Goal: Transaction & Acquisition: Book appointment/travel/reservation

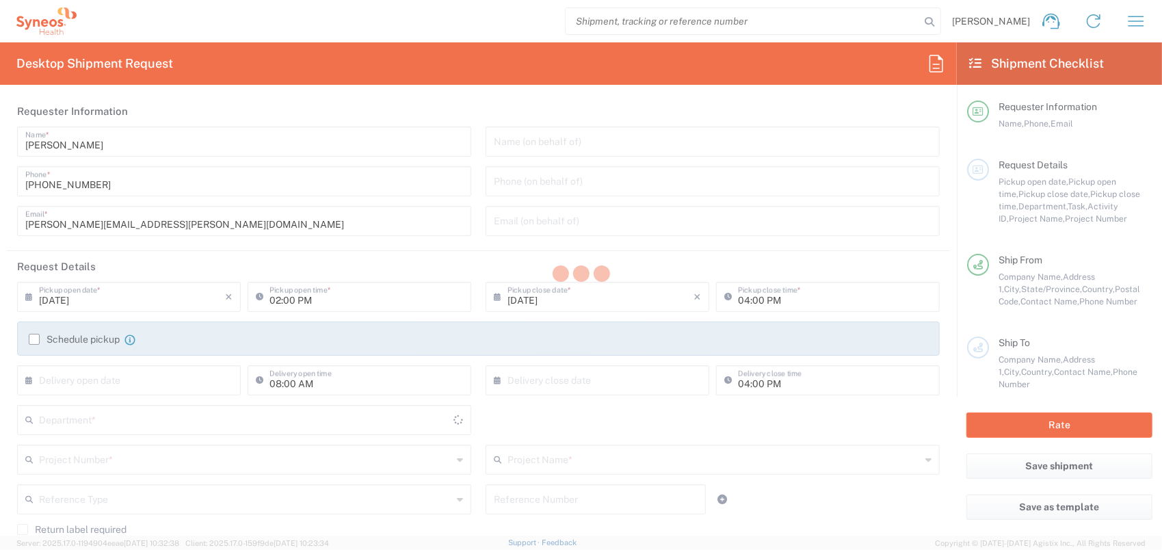
type input "[GEOGRAPHIC_DATA]"
type input "8350"
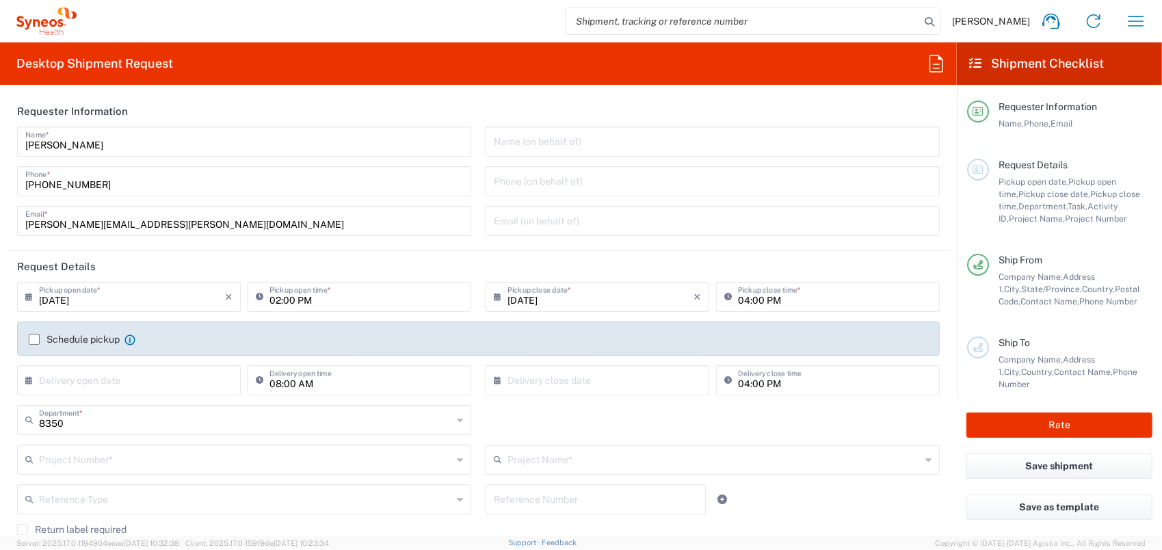
type input "SYNEOS HEALTH CLINIQUE INC-[GEOGRAPHIC_DATA]"
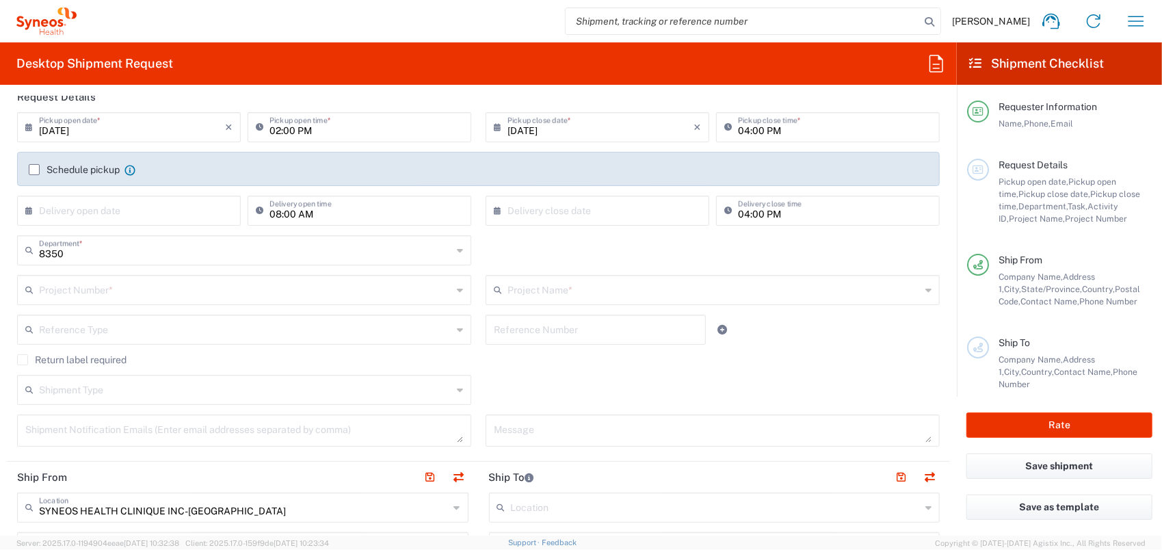
scroll to position [205, 0]
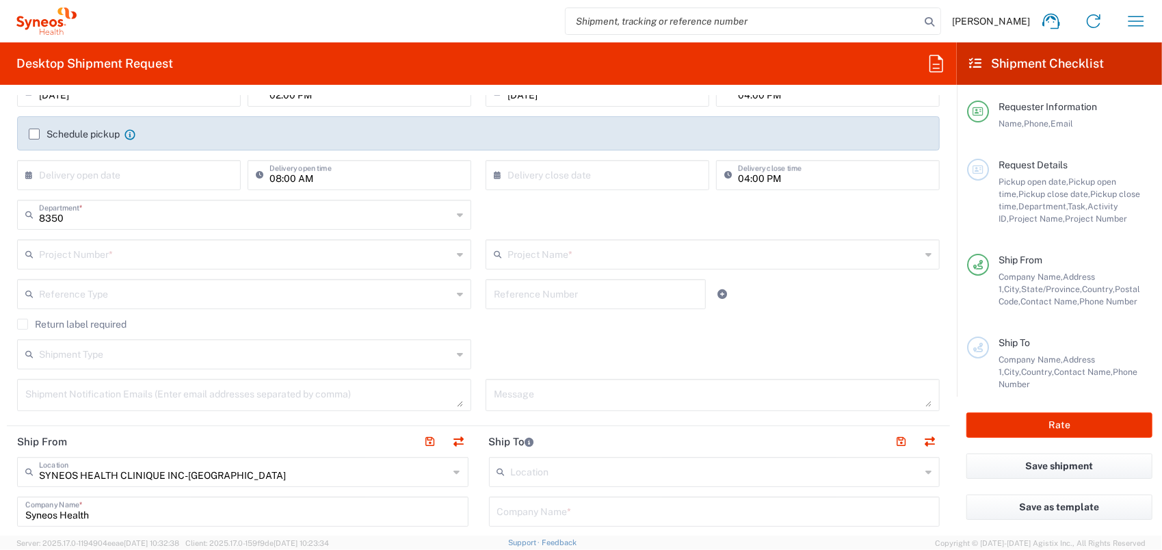
click at [112, 257] on input "text" at bounding box center [245, 253] width 413 height 24
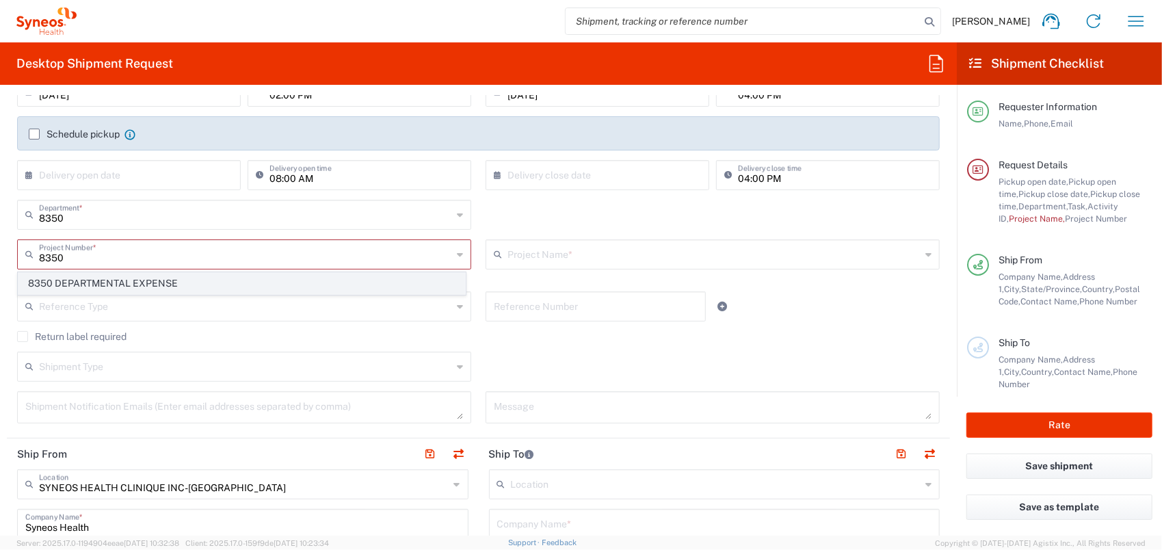
click at [105, 276] on span "8350 DEPARTMENTAL EXPENSE" at bounding box center [241, 283] width 447 height 21
type input "8350 DEPARTMENTAL EXPENSE"
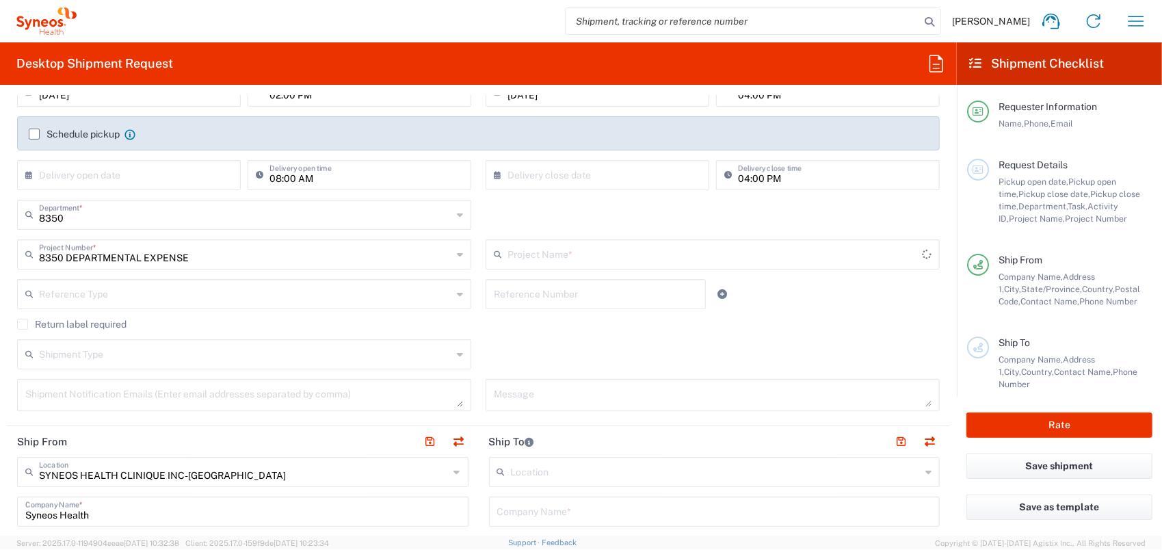
type input "8350 DEPARTMENTAL EXPENSE"
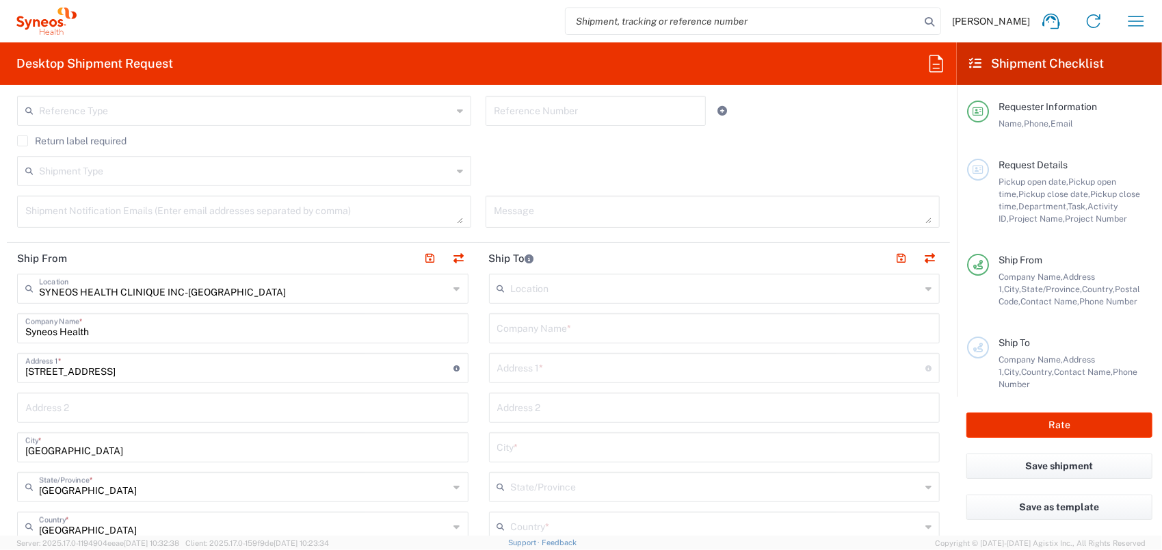
scroll to position [410, 0]
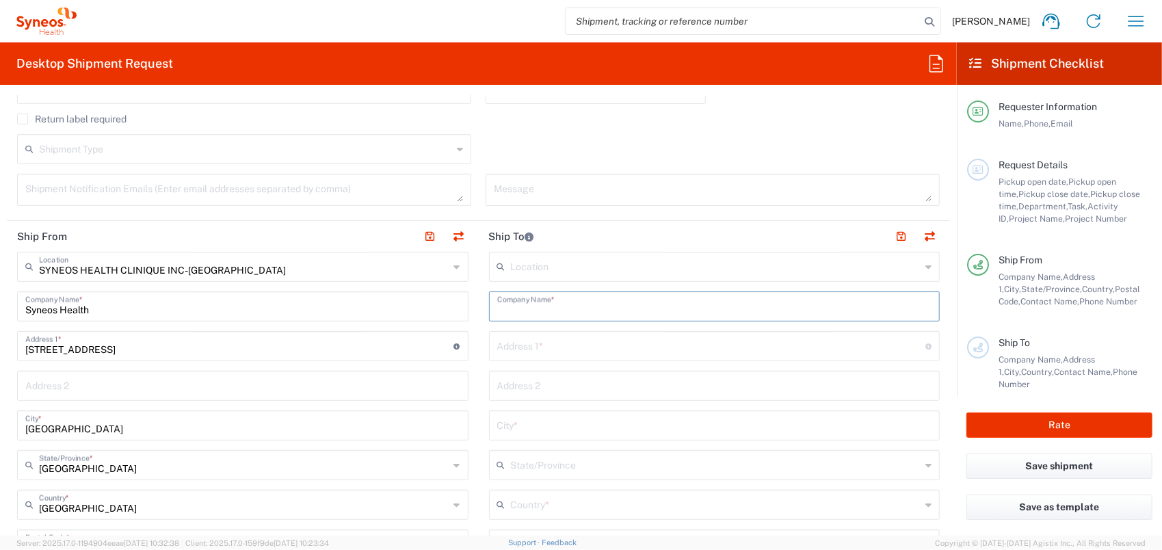
click at [566, 305] on input "text" at bounding box center [714, 305] width 435 height 24
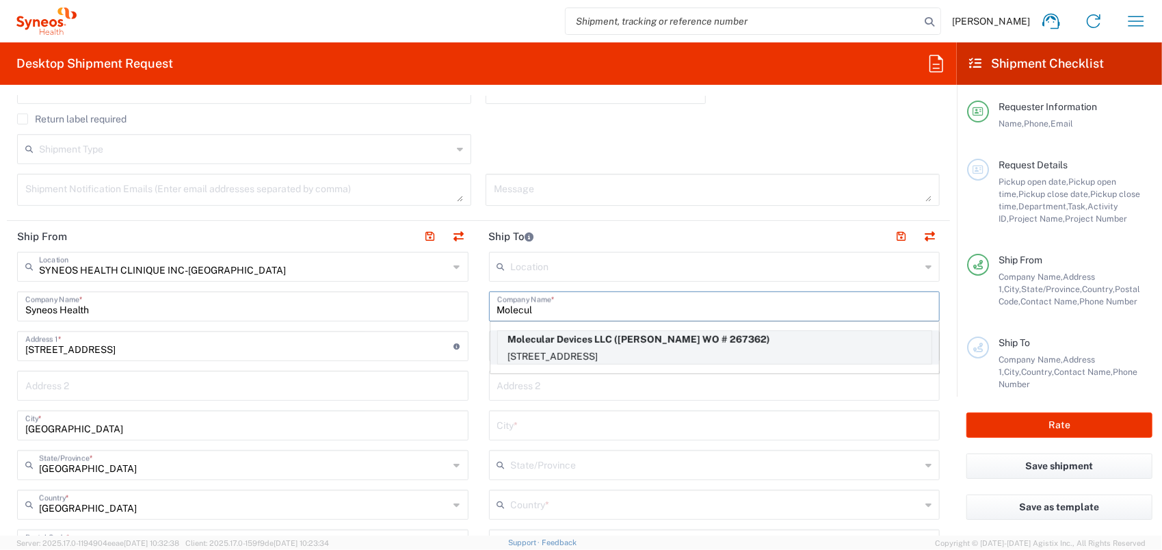
click at [618, 348] on p "3860 North, First Street, San Jose, CA, 95134, US" at bounding box center [715, 356] width 434 height 17
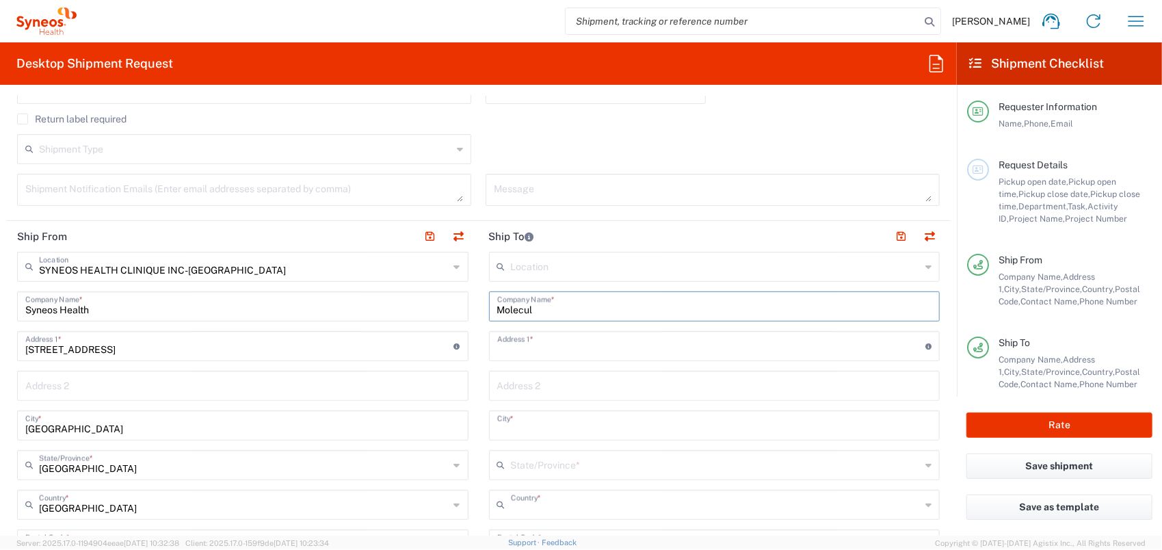
type input "Molecular Devices LLC"
type input "3860 North, First Street"
type input "San Jose"
type input "United States"
type input "95134"
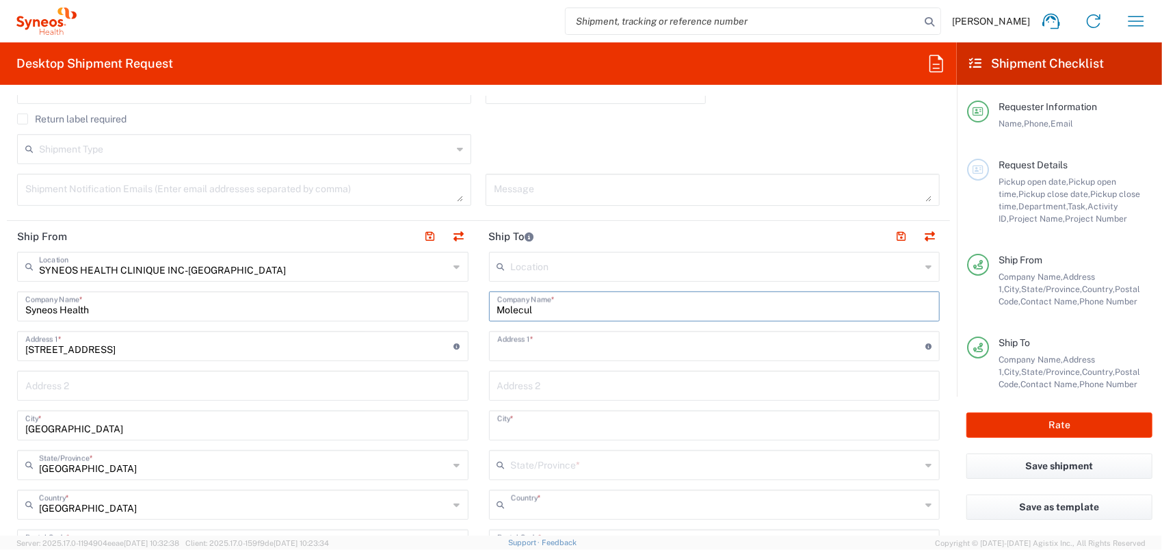
type input "Ramiro de la Riva WO # 267362"
type input "18006355577"
type input "Sender/Shipper"
type input "Delivery Duty Paid"
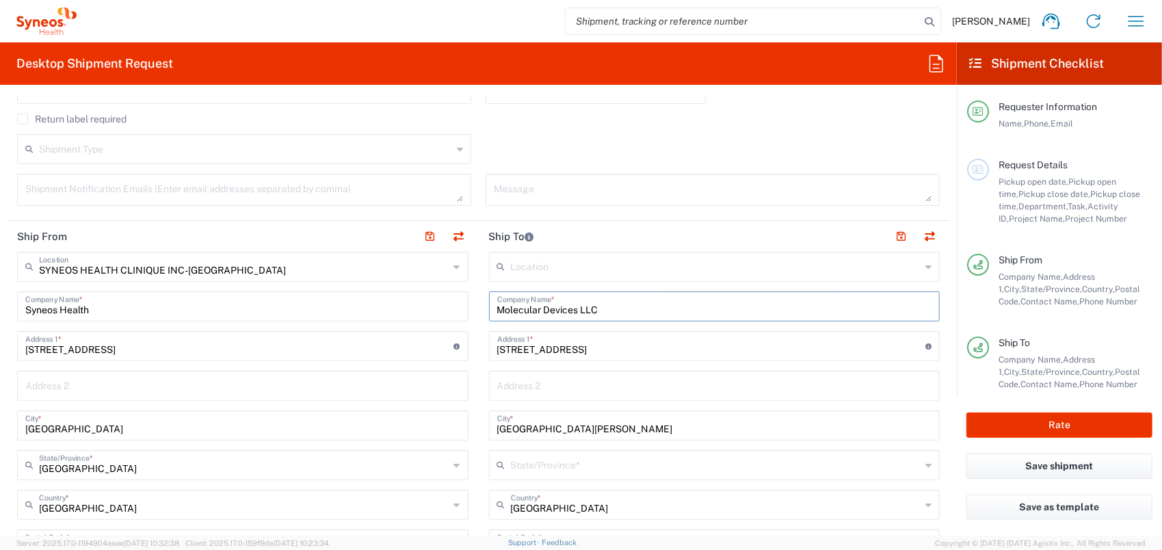
type input "California"
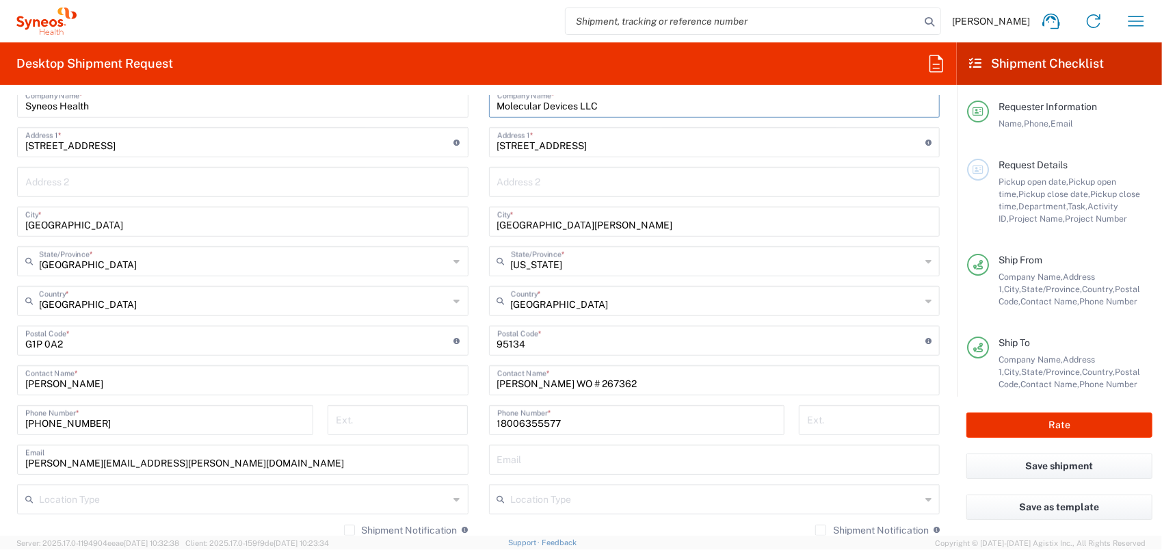
scroll to position [615, 0]
click at [654, 379] on input "Ramiro de la Riva WO # 267362" at bounding box center [714, 378] width 435 height 24
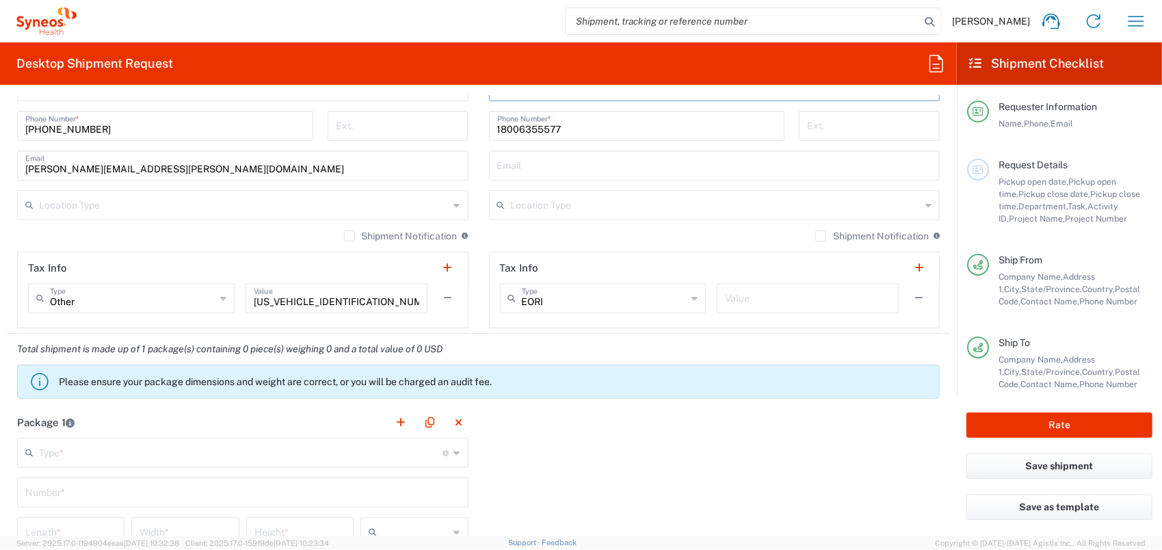
scroll to position [1026, 0]
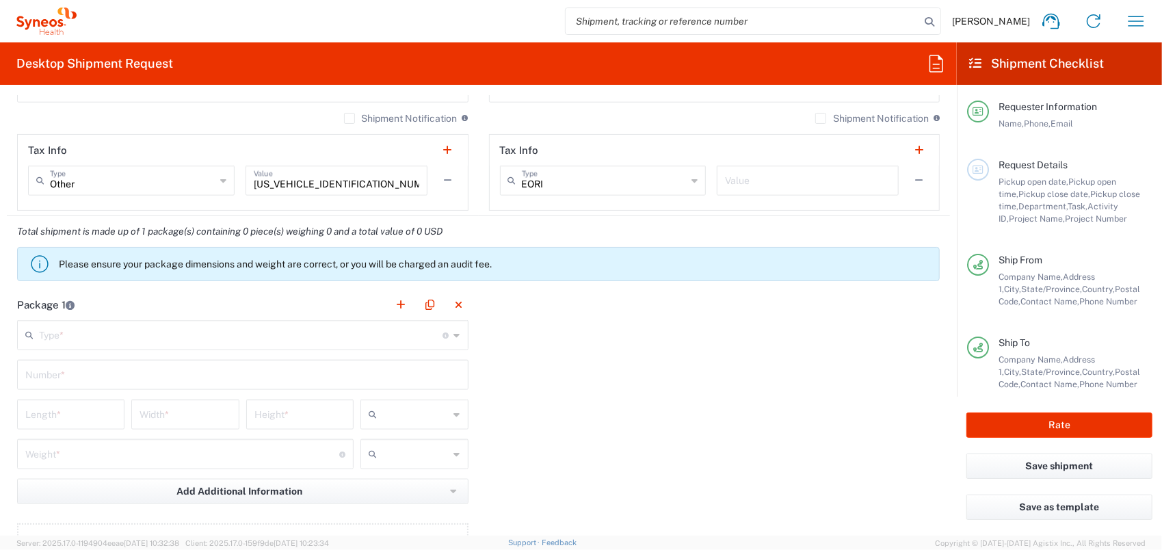
type input "Ramiro de la Riva WO # 271483"
click at [178, 331] on input "text" at bounding box center [241, 334] width 404 height 24
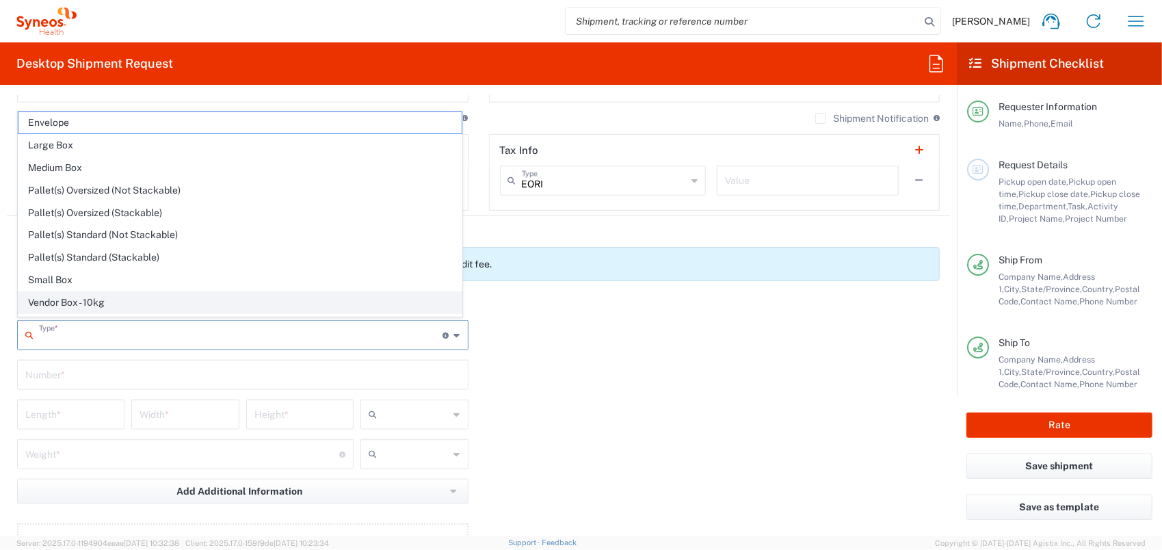
scroll to position [36, 0]
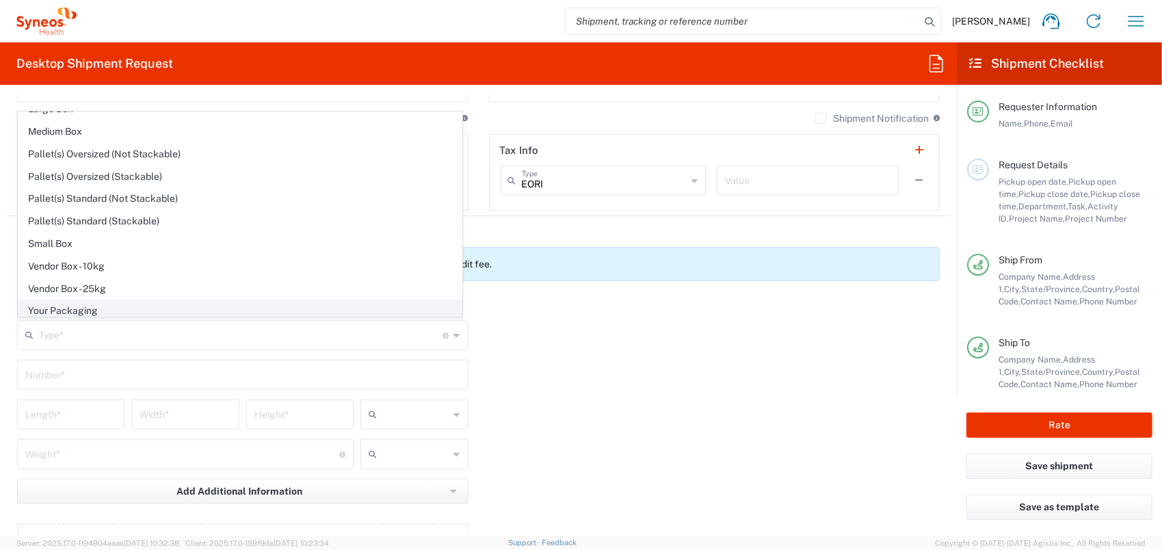
click at [131, 300] on span "Your Packaging" at bounding box center [239, 310] width 443 height 21
type input "Your Packaging"
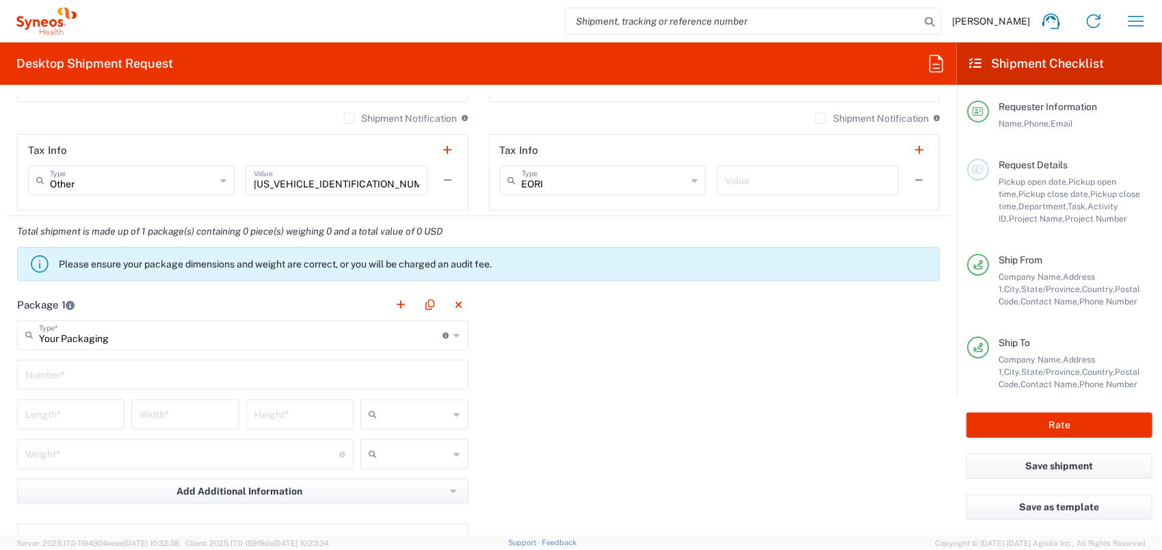
click at [92, 377] on input "text" at bounding box center [242, 374] width 435 height 24
type input "1"
click at [86, 414] on input "number" at bounding box center [70, 413] width 91 height 24
type input "31"
type input "24"
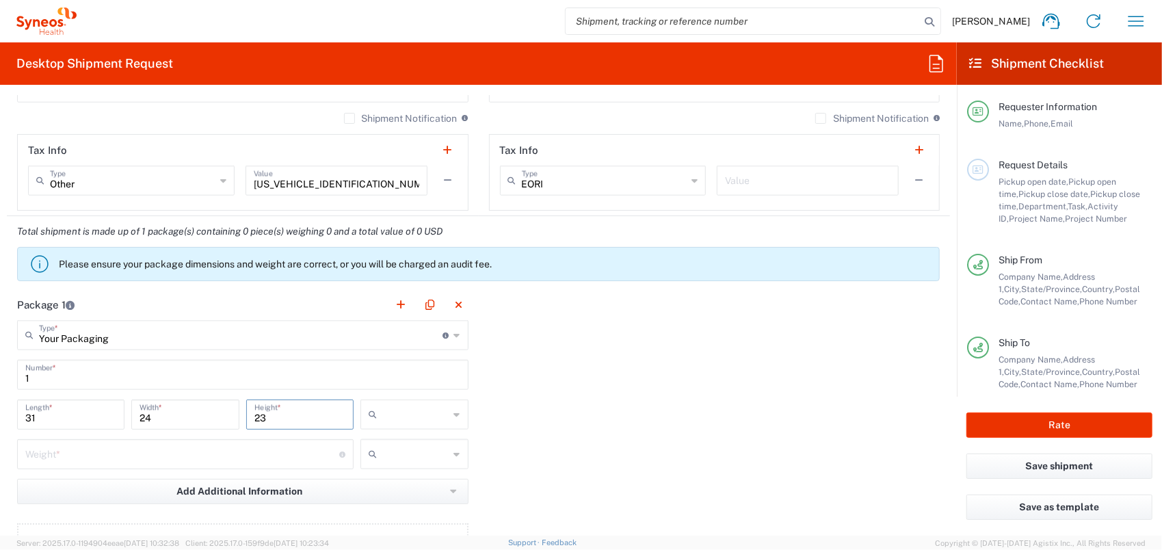
type input "23"
click at [455, 416] on div at bounding box center [413, 414] width 107 height 30
click at [402, 450] on span "cm" at bounding box center [410, 441] width 104 height 21
type input "cm"
click at [273, 457] on input "number" at bounding box center [182, 453] width 314 height 24
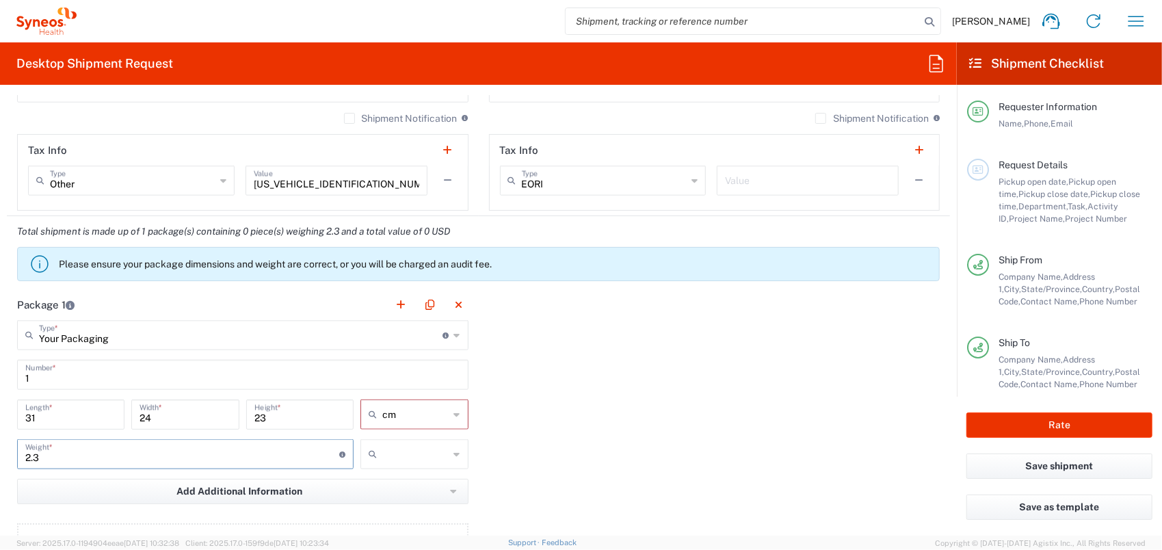
type input "2.3"
click at [422, 455] on input "text" at bounding box center [415, 454] width 66 height 22
click at [425, 476] on span "kgs" at bounding box center [410, 480] width 104 height 21
type input "kgs"
click at [540, 469] on div "Package 1 Your Packaging Type * Material used to package goods Envelope Large B…" at bounding box center [478, 439] width 943 height 300
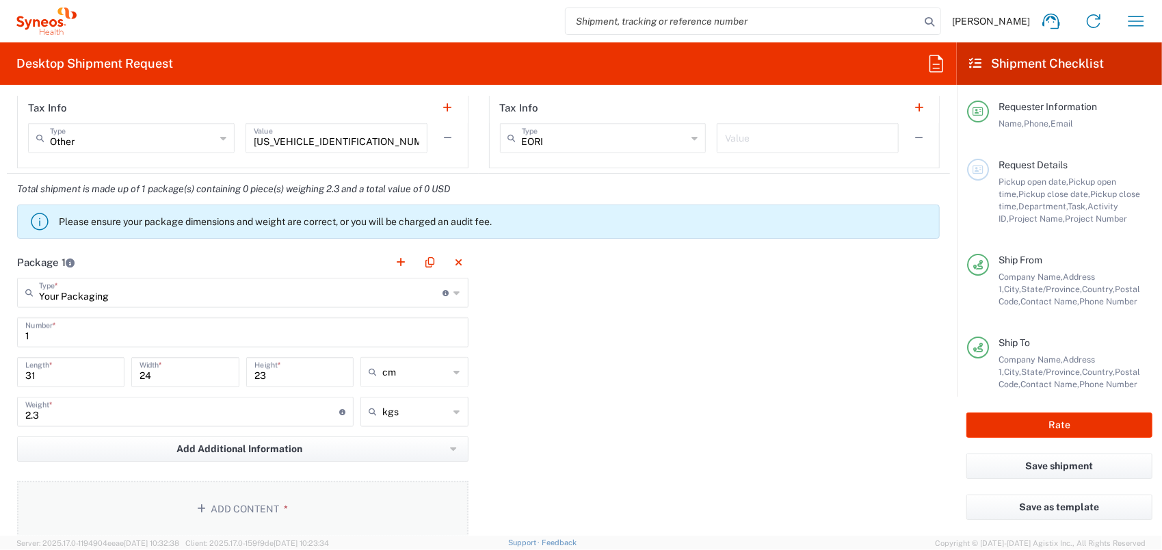
scroll to position [1163, 0]
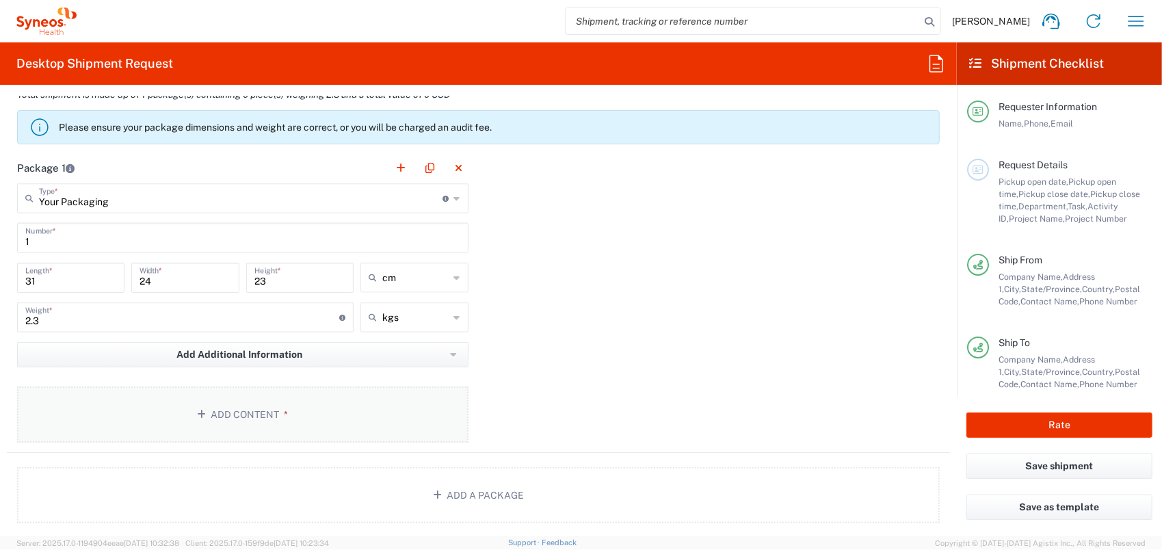
click at [356, 407] on button "Add Content *" at bounding box center [242, 414] width 451 height 56
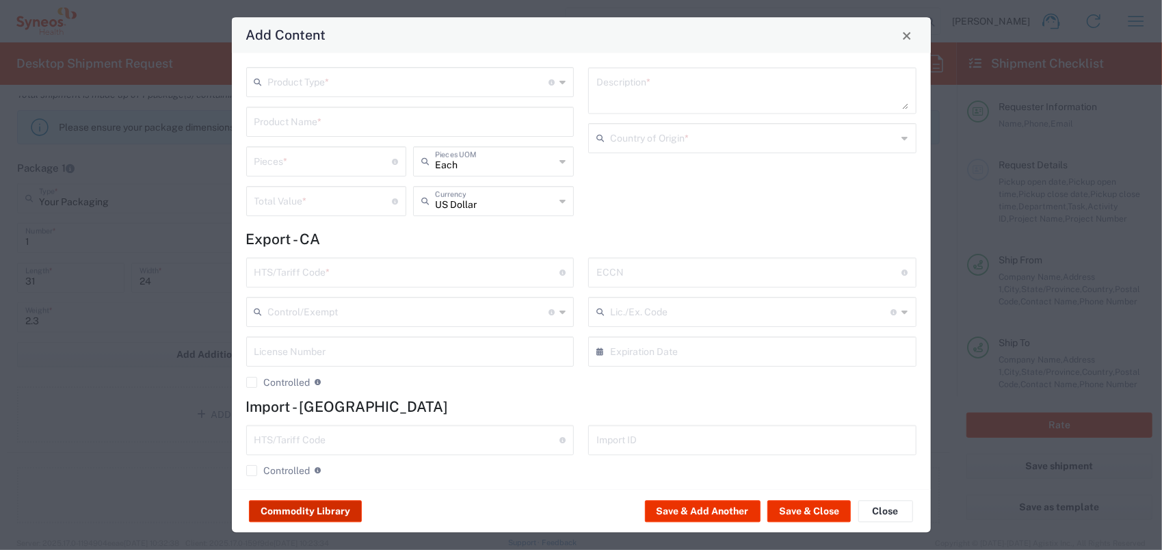
click at [293, 513] on button "Commodity Library" at bounding box center [305, 512] width 113 height 22
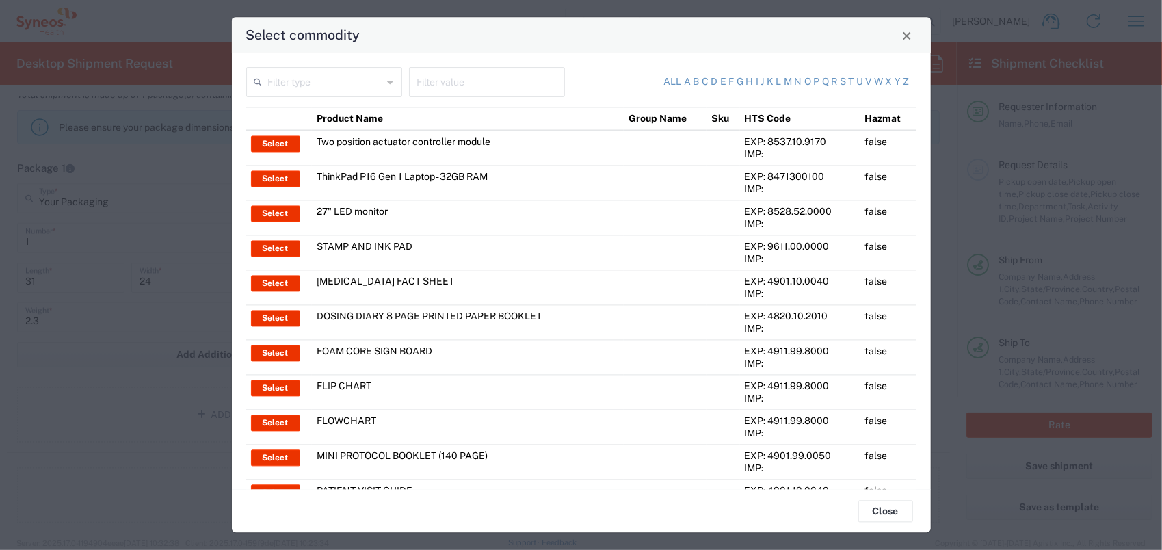
click at [346, 75] on input "text" at bounding box center [325, 82] width 115 height 24
click at [336, 109] on span "Product Name" at bounding box center [322, 111] width 150 height 21
type input "Product Name"
click at [447, 84] on input "text" at bounding box center [487, 82] width 140 height 24
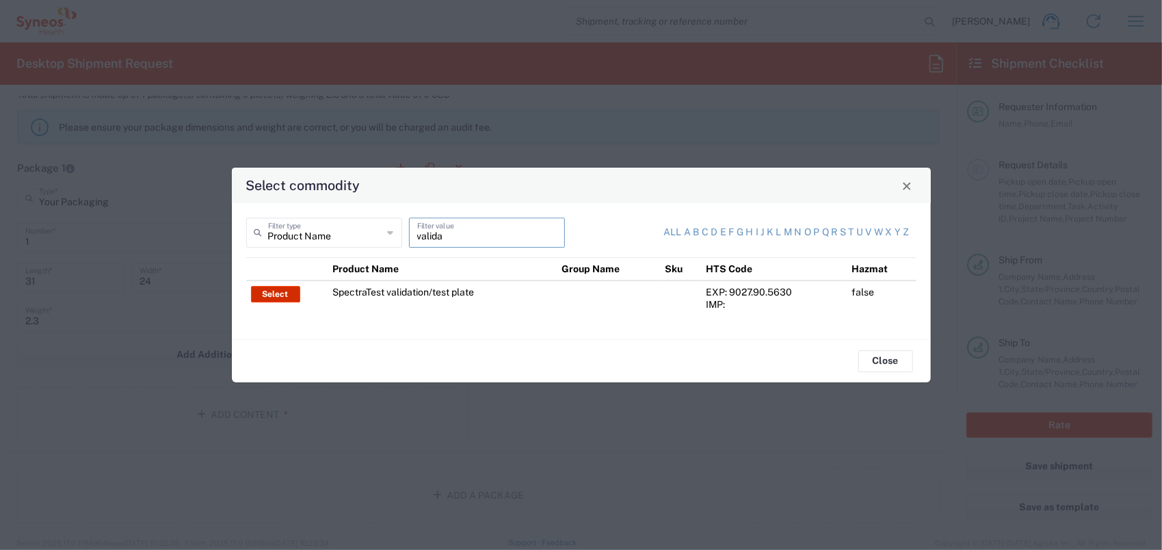
type input "valida"
click at [283, 293] on button "Select" at bounding box center [275, 294] width 49 height 16
type input "SpectraTest validation/test plate"
type textarea "Molecular device validation/test plate"
type input "United States"
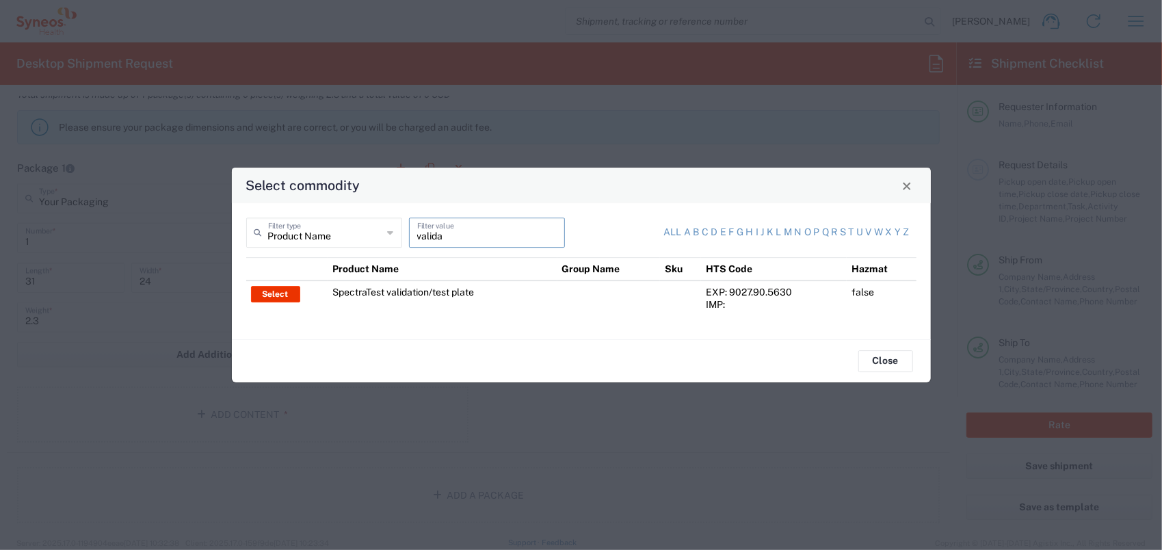
type input "9027.90.5630"
type input "BIS"
type input "EAR99"
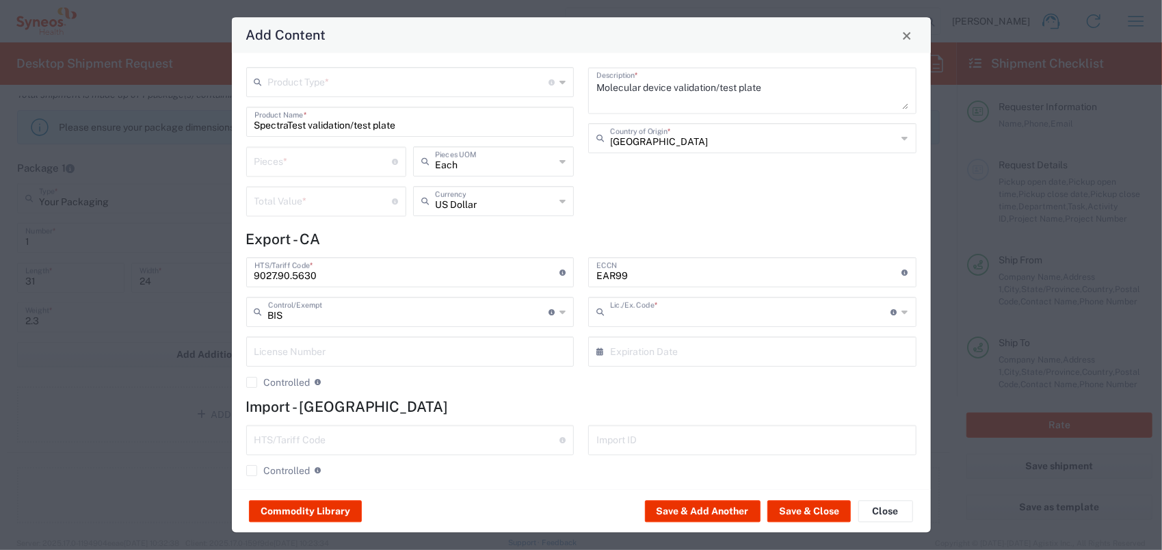
type input "NLR - No License Required"
click at [328, 156] on input "number" at bounding box center [323, 161] width 138 height 24
type input "2"
click at [295, 202] on input "number" at bounding box center [323, 201] width 138 height 24
type input "4378"
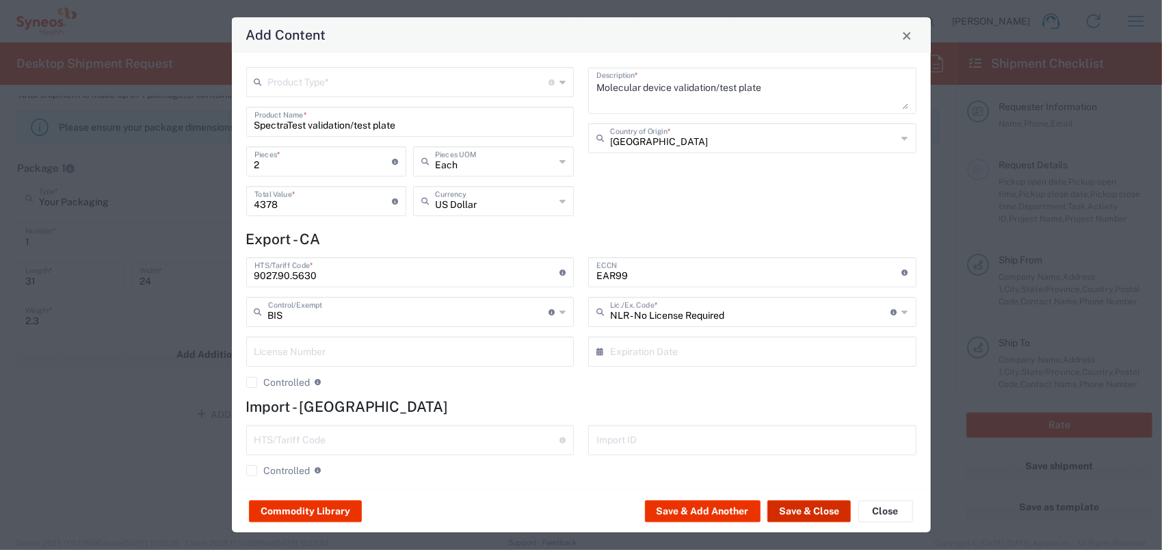
click at [836, 518] on button "Save & Close" at bounding box center [808, 512] width 83 height 22
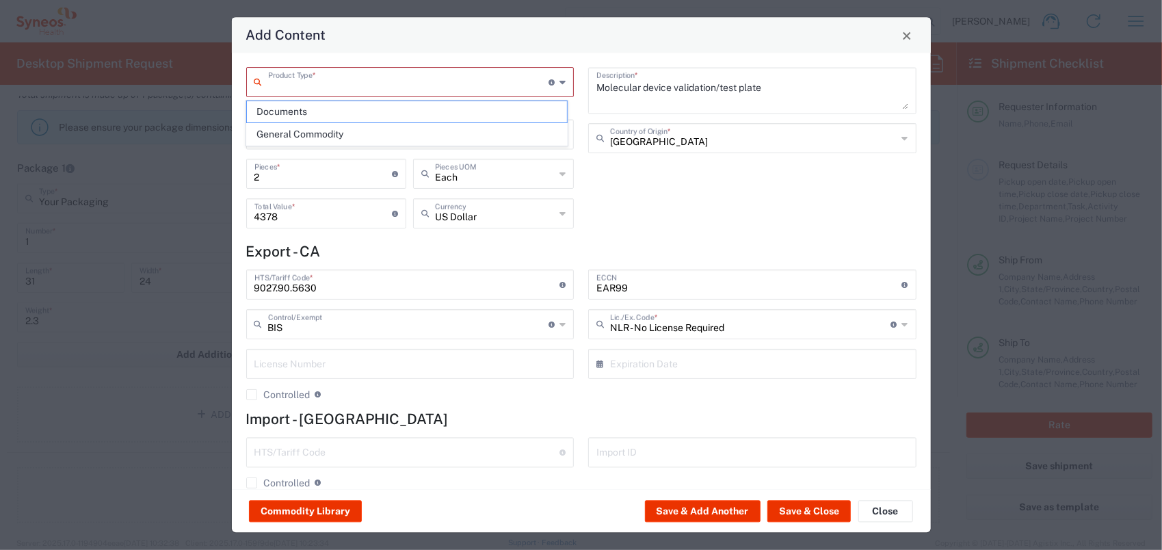
click at [388, 78] on input "text" at bounding box center [408, 82] width 281 height 24
click at [364, 129] on span "General Commodity" at bounding box center [407, 134] width 320 height 21
type input "General Commodity"
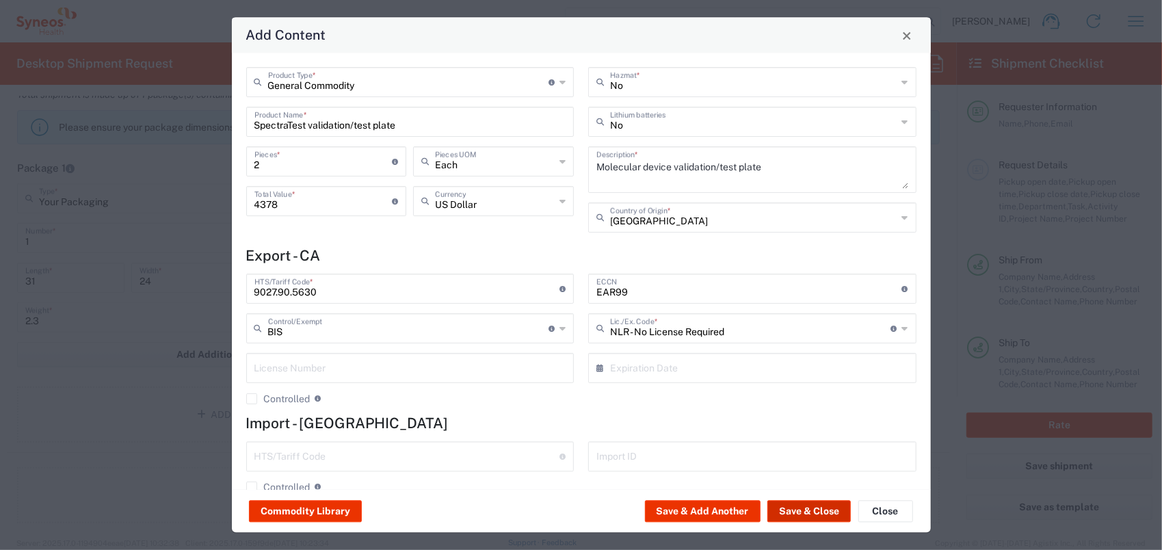
click at [791, 510] on button "Save & Close" at bounding box center [808, 512] width 83 height 22
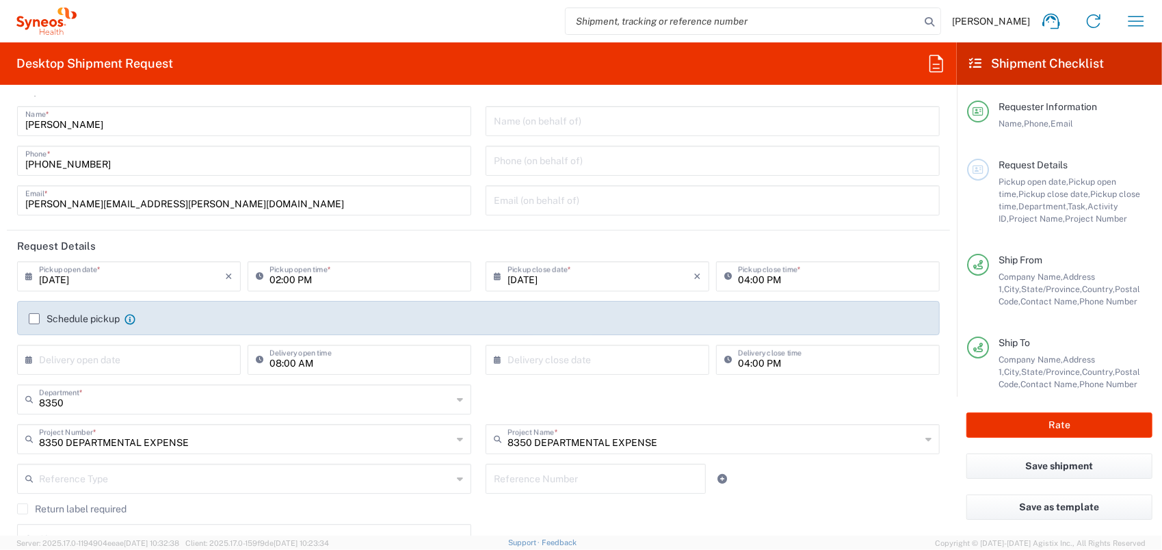
scroll to position [0, 0]
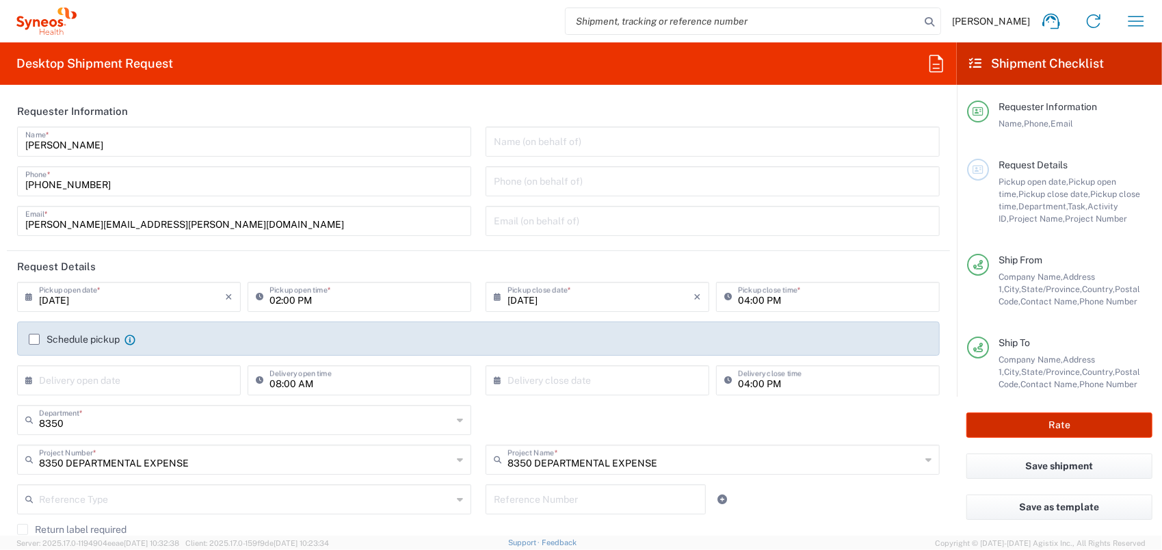
click at [1060, 427] on button "Rate" at bounding box center [1059, 424] width 186 height 25
type input "8350 DEPARTMENTAL EXPENSE"
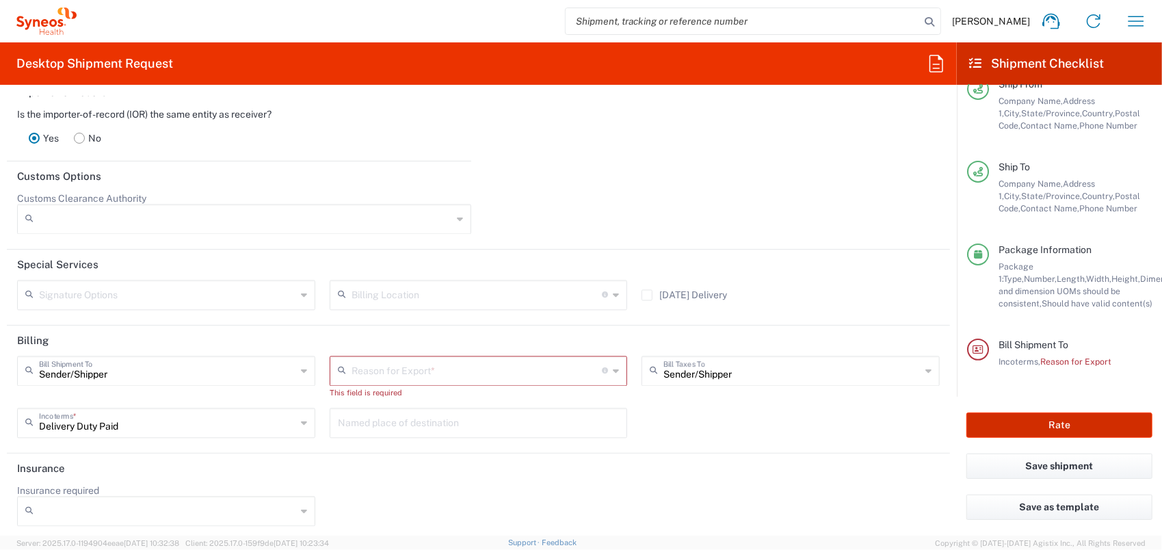
scroll to position [1810, 0]
click at [456, 371] on input "text" at bounding box center [476, 370] width 251 height 24
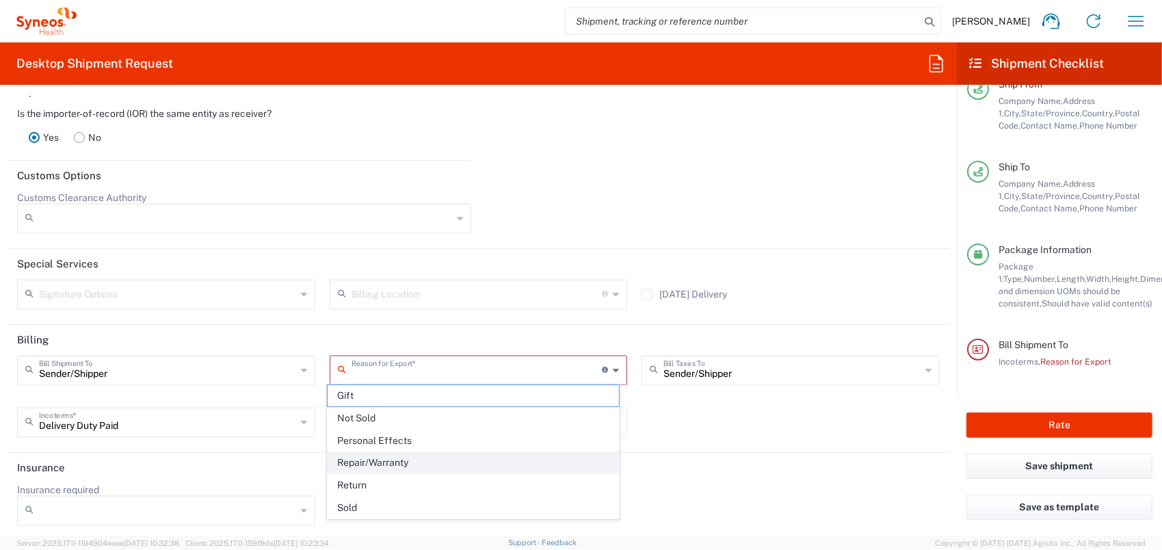
click at [423, 463] on span "Repair/Warranty" at bounding box center [474, 462] width 292 height 21
type input "Repair/Warranty"
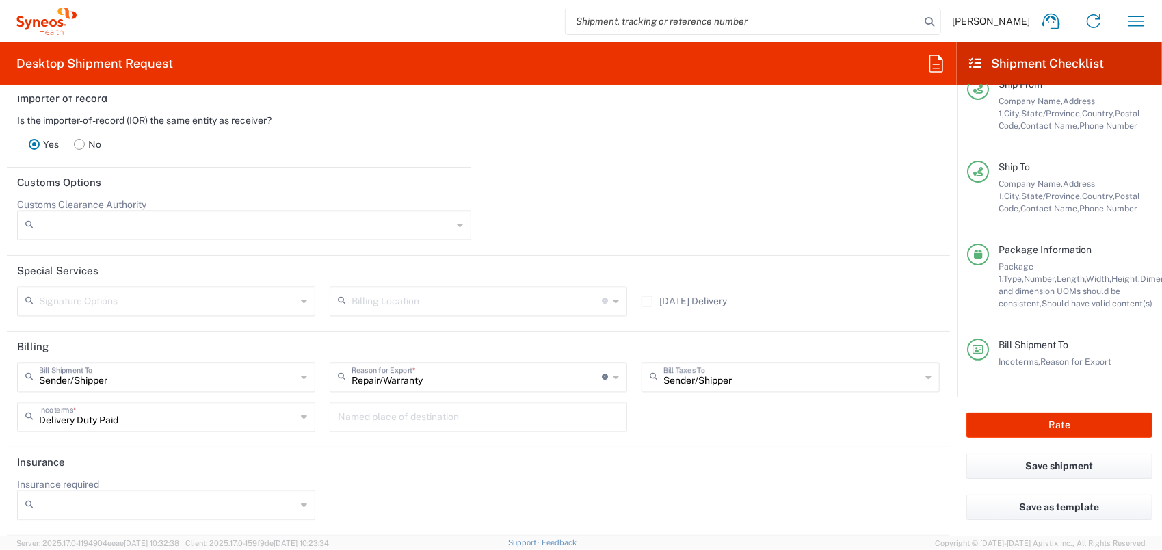
scroll to position [1798, 0]
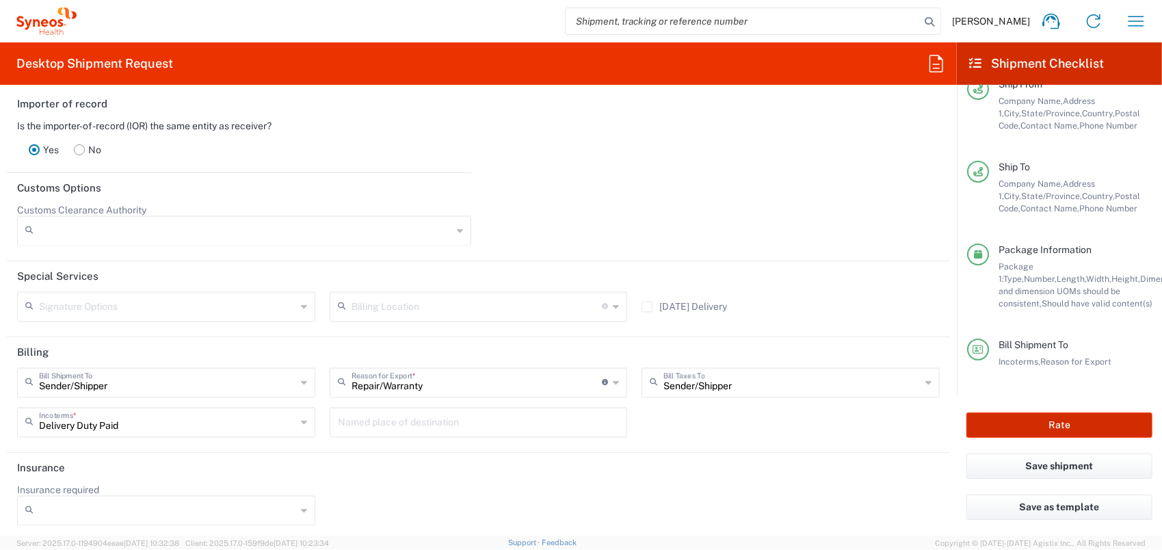
click at [1061, 421] on button "Rate" at bounding box center [1059, 424] width 186 height 25
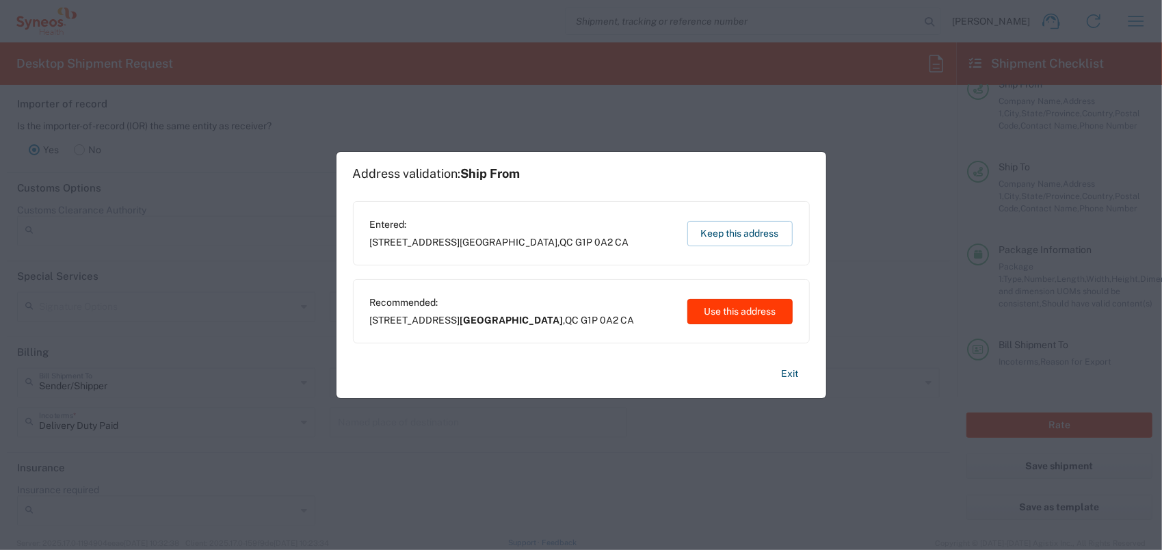
click at [740, 300] on button "Use this address" at bounding box center [739, 311] width 105 height 25
type input "Québec"
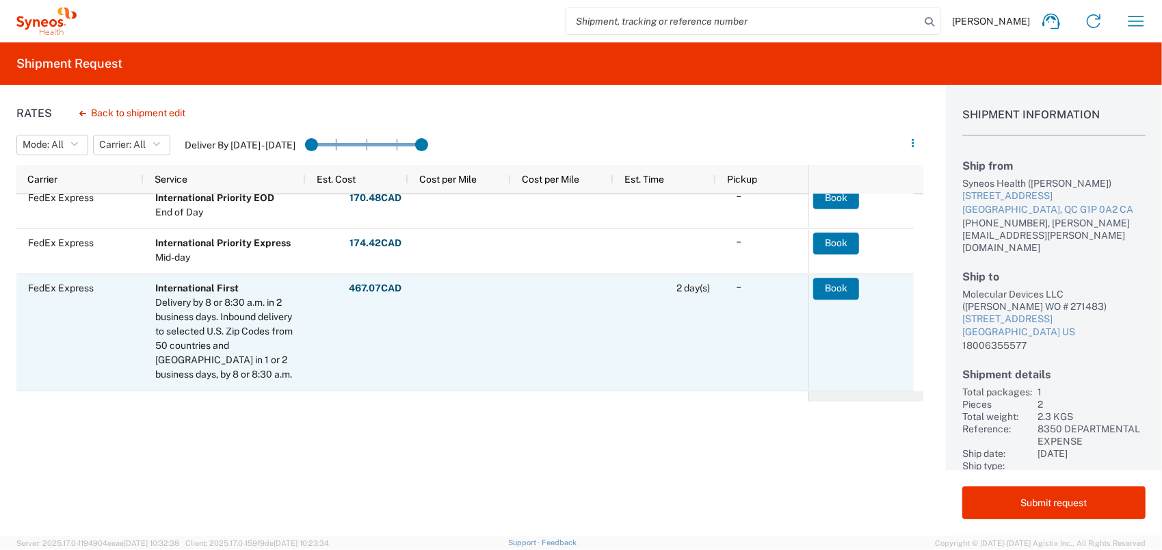
scroll to position [119, 0]
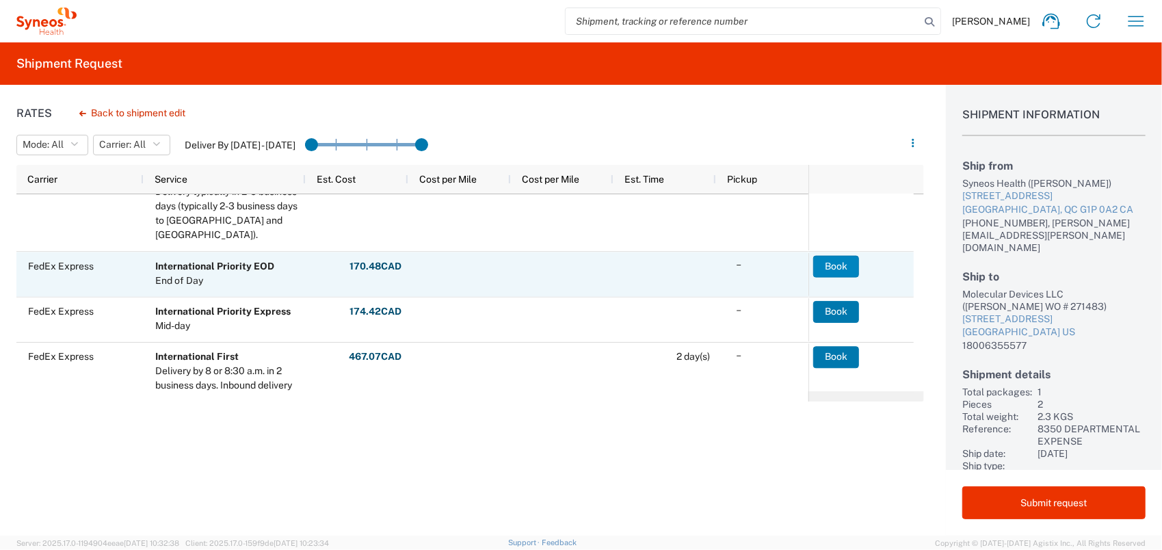
click at [822, 263] on button "Book" at bounding box center [836, 266] width 46 height 22
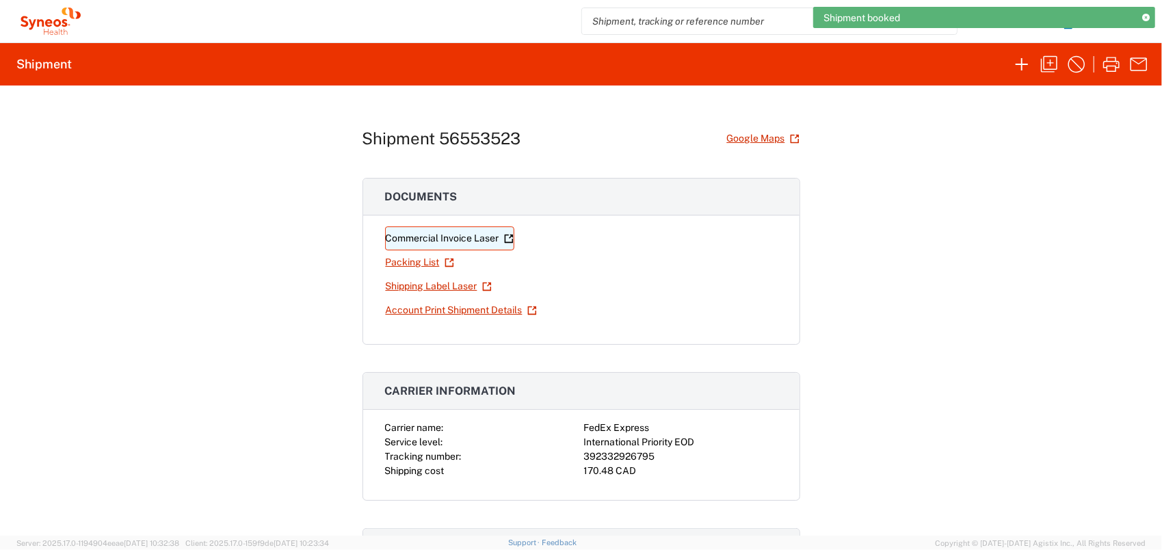
click at [439, 232] on link "Commercial Invoice Laser" at bounding box center [449, 238] width 129 height 24
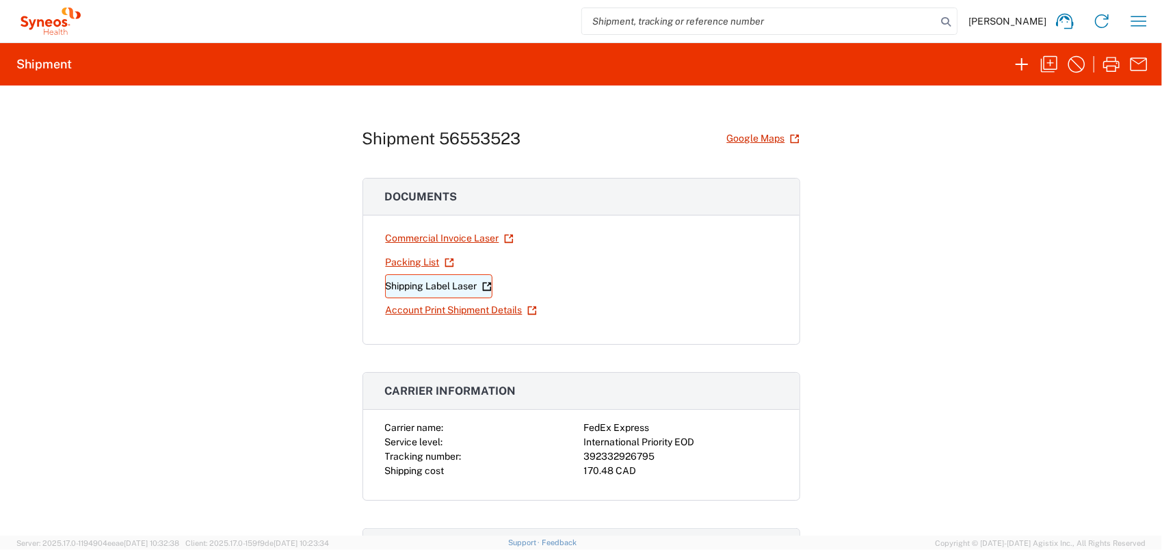
click at [429, 286] on link "Shipping Label Laser" at bounding box center [438, 286] width 107 height 24
click at [1019, 64] on icon "button" at bounding box center [1021, 64] width 12 height 12
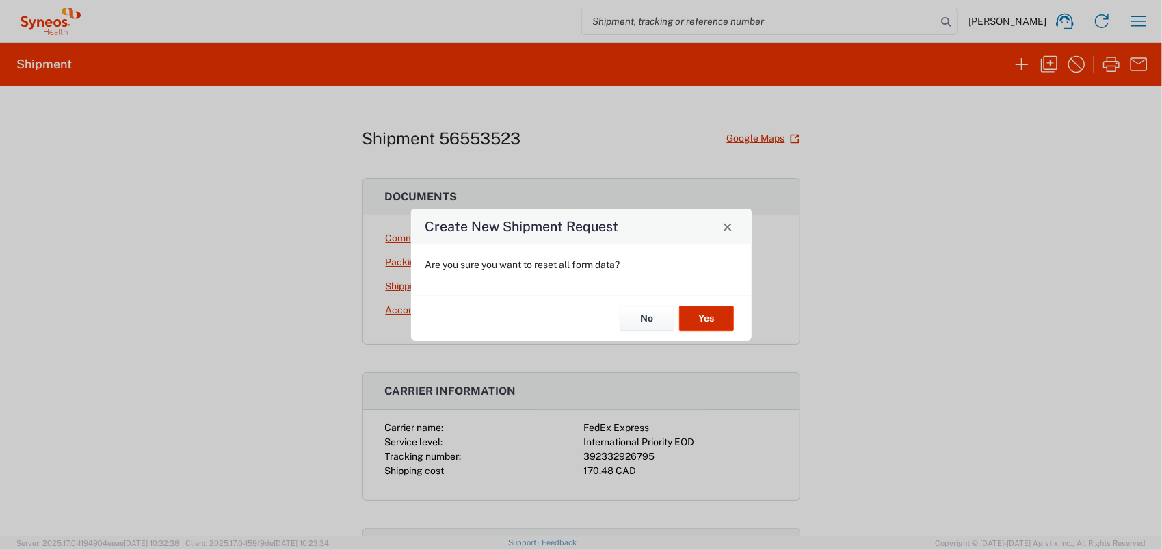
click at [700, 317] on button "Yes" at bounding box center [706, 318] width 55 height 25
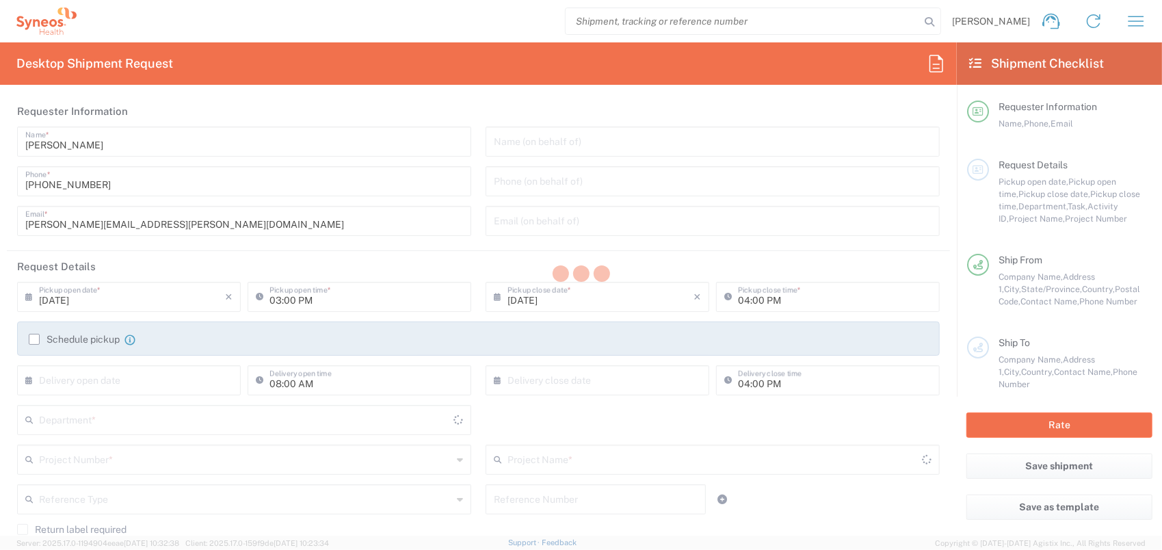
type input "8350"
type input "Quebec"
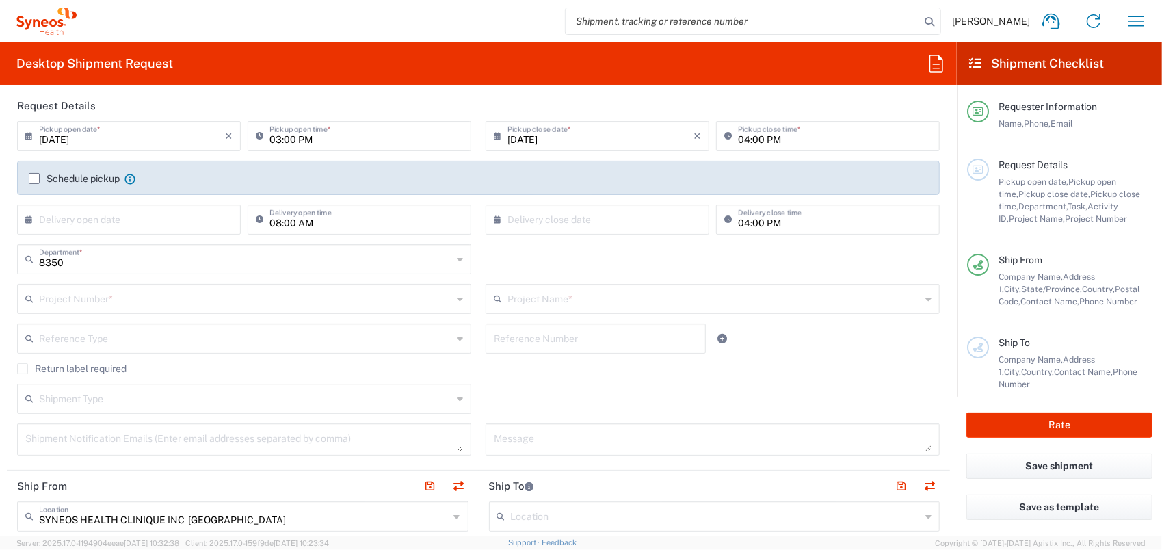
scroll to position [205, 0]
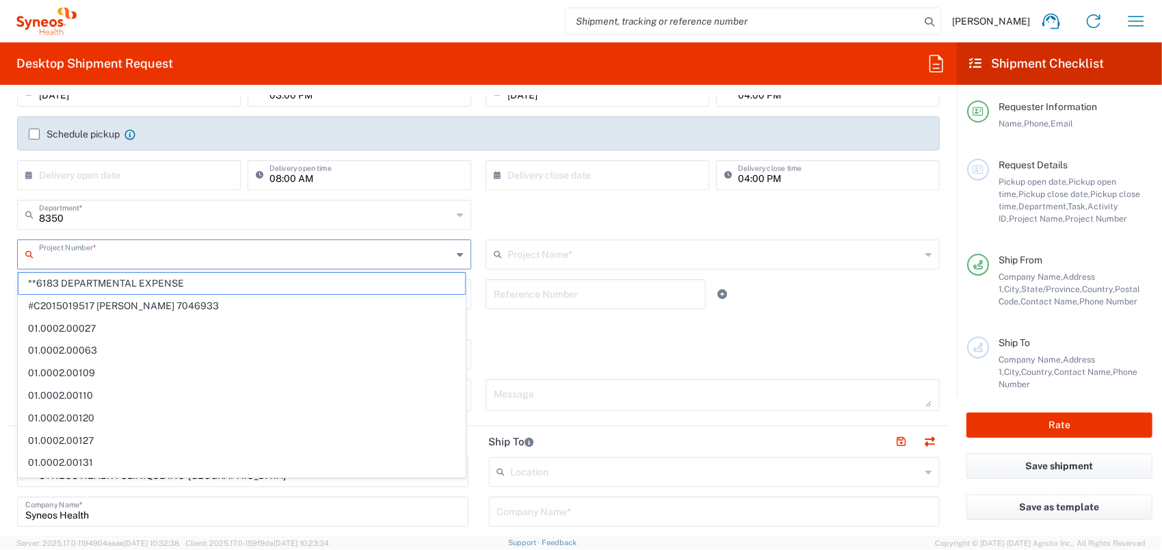
click at [132, 256] on input "text" at bounding box center [245, 253] width 413 height 24
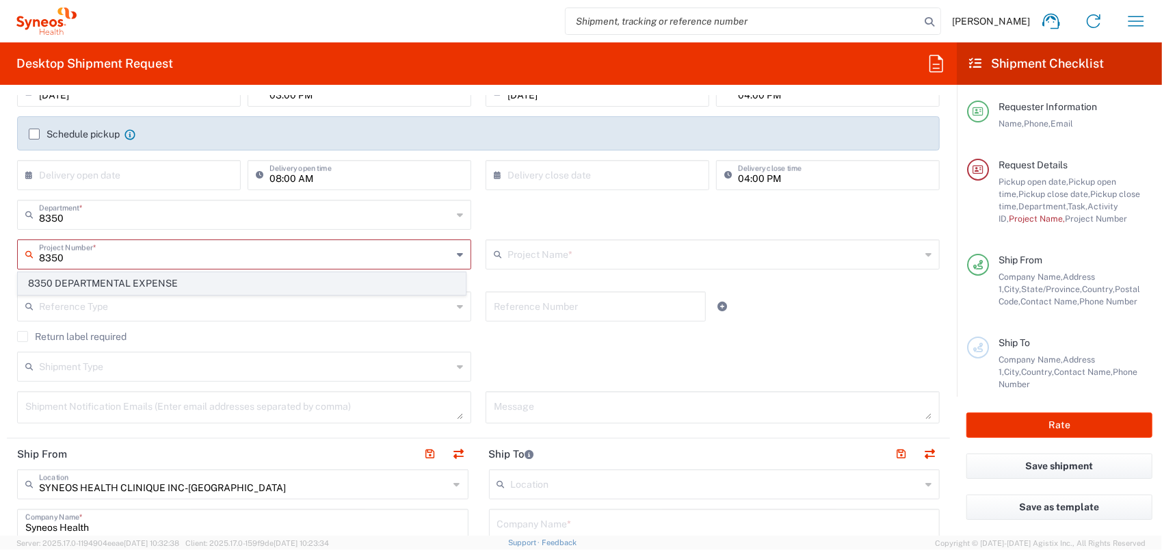
click at [139, 280] on span "8350 DEPARTMENTAL EXPENSE" at bounding box center [241, 283] width 447 height 21
type input "8350 DEPARTMENTAL EXPENSE"
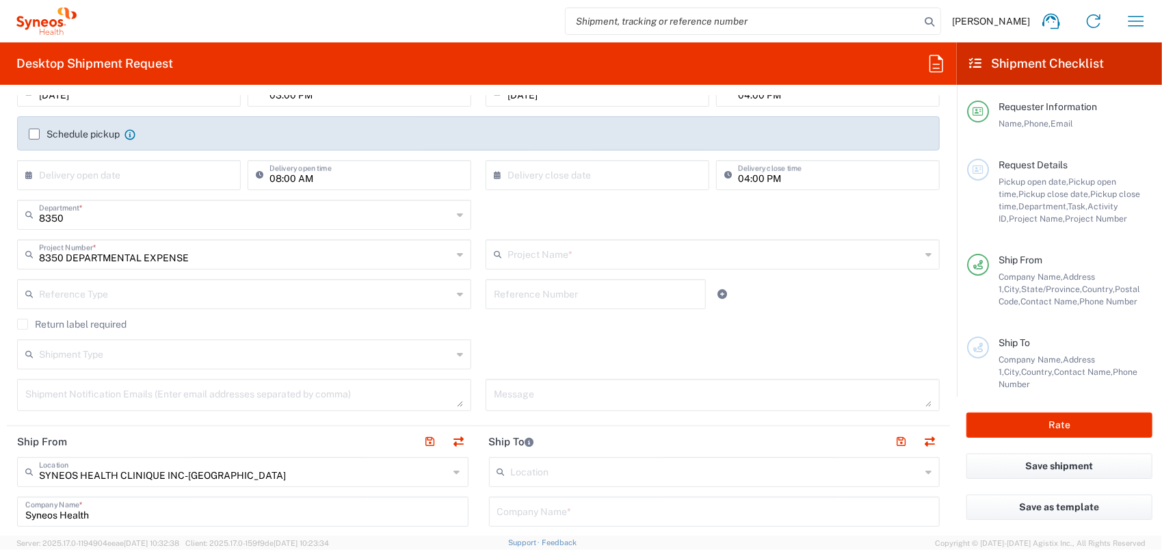
type input "8350 DEPARTMENTAL EXPENSE"
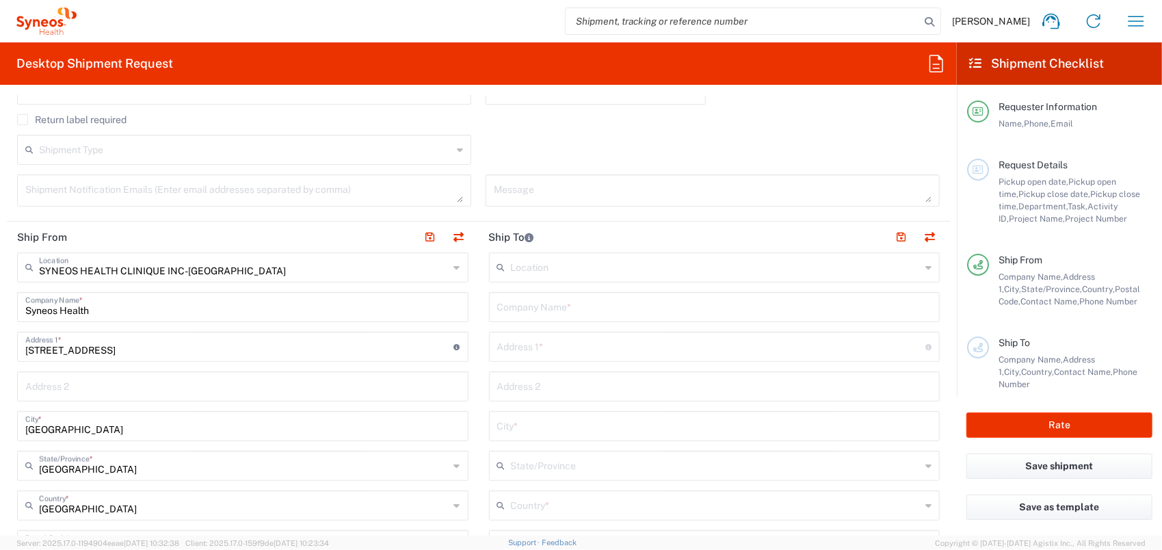
scroll to position [410, 0]
click at [526, 301] on input "text" at bounding box center [714, 305] width 435 height 24
type input "E"
type input "W"
type input "E"
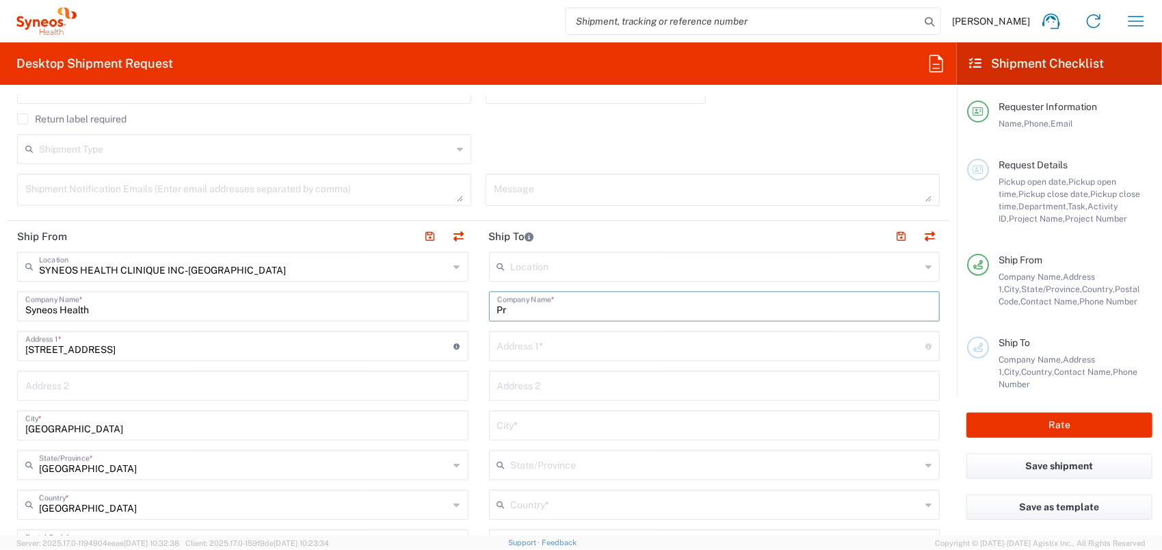
type input "P"
click at [1130, 18] on icon "button" at bounding box center [1136, 21] width 22 height 22
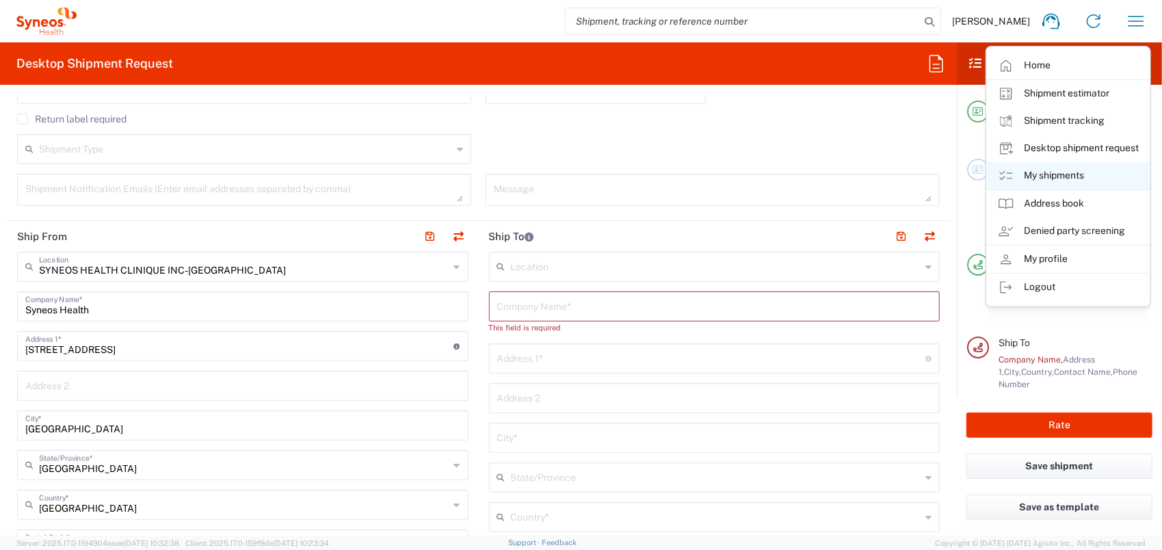
click at [1065, 172] on link "My shipments" at bounding box center [1068, 175] width 163 height 27
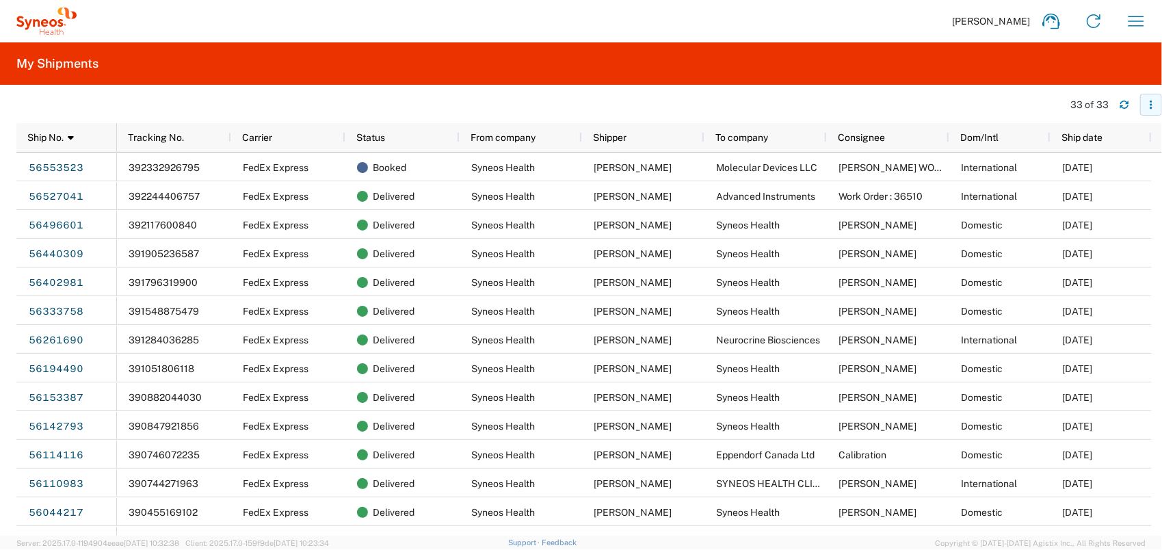
click at [1152, 105] on icon "button" at bounding box center [1151, 105] width 2 height 2
click at [1152, 106] on icon "button" at bounding box center [1151, 105] width 10 height 10
click at [1011, 98] on agx-table-filter-chips at bounding box center [535, 109] width 1039 height 22
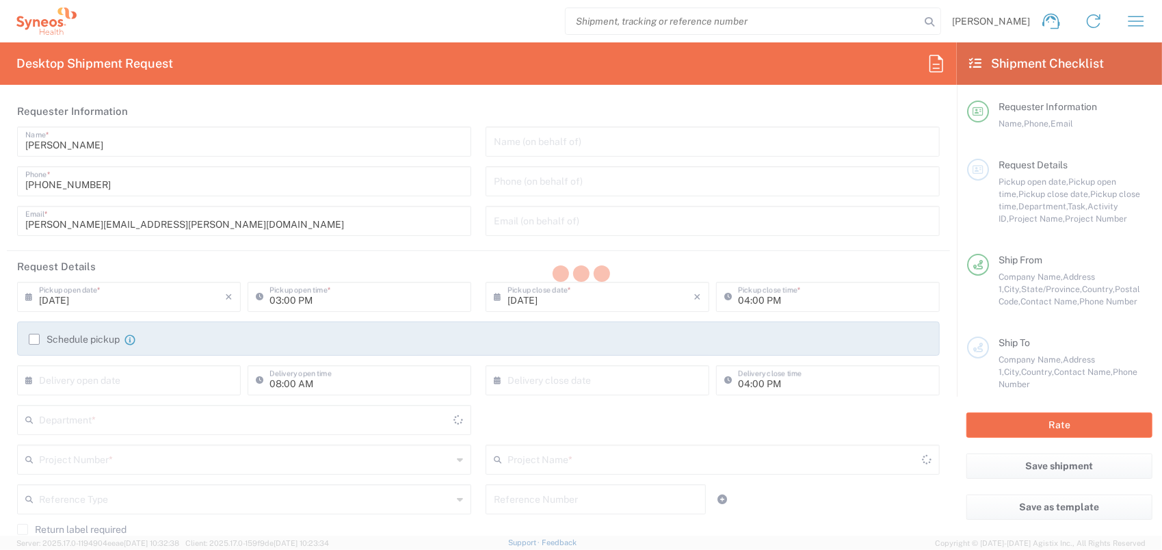
type input "8350"
type input "Quebec"
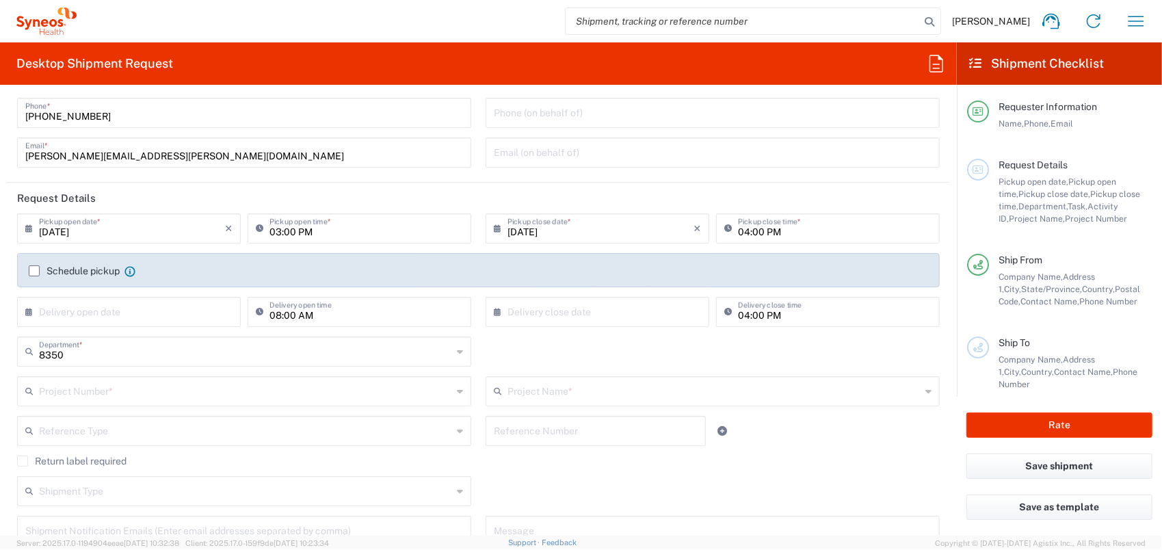
click at [101, 387] on input "text" at bounding box center [245, 390] width 413 height 24
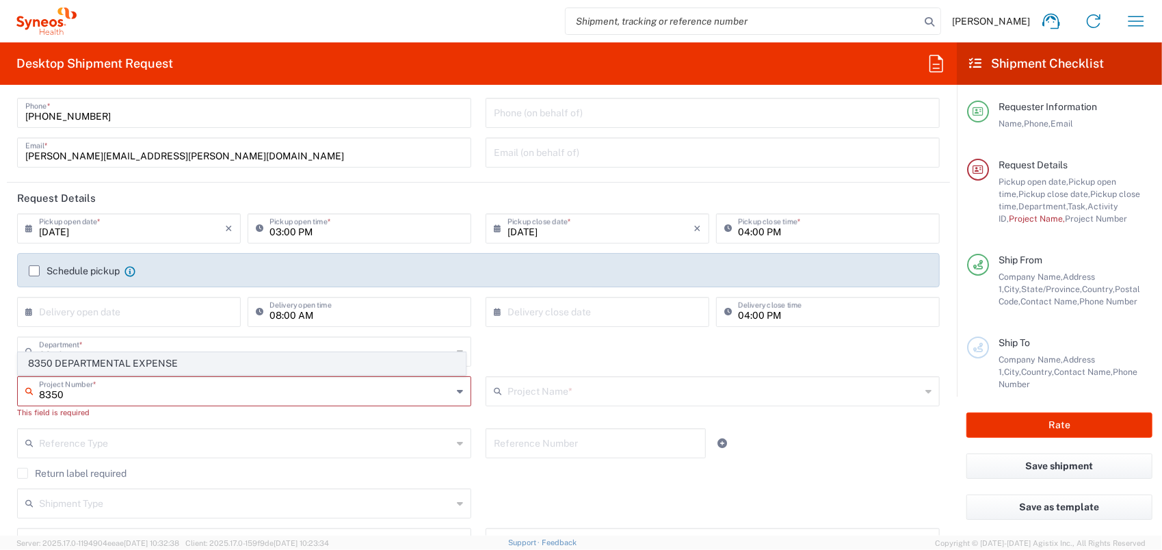
click at [97, 362] on span "8350 DEPARTMENTAL EXPENSE" at bounding box center [241, 363] width 447 height 21
type input "8350 DEPARTMENTAL EXPENSE"
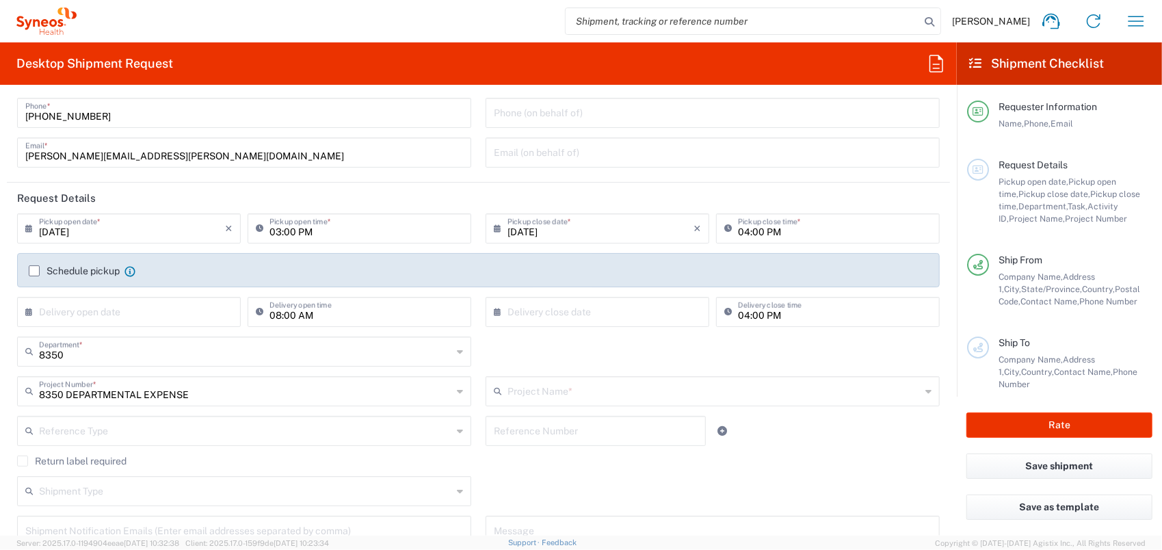
type input "8350 DEPARTMENTAL EXPENSE"
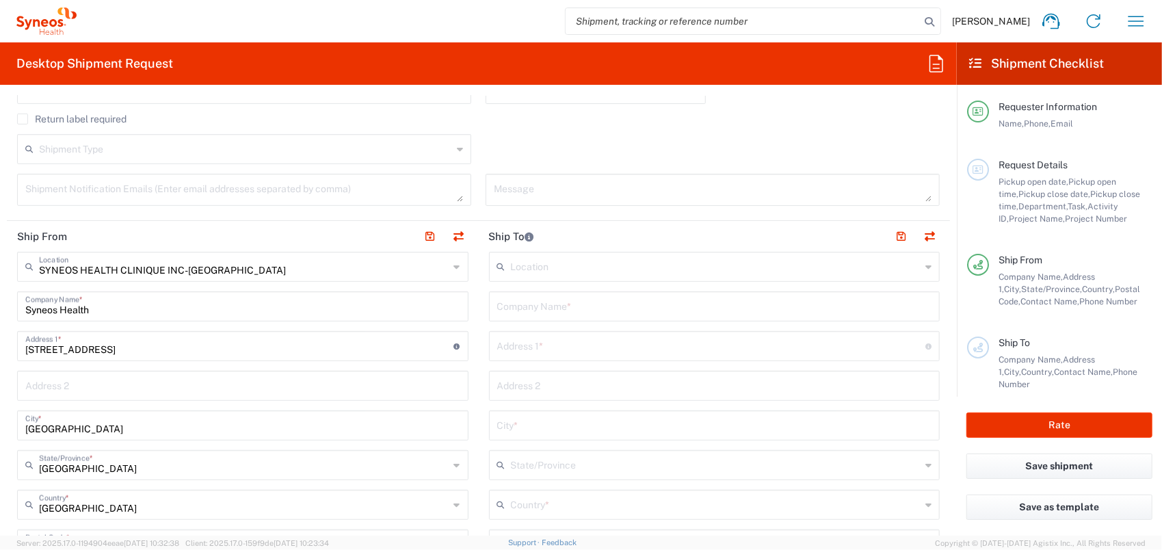
click at [573, 308] on input "text" at bounding box center [714, 305] width 435 height 24
drag, startPoint x: 451, startPoint y: 301, endPoint x: 409, endPoint y: 300, distance: 42.4
click at [410, 300] on div "Ship From SYNEOS HEALTH CLINIQUE INC-Quebec Location SYNEOS HEALTH CLINIQUE INC…" at bounding box center [478, 526] width 943 height 611
type input "ETALTECH"
click at [516, 348] on input "text" at bounding box center [711, 345] width 429 height 24
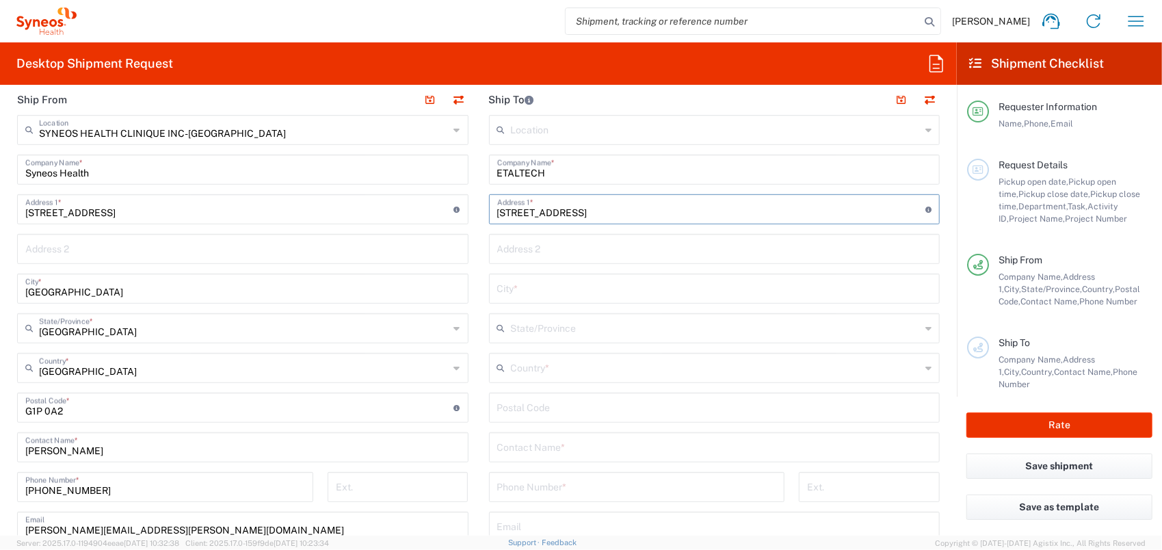
type input "587 Rue Adanac"
click at [539, 367] on input "text" at bounding box center [716, 367] width 410 height 24
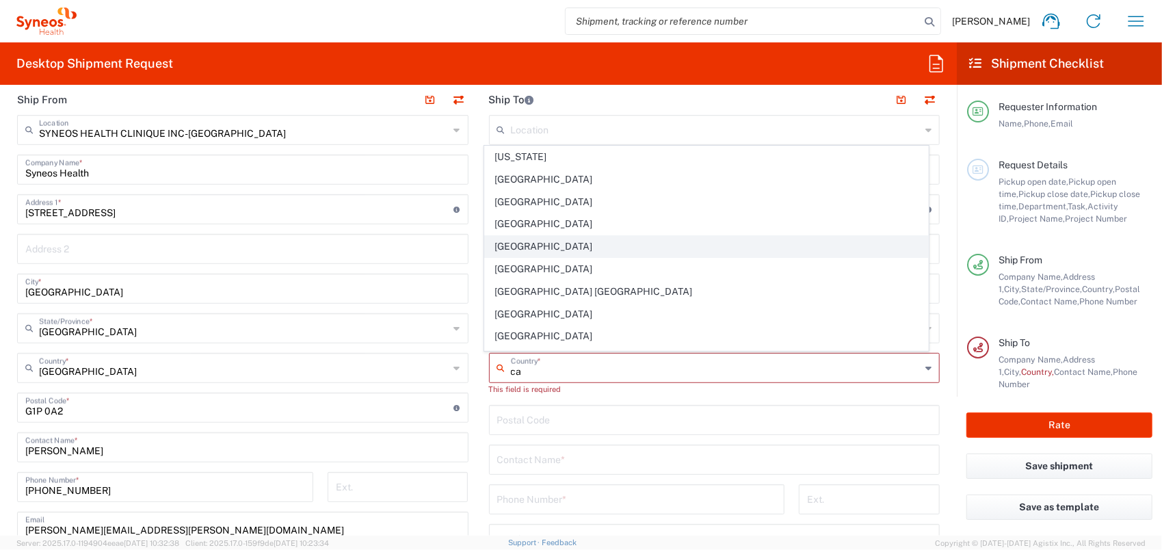
click at [537, 249] on span "Canada" at bounding box center [706, 246] width 443 height 21
type input "Canada"
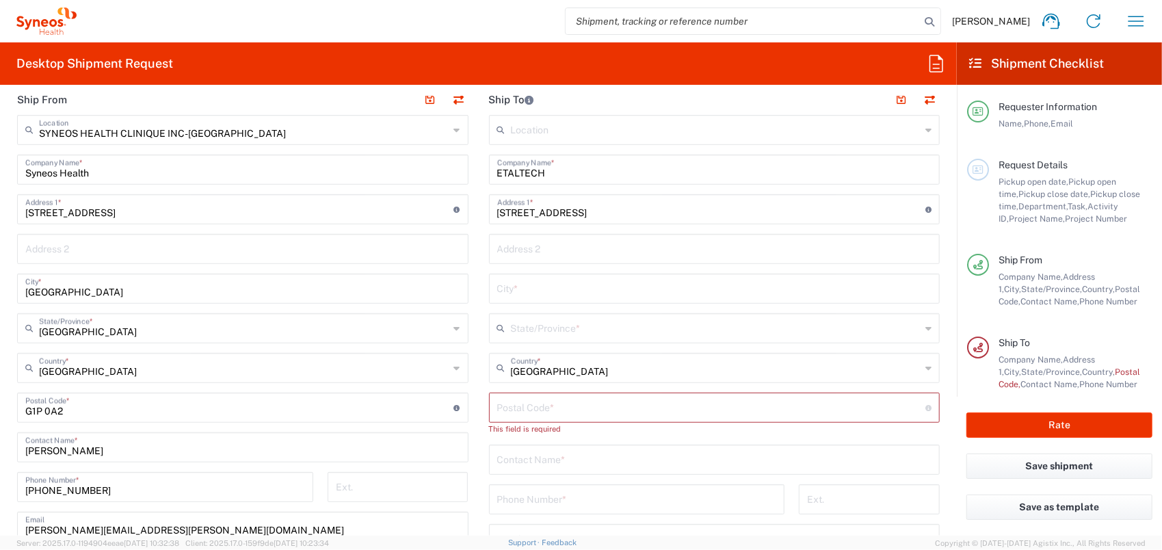
click at [527, 334] on input "text" at bounding box center [716, 327] width 410 height 24
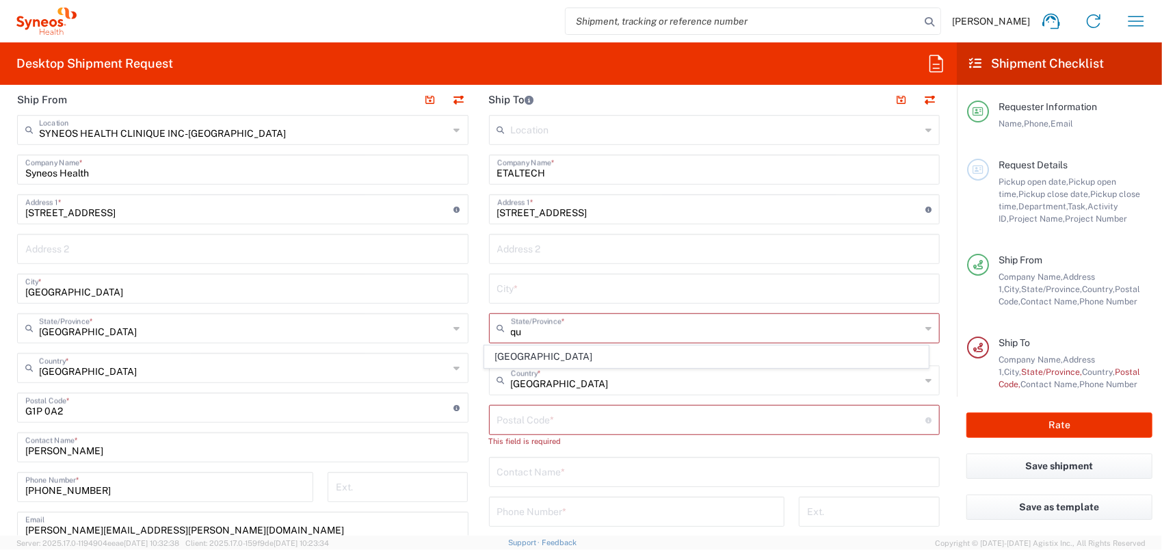
click at [568, 349] on span "Quebec" at bounding box center [706, 356] width 443 height 21
type input "Quebec"
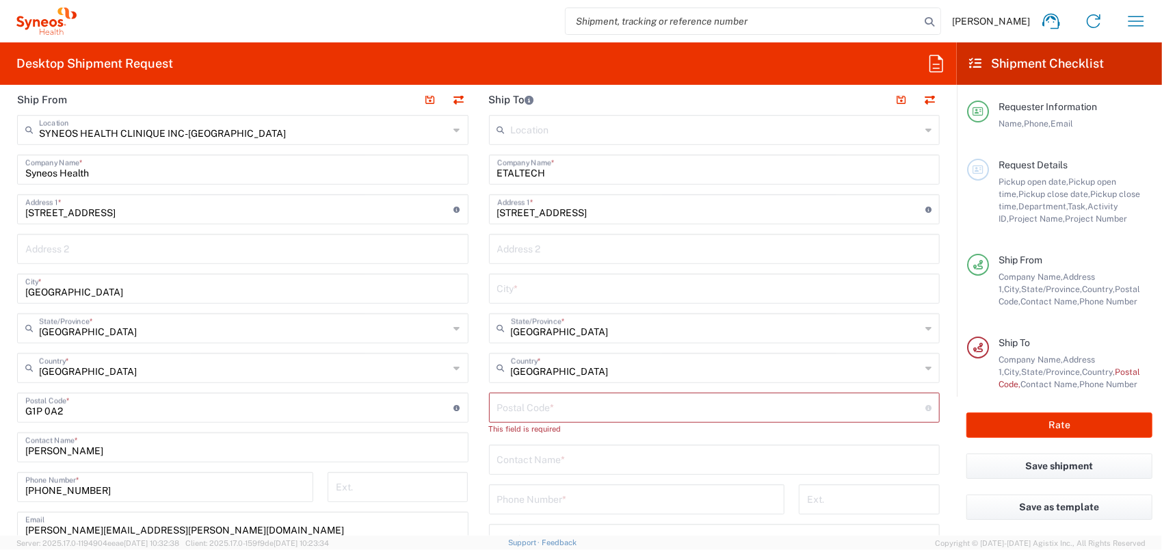
click at [546, 282] on input "text" at bounding box center [714, 288] width 435 height 24
type input "Québec"
click at [557, 403] on input "undefined" at bounding box center [711, 407] width 429 height 24
type input "G1C 7G6"
click at [525, 454] on input "text" at bounding box center [714, 446] width 435 height 24
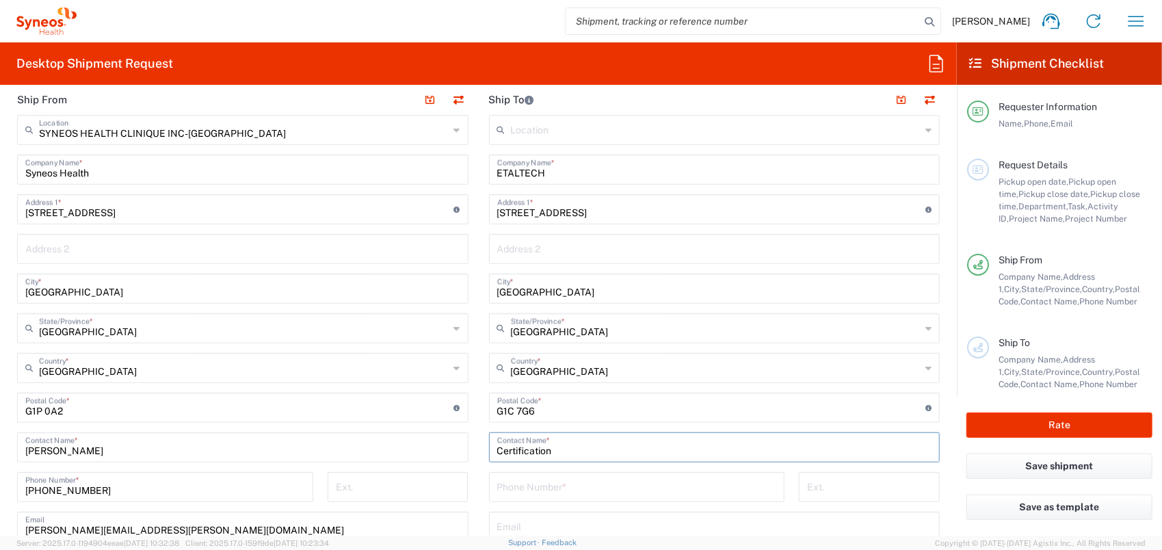
type input "Certification"
click at [566, 487] on input "tel" at bounding box center [637, 486] width 280 height 24
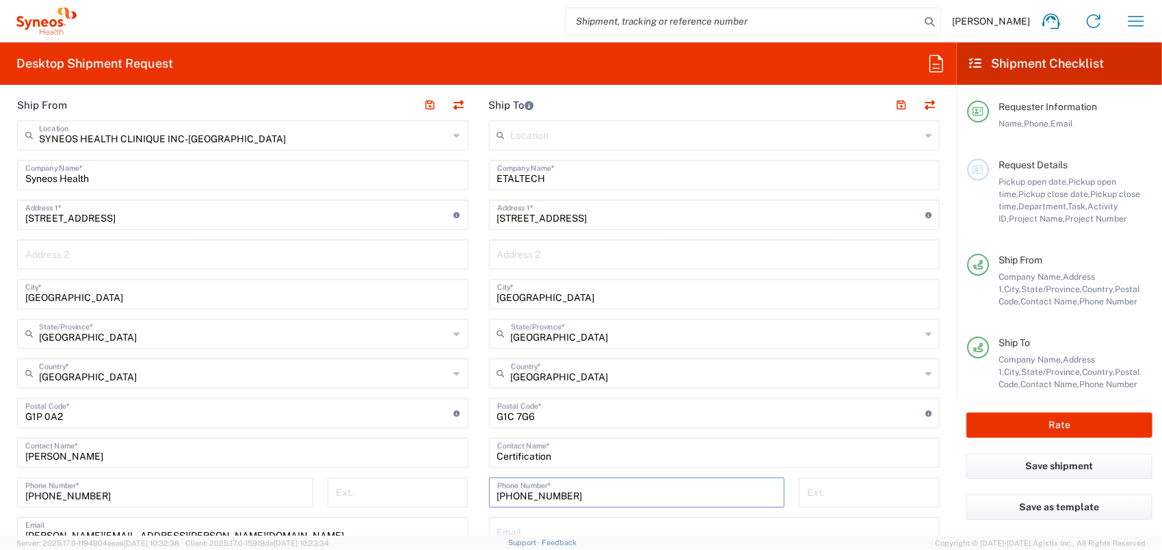
scroll to position [410, 0]
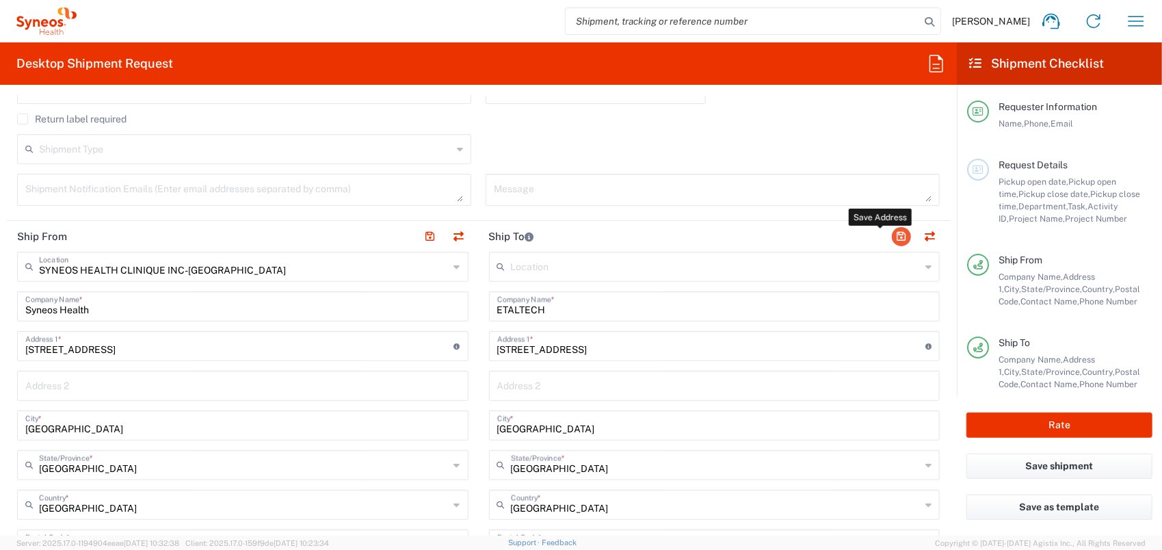
type input "418-660-6081"
click at [892, 237] on button "button" at bounding box center [901, 236] width 19 height 19
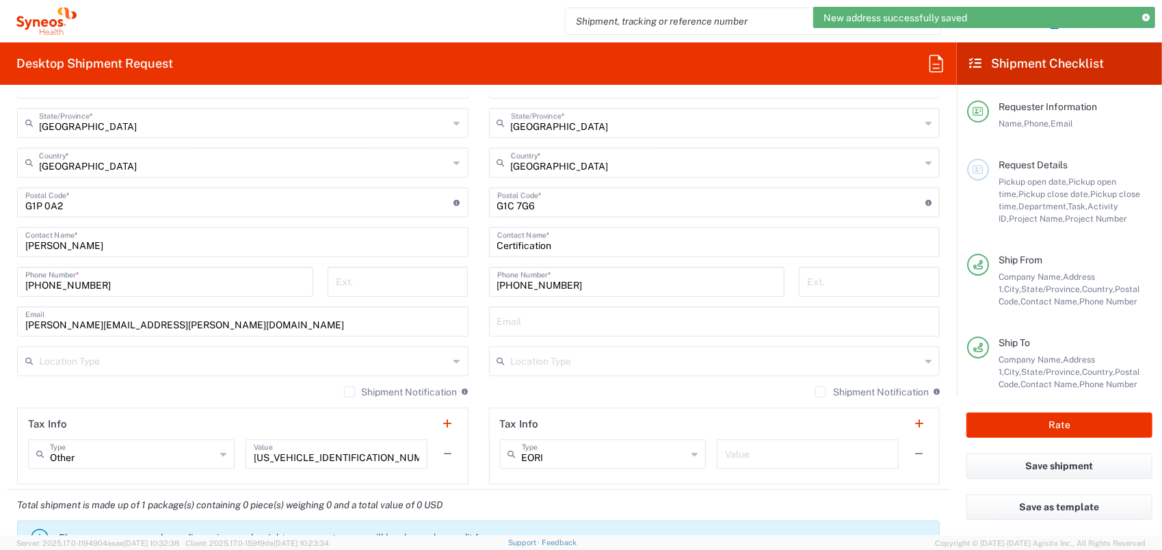
scroll to position [1094, 0]
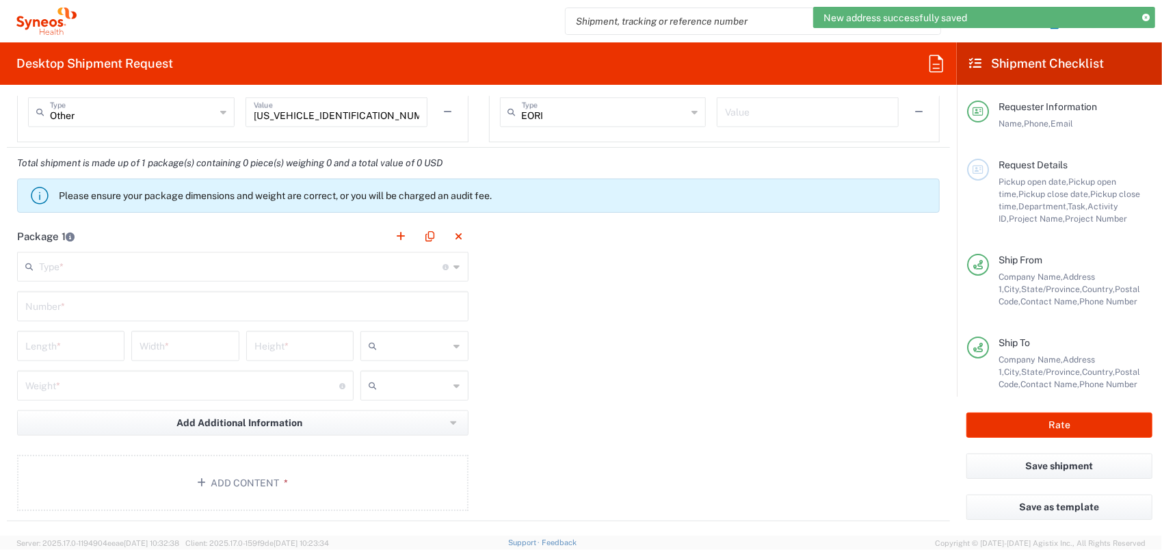
click at [179, 265] on input "text" at bounding box center [241, 266] width 404 height 24
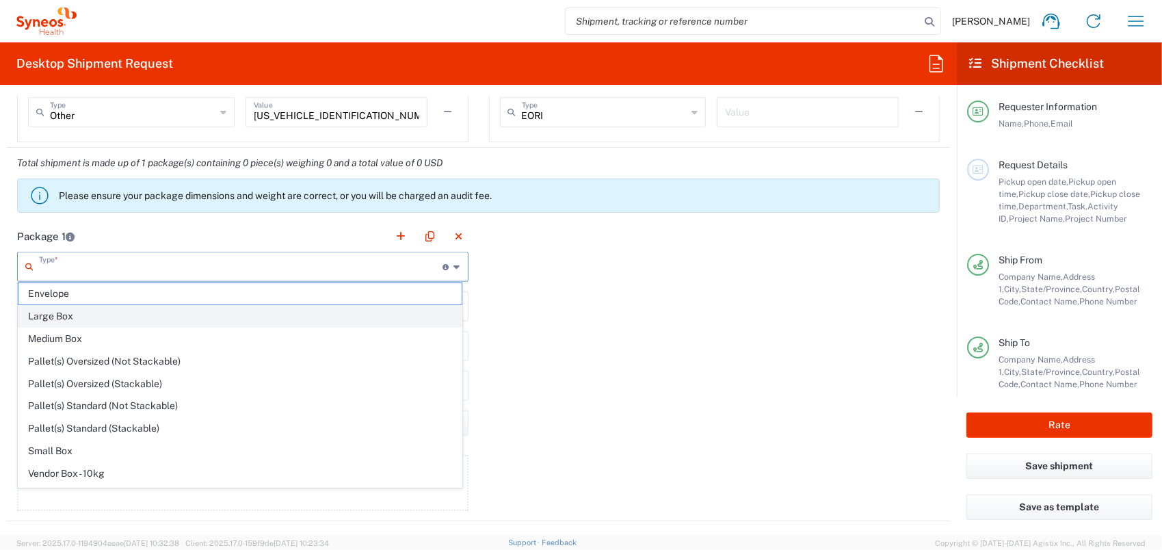
click at [109, 322] on span "Large Box" at bounding box center [239, 316] width 443 height 21
type input "Large Box"
type input "17.5"
type input "12.5"
type input "3"
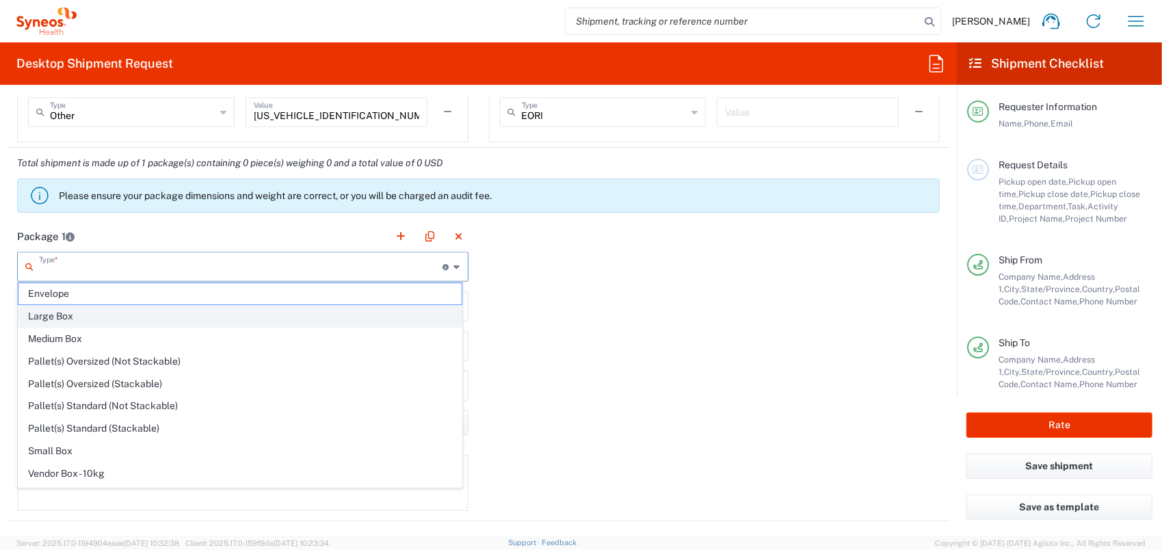
type input "in"
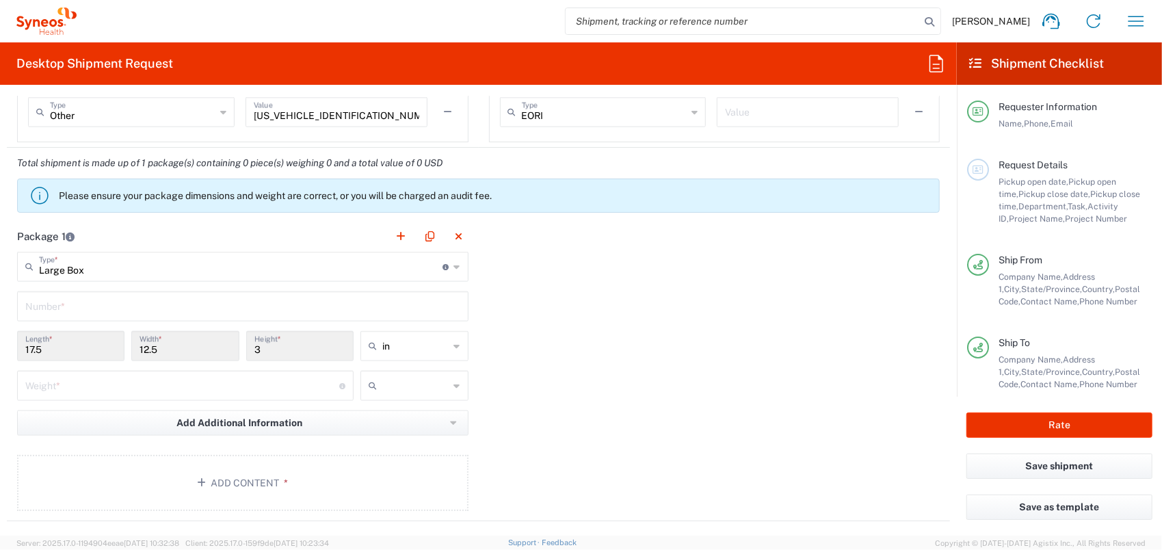
click at [94, 306] on input "text" at bounding box center [242, 305] width 435 height 24
type input "1"
click at [84, 384] on input "number" at bounding box center [182, 385] width 314 height 24
type input "1.25"
click at [215, 470] on button "Add Content *" at bounding box center [242, 483] width 451 height 56
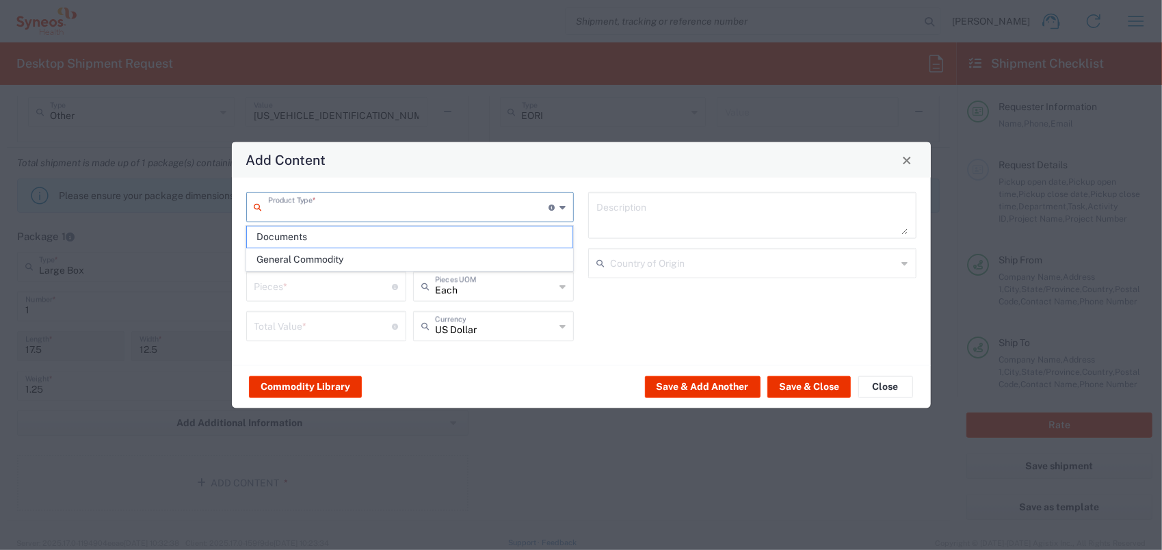
click at [308, 211] on input "text" at bounding box center [408, 206] width 281 height 24
click at [298, 256] on span "General Commodity" at bounding box center [410, 259] width 326 height 21
type input "General Commodity"
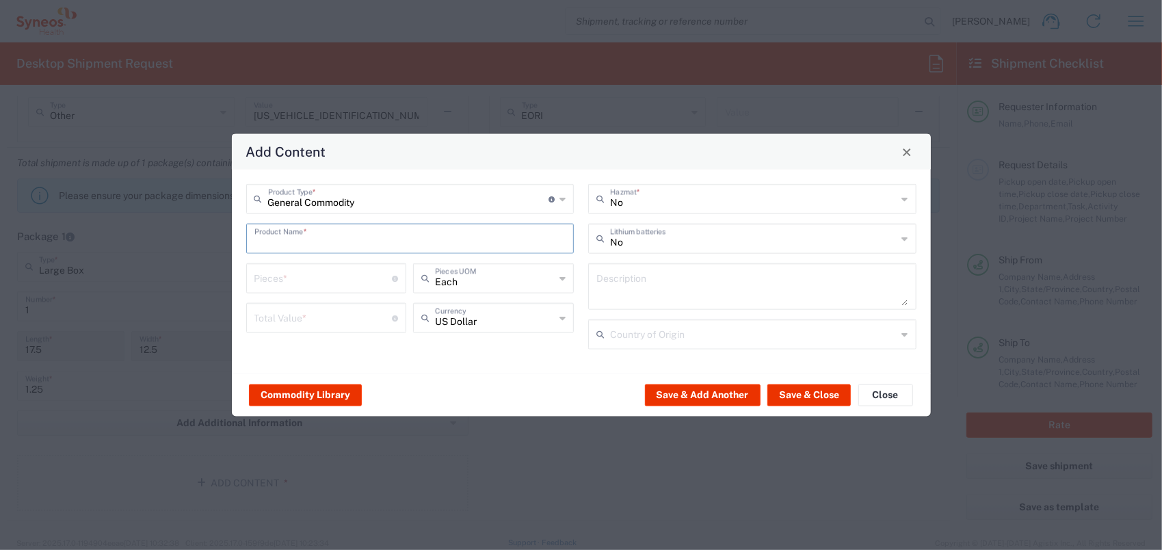
click at [326, 244] on input "text" at bounding box center [410, 238] width 312 height 24
click at [267, 241] on input "LAbware" at bounding box center [410, 238] width 312 height 24
type input "Labware"
click at [362, 283] on input "number" at bounding box center [323, 277] width 138 height 24
type input "1"
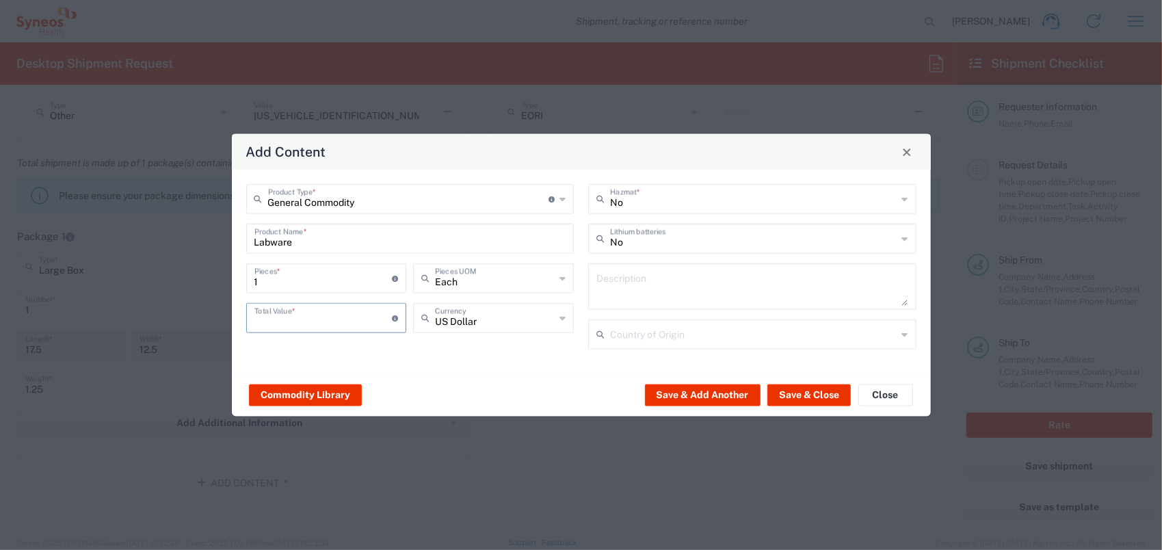
click at [328, 319] on input "number" at bounding box center [323, 317] width 138 height 24
type input "250"
click at [819, 388] on button "Save & Close" at bounding box center [808, 395] width 83 height 22
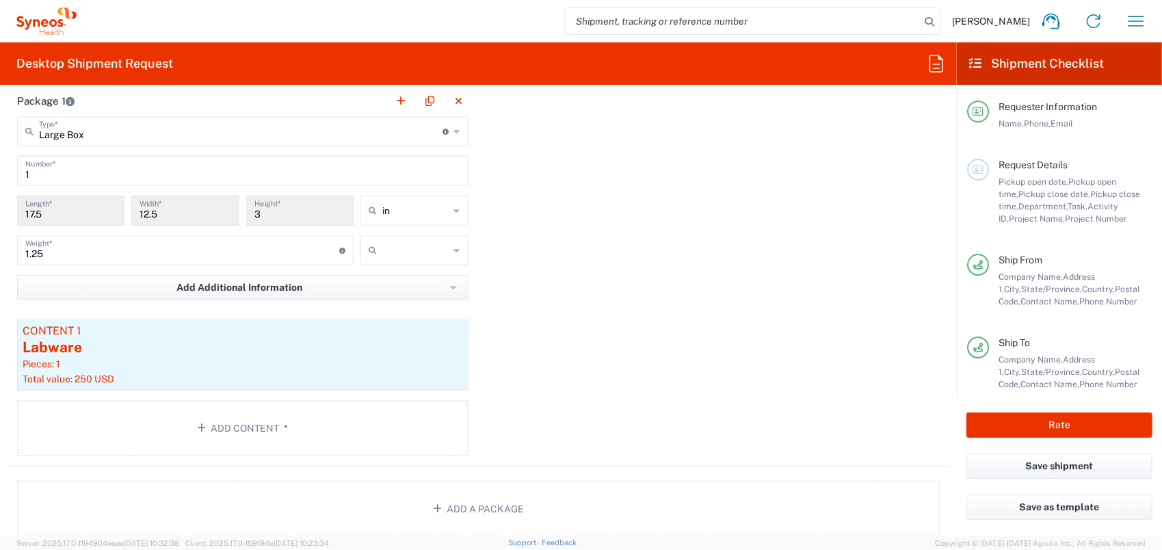
scroll to position [1163, 0]
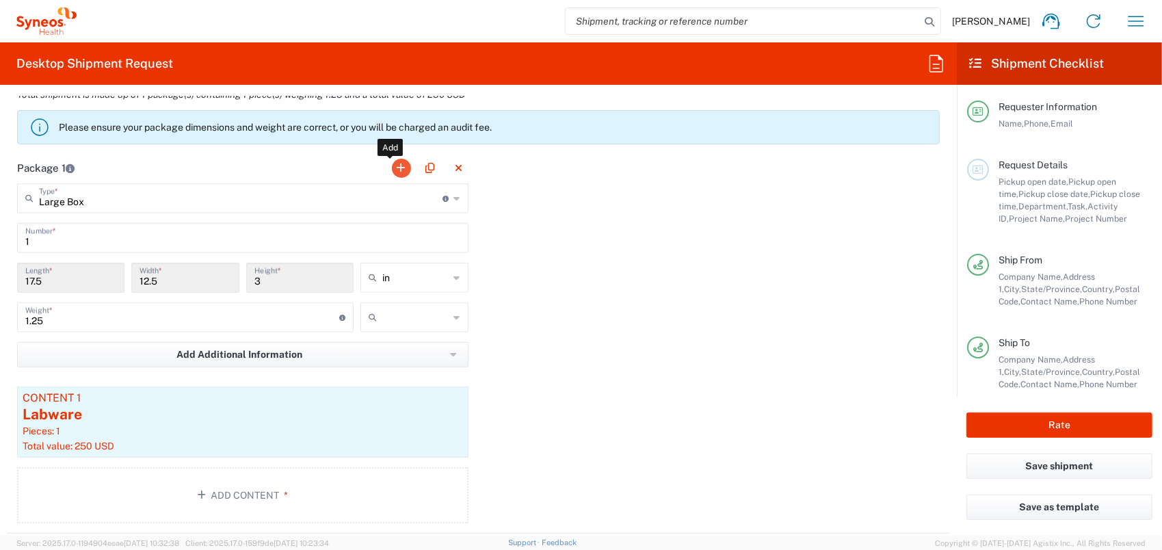
click at [392, 161] on button "button" at bounding box center [401, 168] width 19 height 19
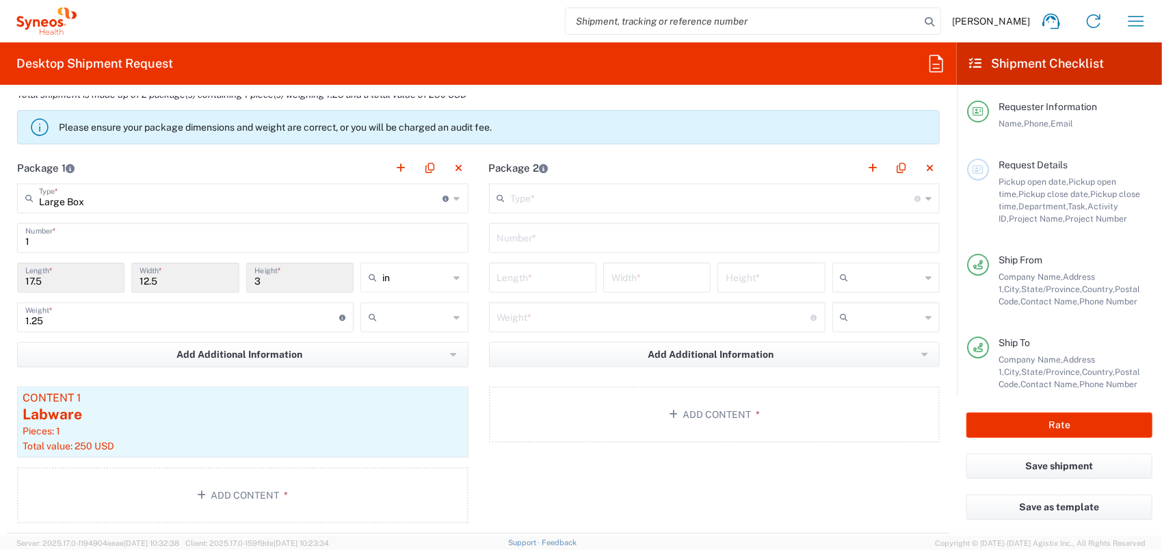
click at [588, 194] on input "text" at bounding box center [713, 197] width 404 height 24
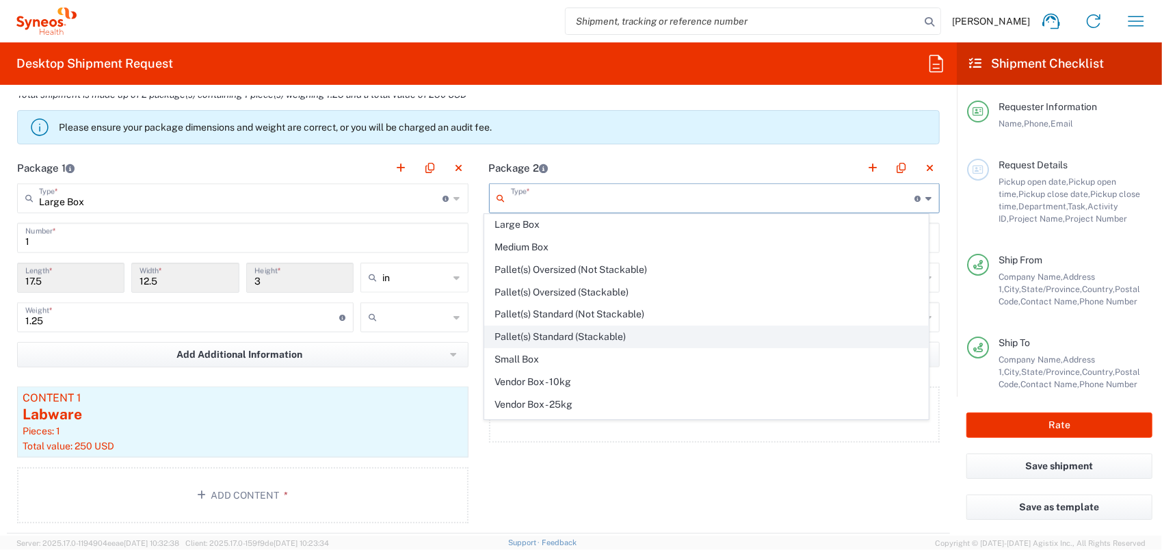
scroll to position [36, 0]
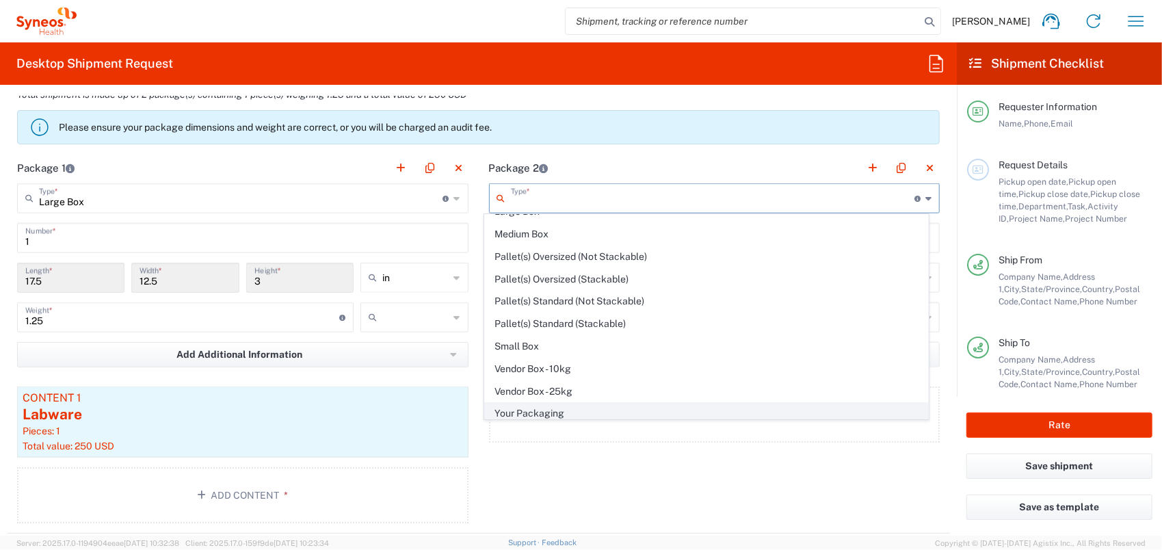
click at [572, 405] on span "Your Packaging" at bounding box center [706, 413] width 443 height 21
type input "Your Packaging"
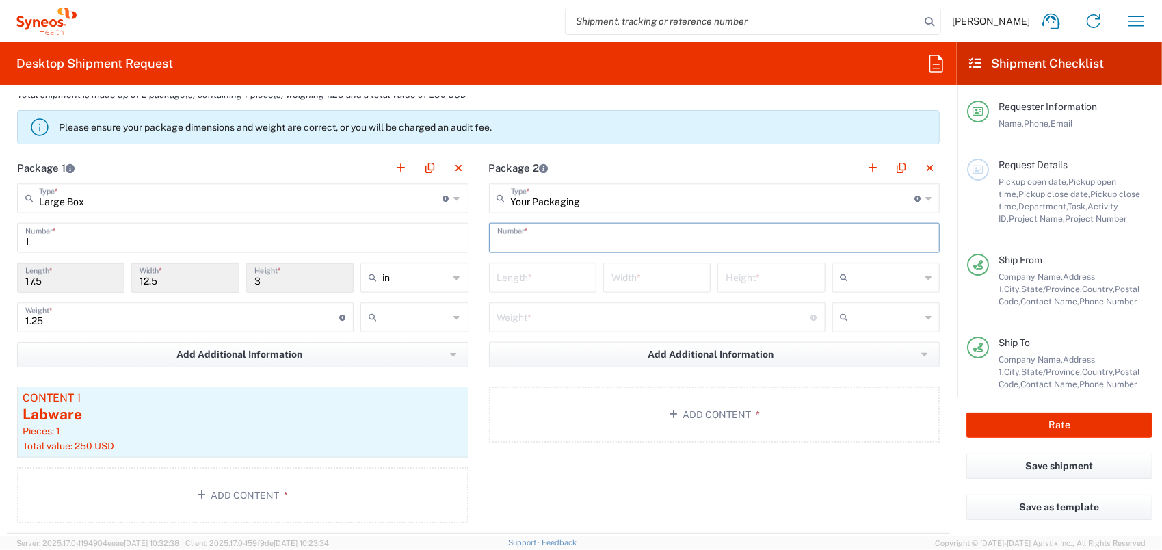
click at [539, 234] on input "text" at bounding box center [714, 237] width 435 height 24
type input "1"
click at [531, 278] on input "number" at bounding box center [542, 277] width 91 height 24
type input "41"
type input "26"
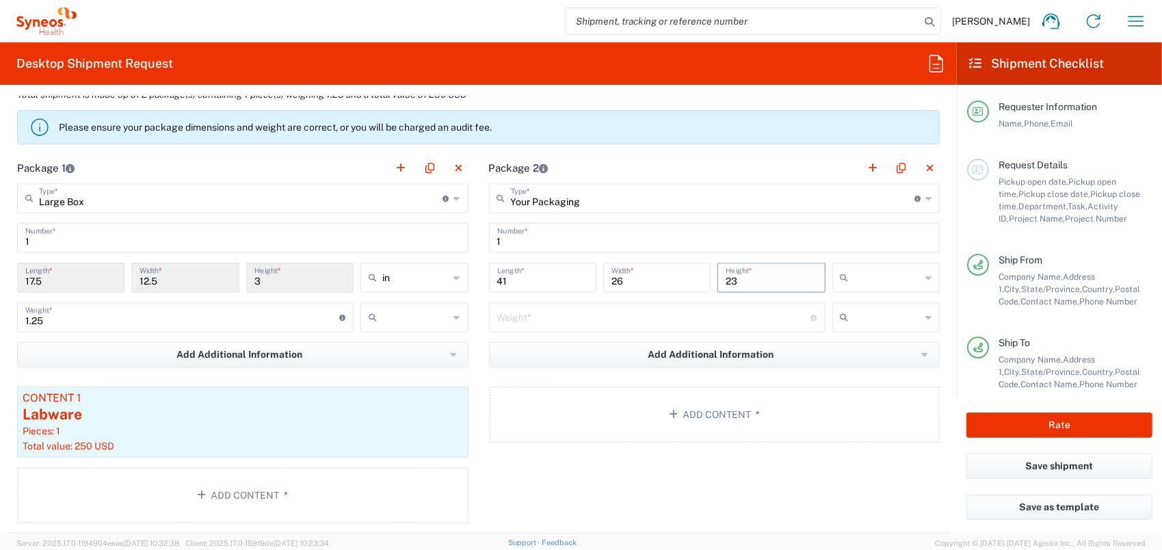
type input "23"
click at [432, 317] on input "text" at bounding box center [415, 317] width 66 height 22
click at [406, 350] on span "kgs" at bounding box center [410, 344] width 104 height 21
click at [603, 306] on input "number" at bounding box center [654, 316] width 314 height 24
click at [434, 314] on input "kgs" at bounding box center [415, 317] width 66 height 22
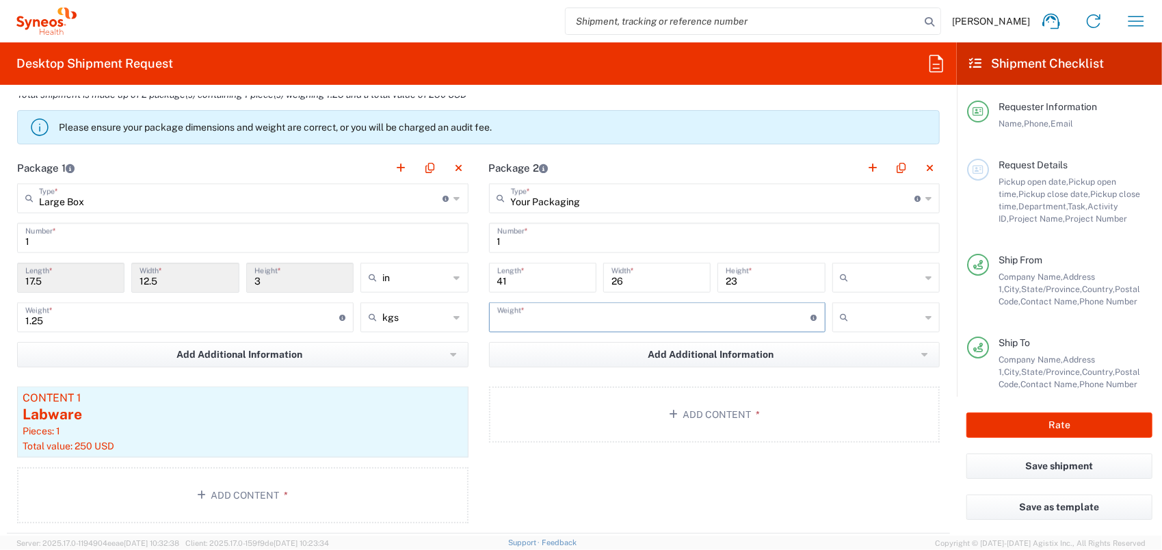
type input "kgs"
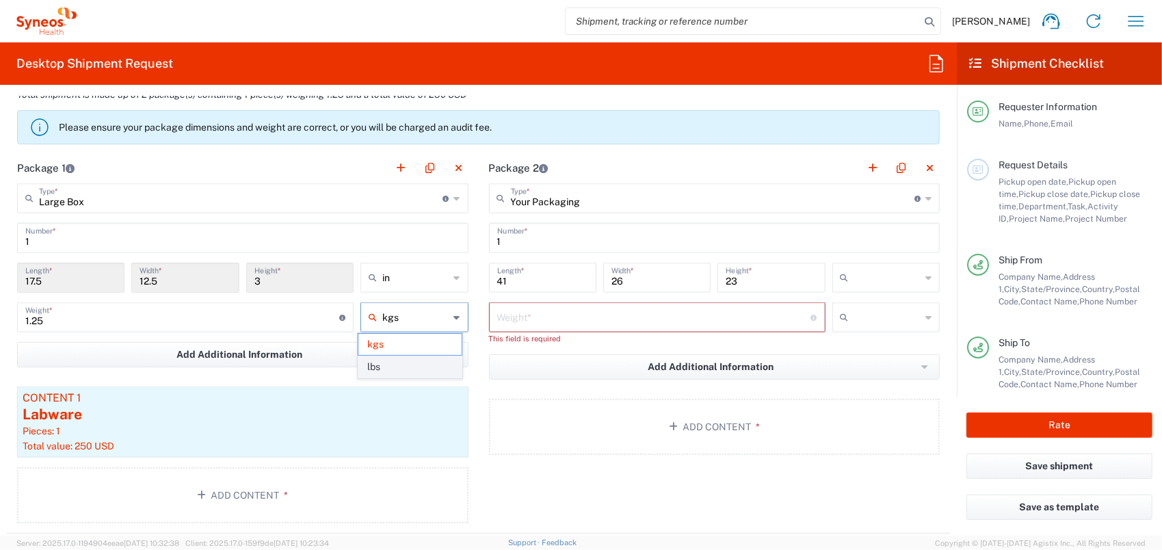
click at [400, 363] on span "lbs" at bounding box center [410, 366] width 104 height 21
type input "2.76"
type input "lbs"
click at [678, 317] on input "number" at bounding box center [654, 316] width 314 height 24
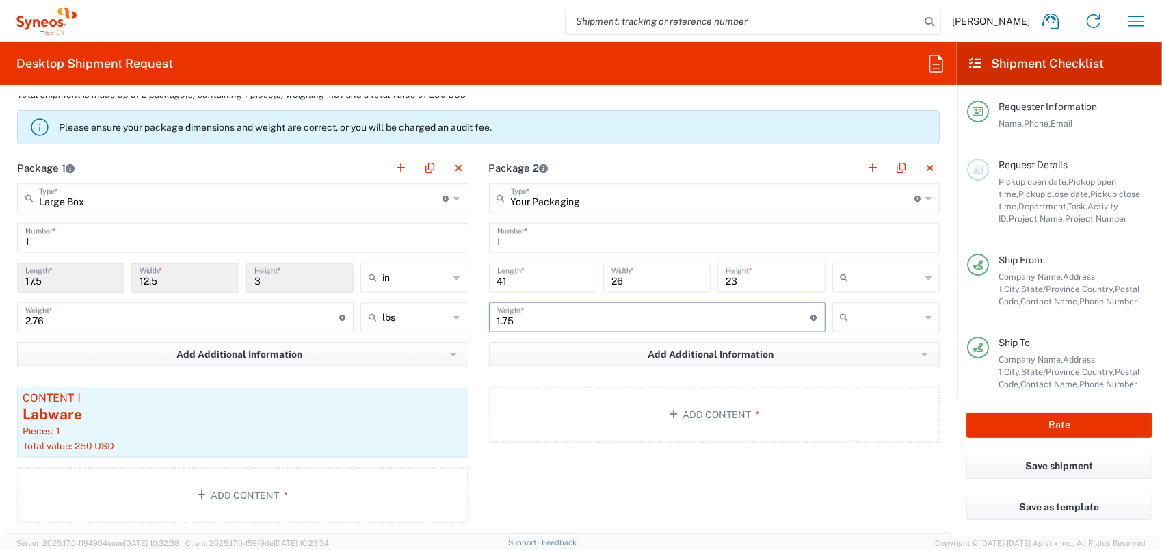
type input "1.75"
click at [877, 312] on input "text" at bounding box center [887, 317] width 66 height 22
click at [866, 352] on span "kgs" at bounding box center [877, 344] width 104 height 21
type input "kgs"
click at [890, 271] on input "text" at bounding box center [887, 278] width 66 height 22
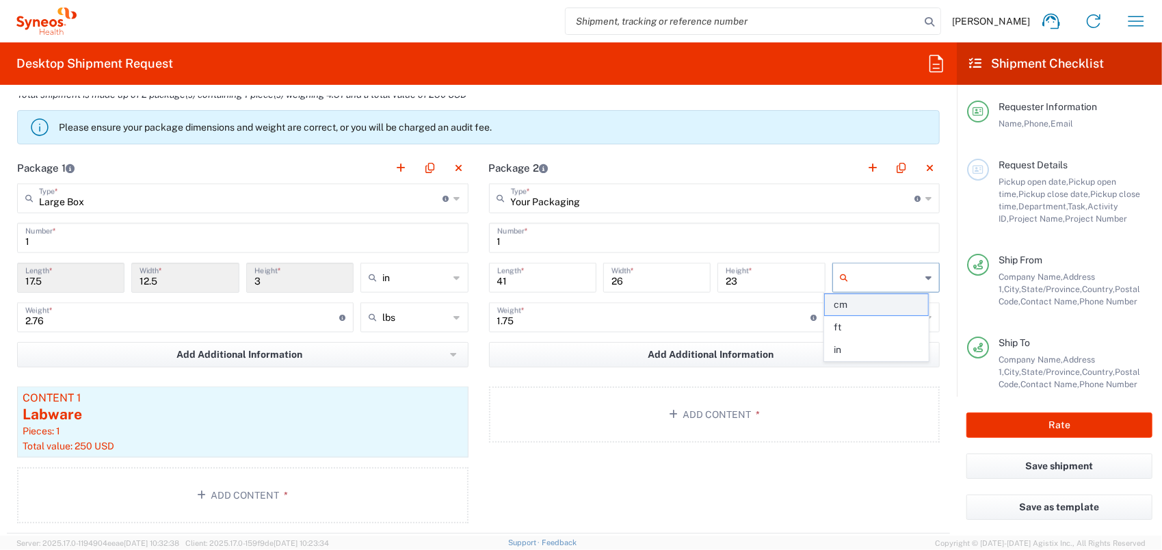
click at [884, 309] on span "cm" at bounding box center [877, 304] width 104 height 21
type input "cm"
click at [711, 405] on button "Add Content *" at bounding box center [714, 414] width 451 height 56
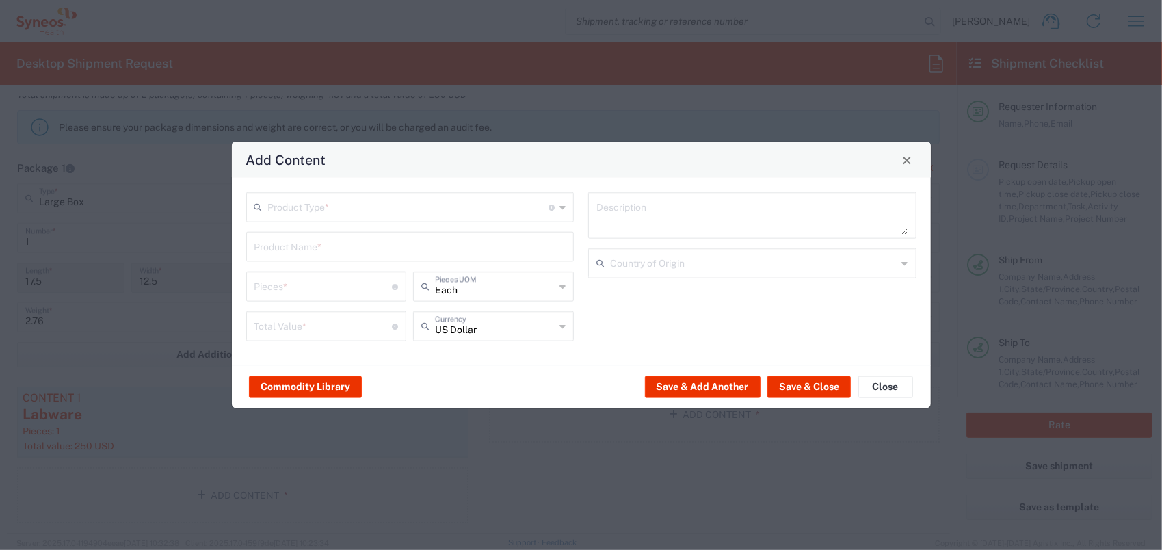
click at [335, 208] on input "text" at bounding box center [408, 206] width 281 height 24
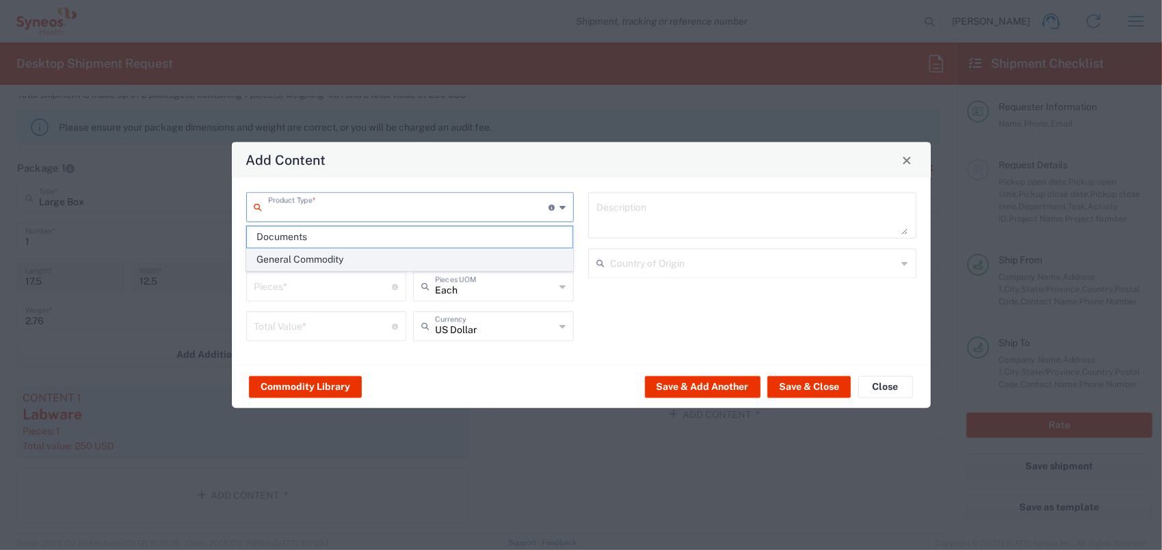
click at [327, 253] on span "General Commodity" at bounding box center [410, 259] width 326 height 21
type input "General Commodity"
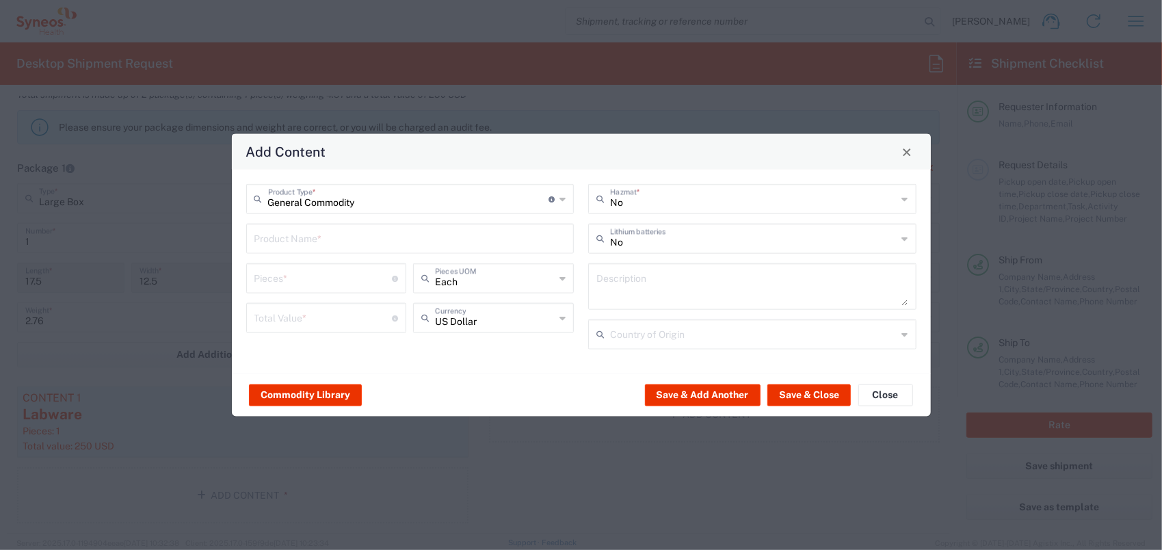
click at [296, 245] on input "text" at bounding box center [410, 238] width 312 height 24
type input "Labware"
click at [369, 278] on input "number" at bounding box center [323, 277] width 138 height 24
type input "2"
click at [351, 323] on input "number" at bounding box center [323, 317] width 138 height 24
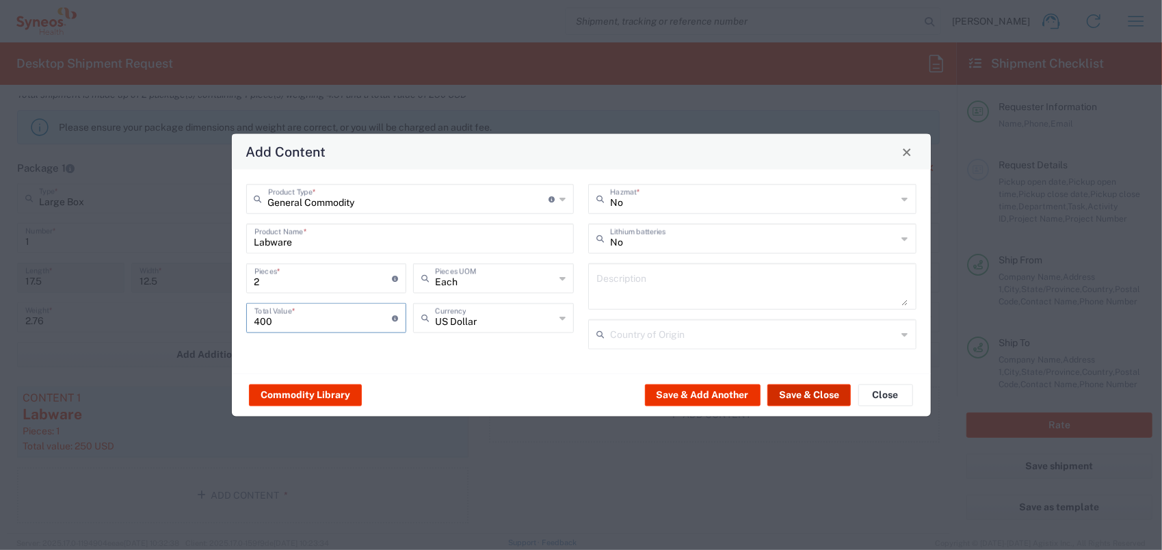
type input "400"
click at [801, 397] on button "Save & Close" at bounding box center [808, 395] width 83 height 22
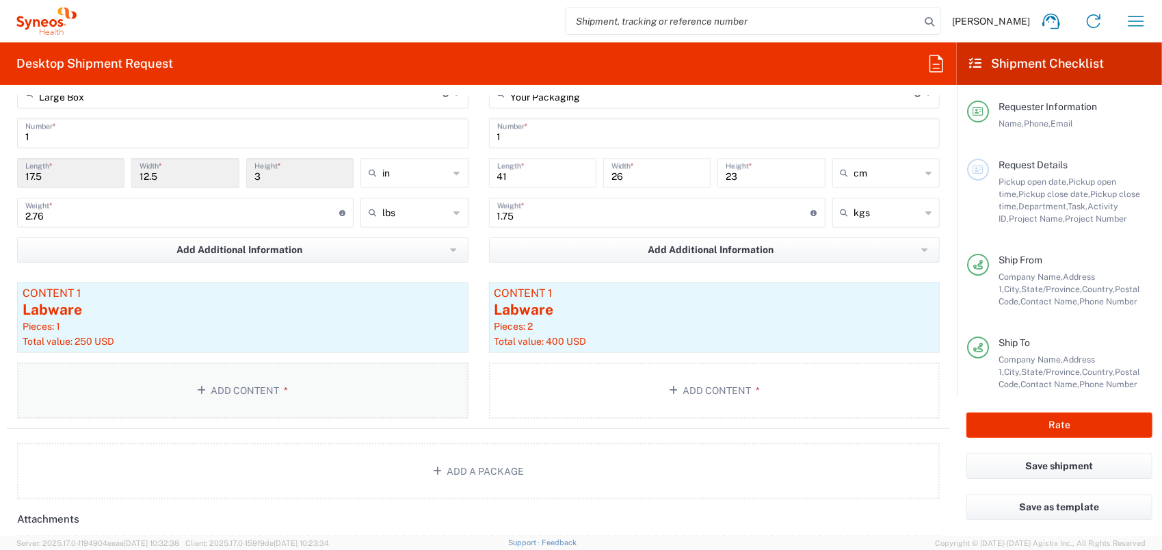
scroll to position [1436, 0]
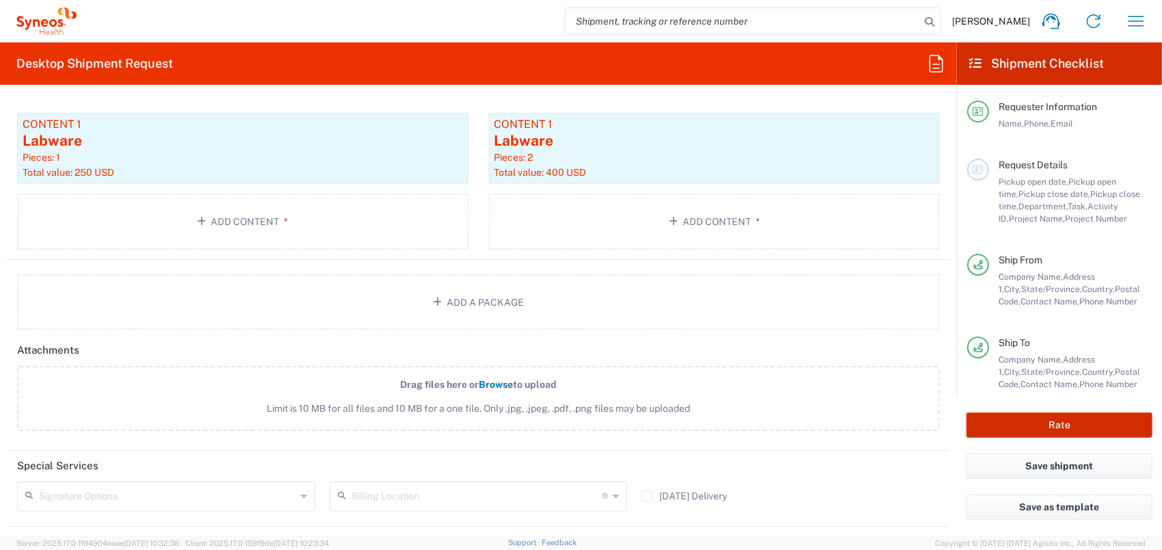
click at [1044, 421] on button "Rate" at bounding box center [1059, 424] width 186 height 25
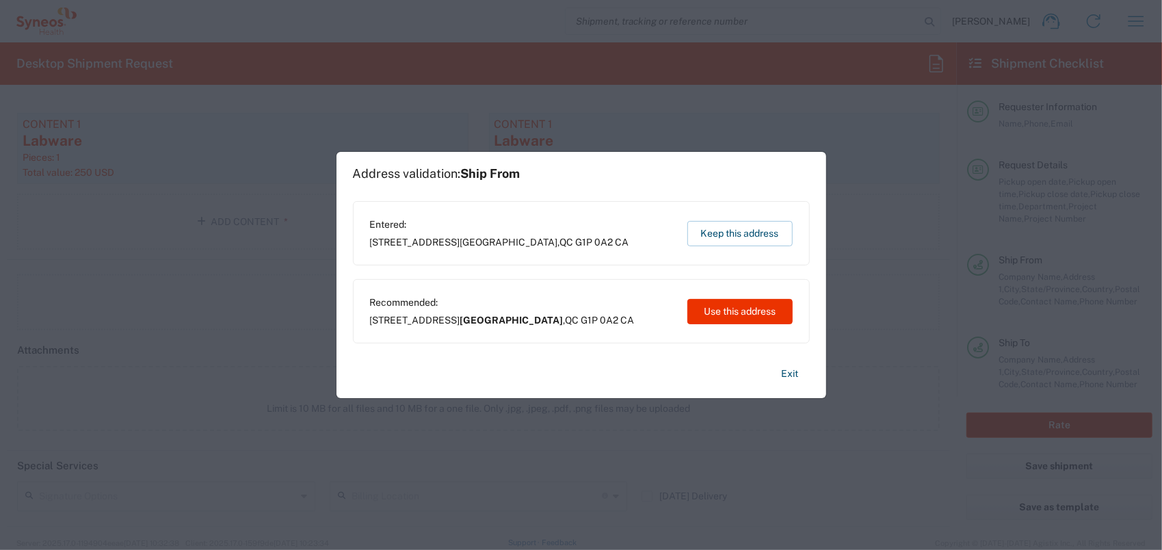
type input "8350 DEPARTMENTAL EXPENSE"
click at [718, 306] on button "Use this address" at bounding box center [739, 311] width 105 height 25
type input "Québec"
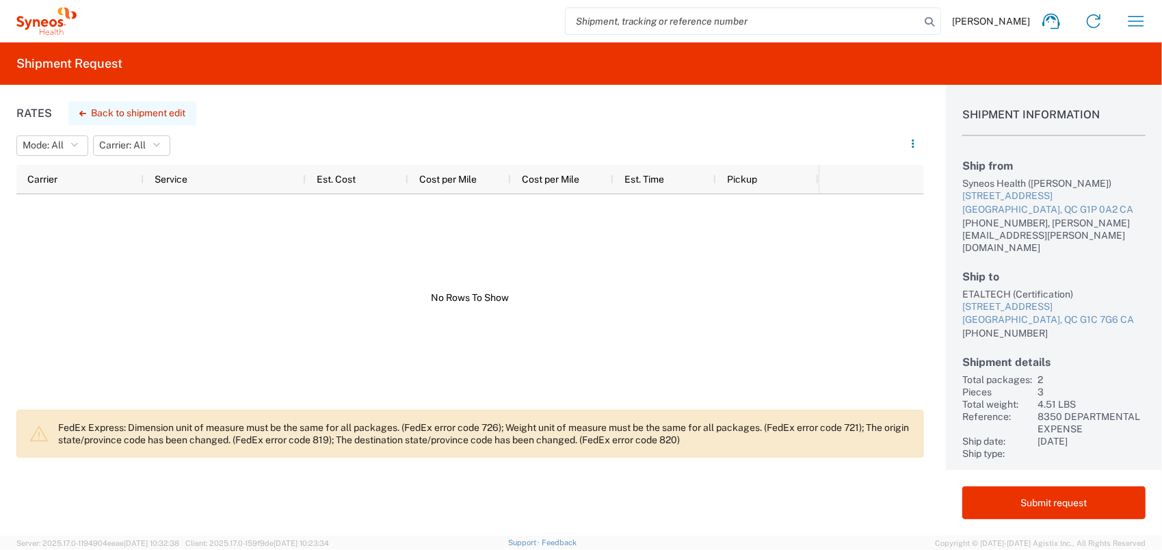
click at [105, 115] on button "Back to shipment edit" at bounding box center [132, 113] width 128 height 24
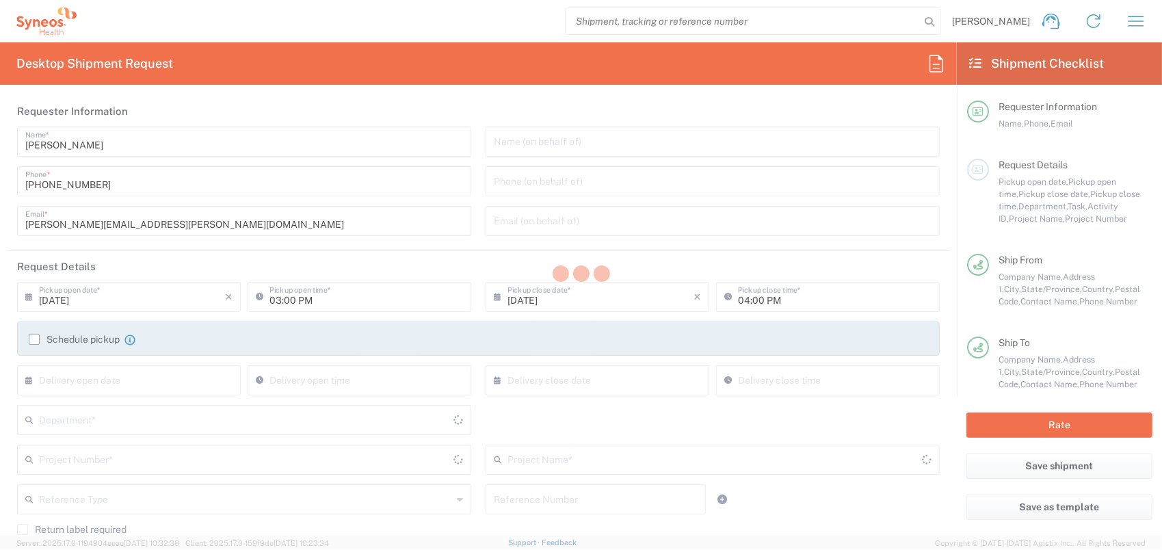
type input "8350"
type input "8350 DEPARTMENTAL EXPENSE"
type input "Quebec"
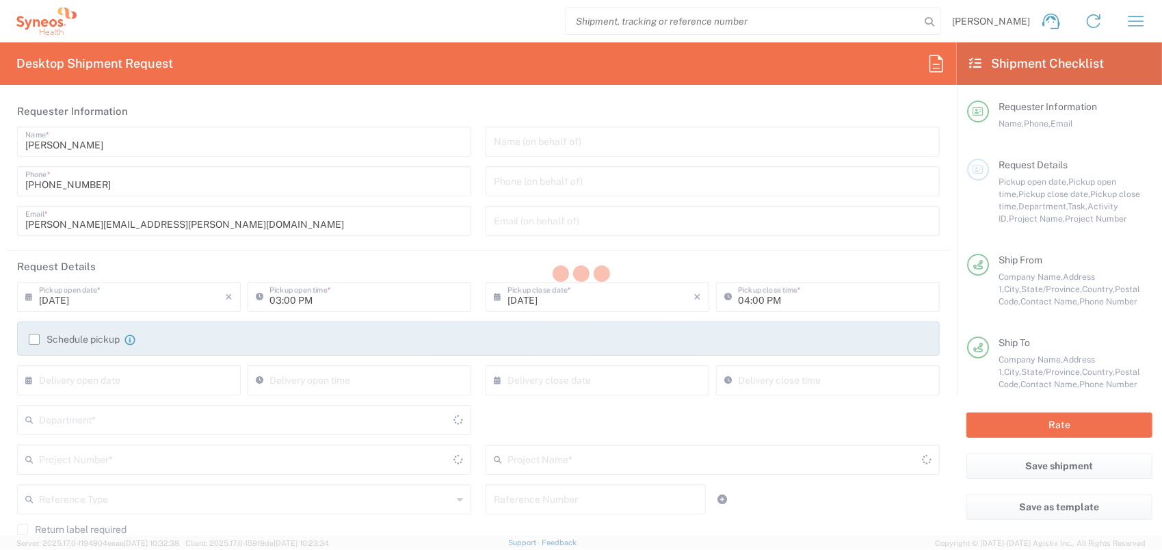
type input "Large Box"
type input "Your Packaging"
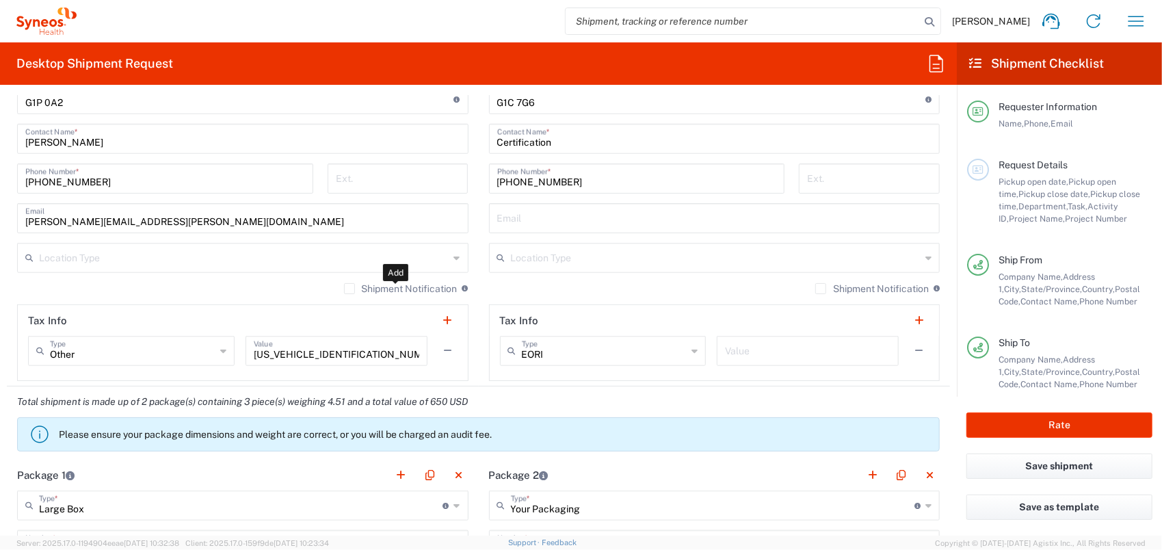
scroll to position [1094, 0]
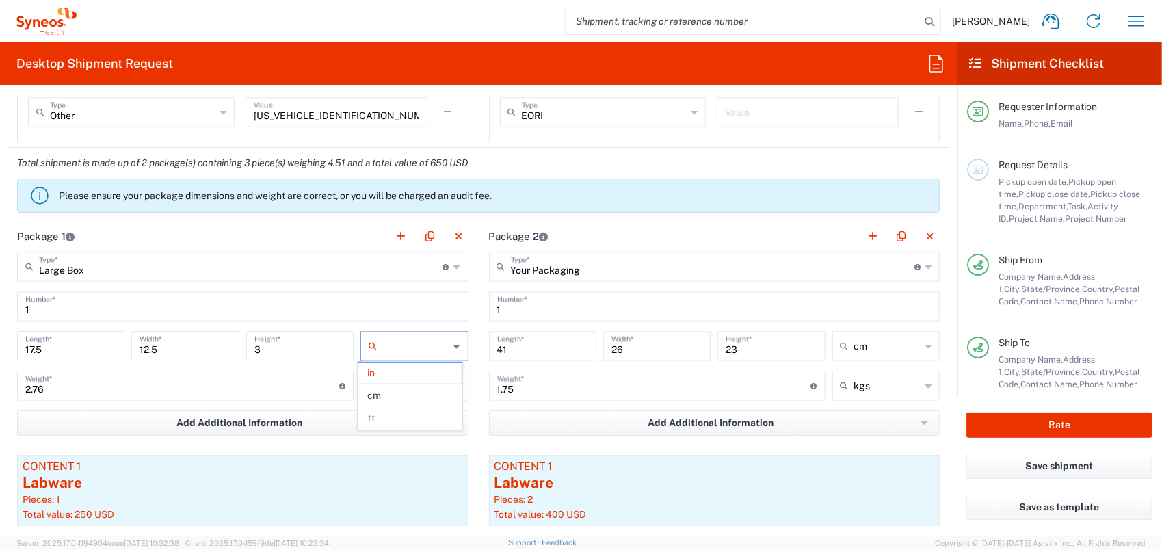
click at [438, 342] on input "text" at bounding box center [415, 346] width 66 height 22
click at [403, 390] on span "cm" at bounding box center [410, 395] width 104 height 21
type input "44.45"
type input "31.75"
type input "7.62"
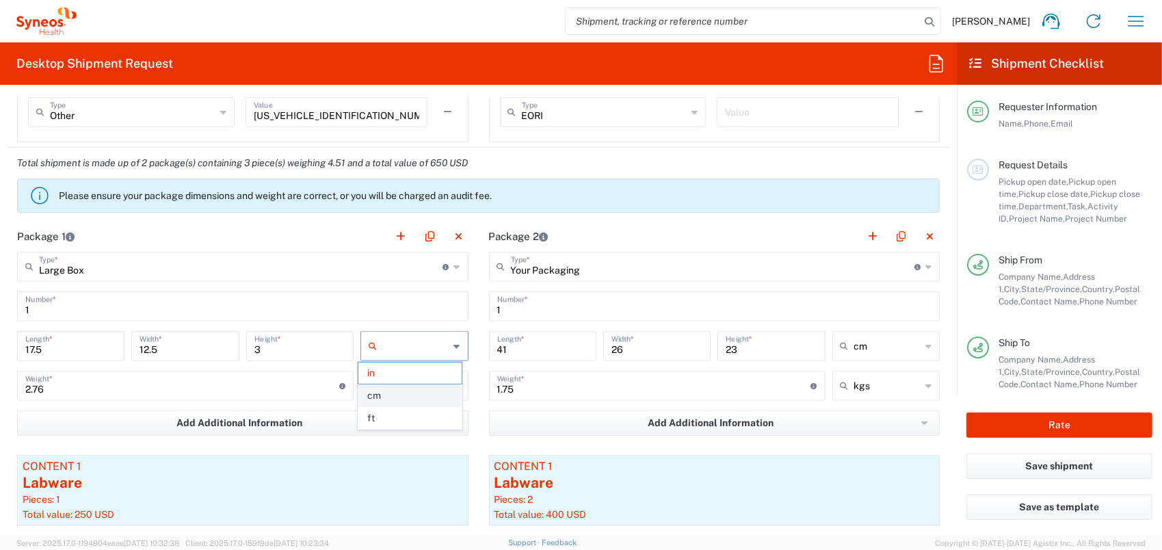
type input "cm"
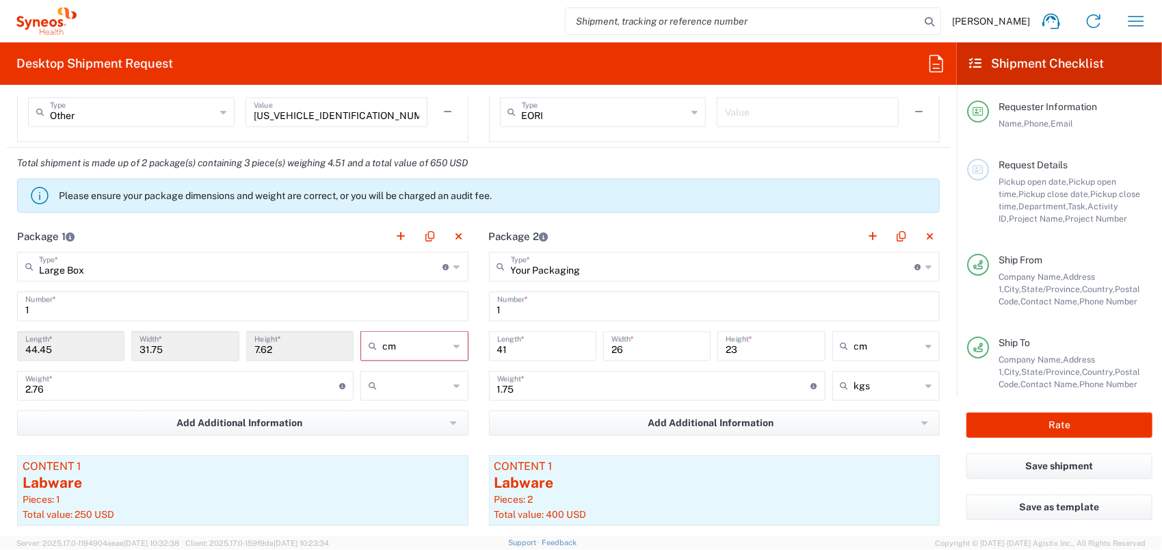
click at [410, 383] on input "text" at bounding box center [415, 386] width 66 height 22
click at [409, 433] on span "kgs" at bounding box center [410, 435] width 104 height 21
type input "1.25"
type input "kgs"
click at [1087, 424] on button "Rate" at bounding box center [1059, 424] width 186 height 25
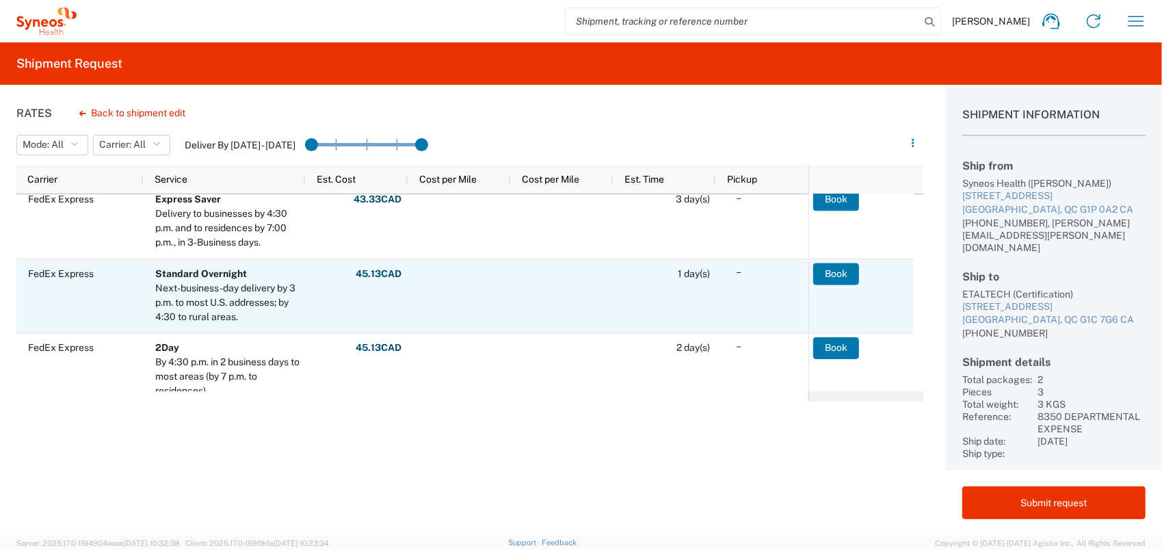
scroll to position [79, 0]
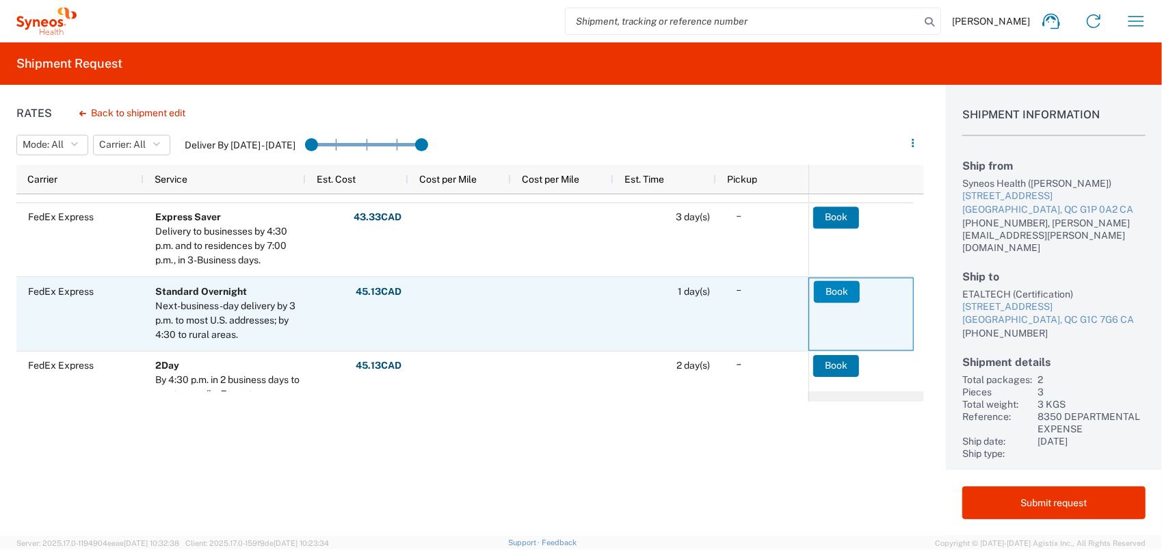
click at [834, 287] on button "Book" at bounding box center [837, 291] width 46 height 22
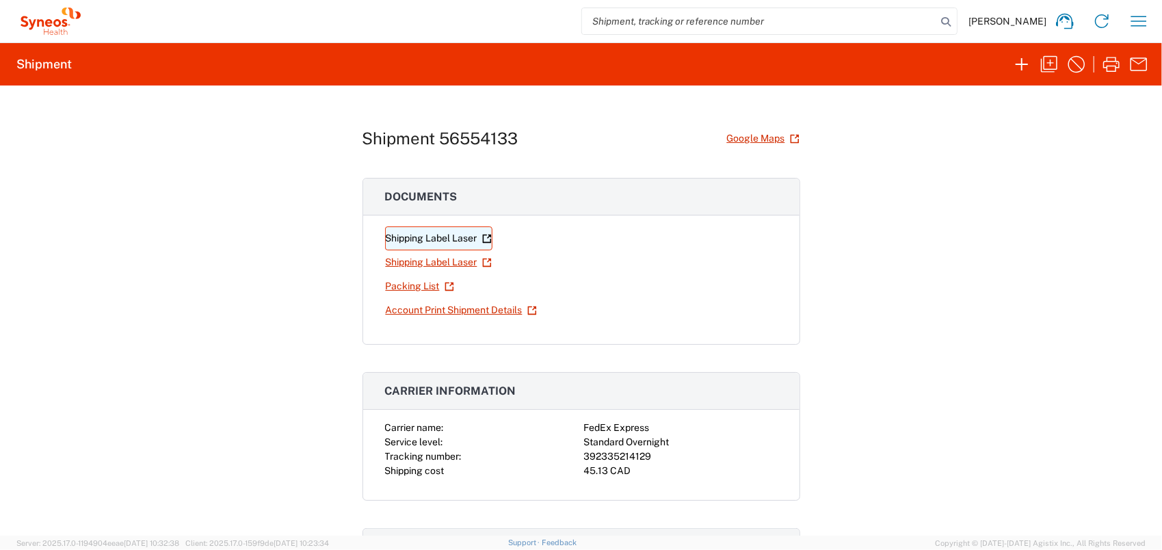
click at [436, 237] on link "Shipping Label Laser" at bounding box center [438, 238] width 107 height 24
click at [453, 260] on link "Shipping Label Laser" at bounding box center [438, 262] width 107 height 24
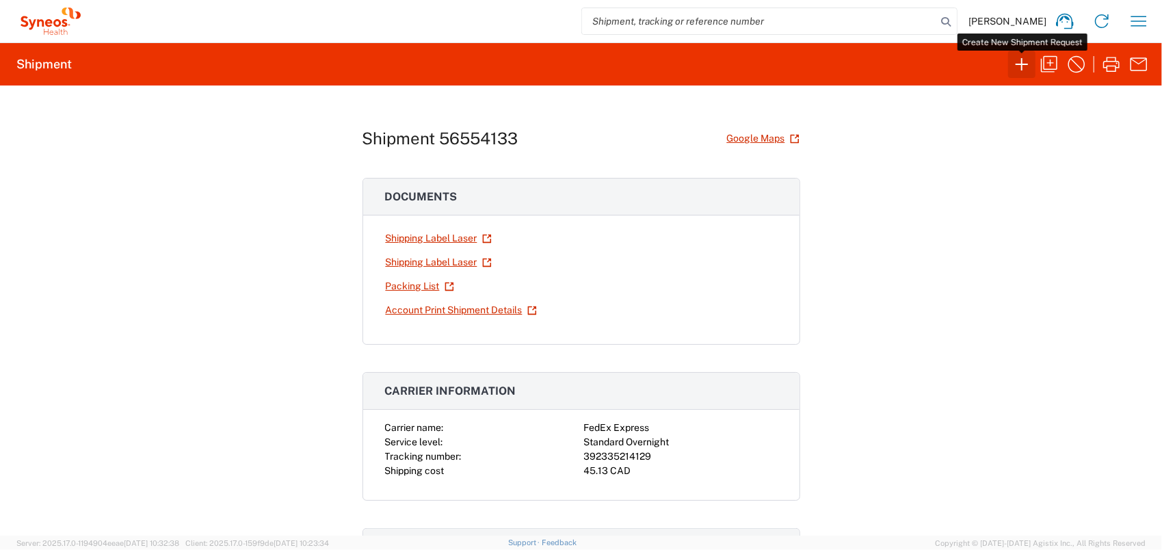
click at [1024, 66] on icon "button" at bounding box center [1022, 64] width 22 height 22
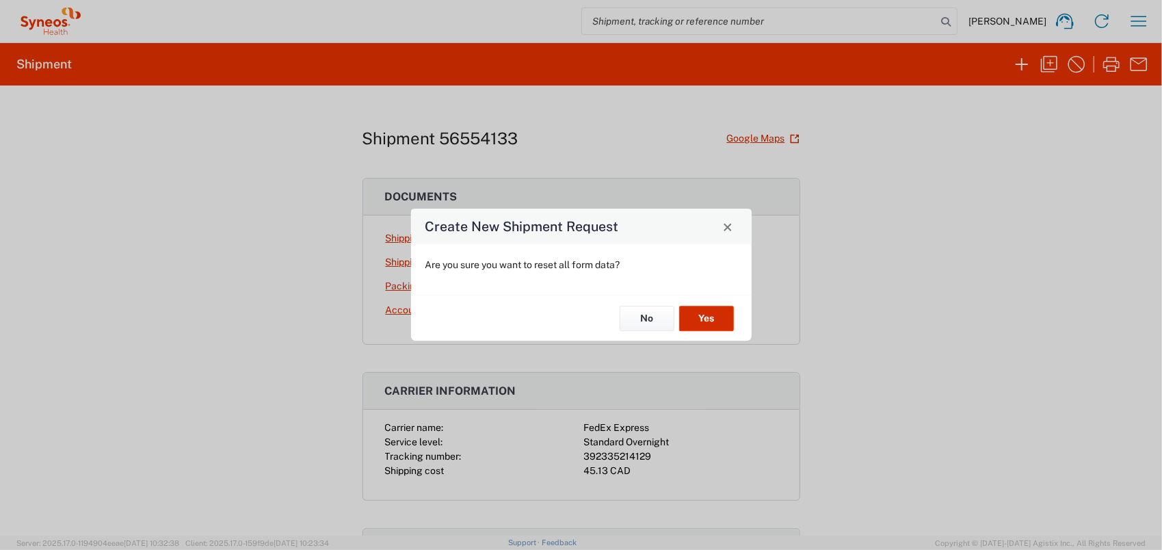
click at [713, 314] on button "Yes" at bounding box center [706, 318] width 55 height 25
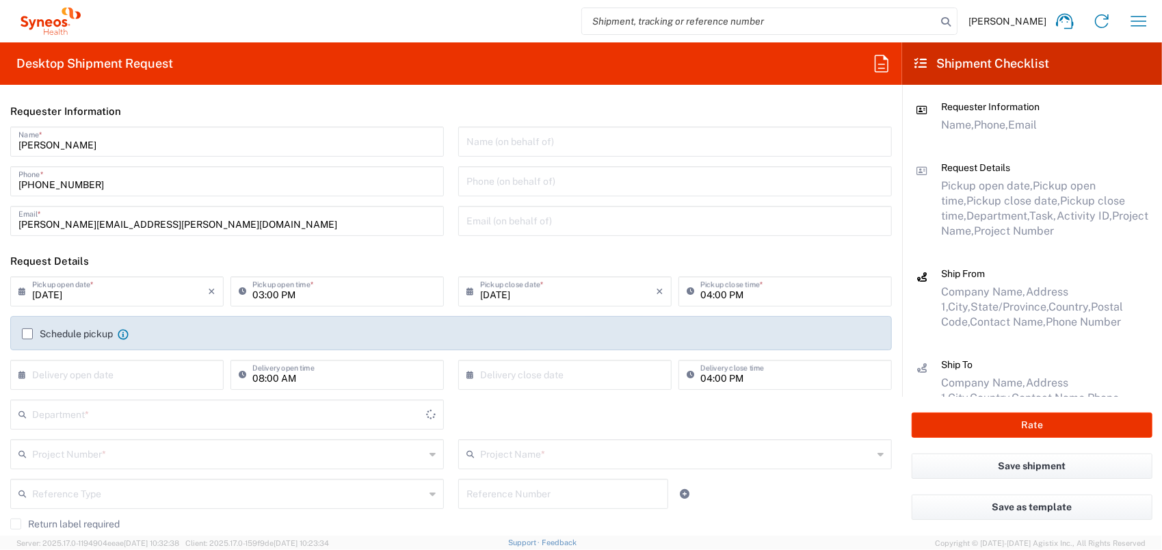
type input "Quebec"
type input "8350"
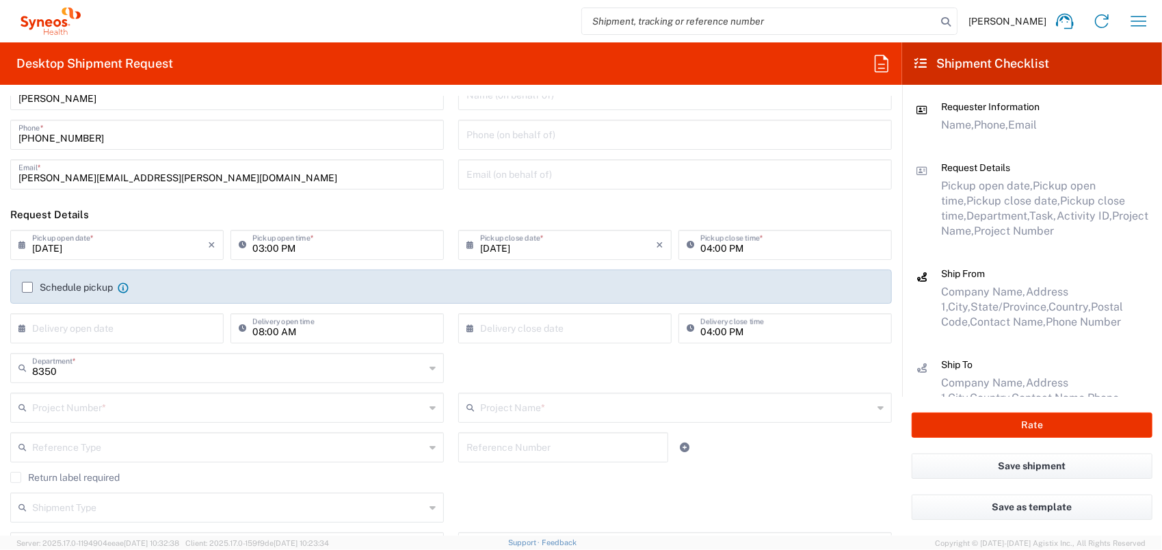
scroll to position [68, 0]
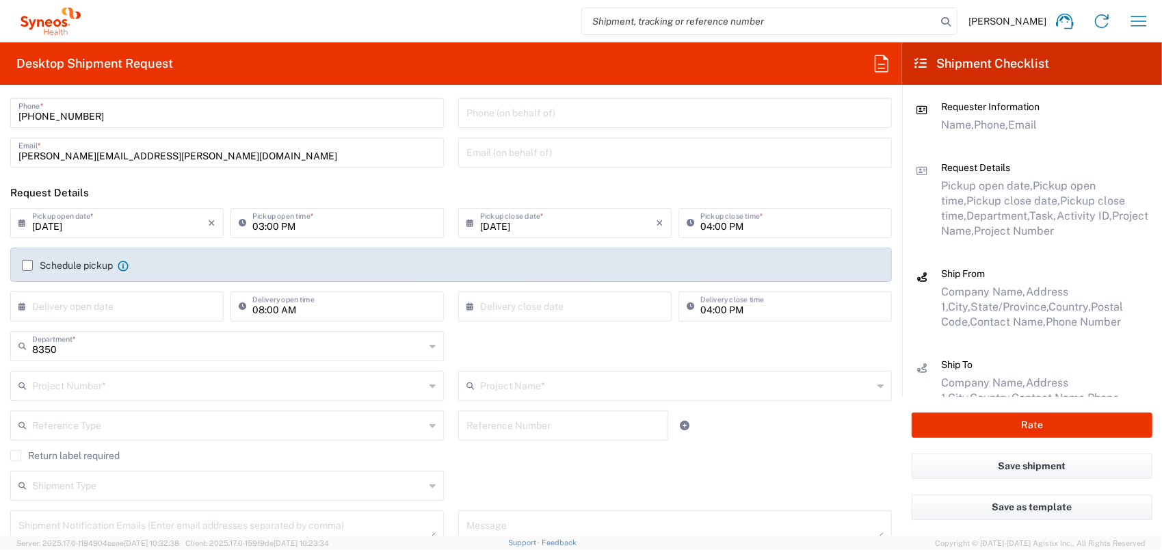
drag, startPoint x: 112, startPoint y: 377, endPoint x: 103, endPoint y: 383, distance: 11.4
click at [111, 379] on input "text" at bounding box center [228, 385] width 393 height 24
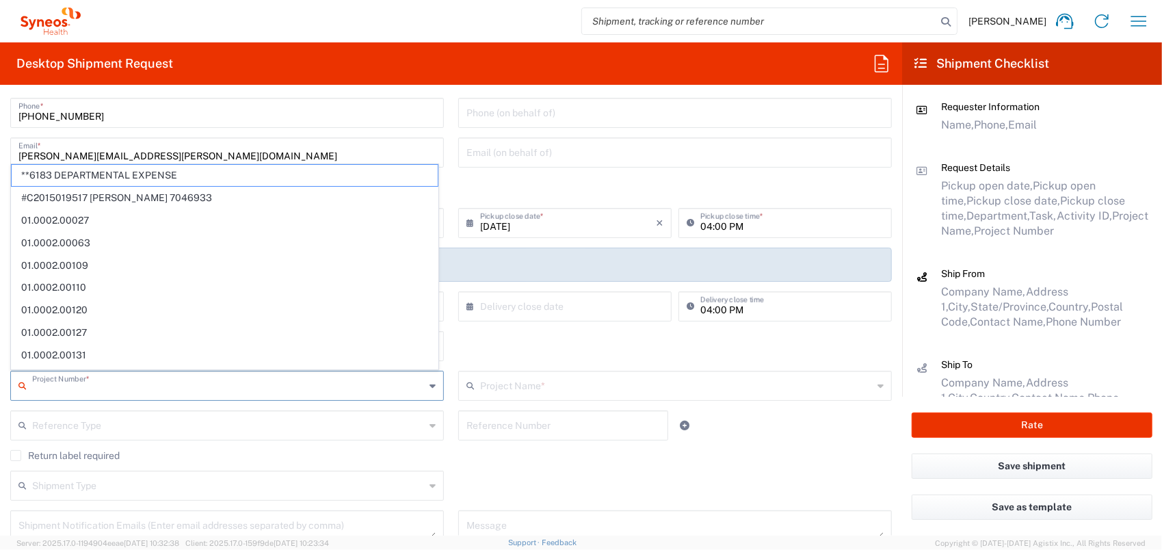
click at [492, 479] on div "Shipment Type Batch Regular" at bounding box center [451, 490] width 896 height 40
click at [105, 383] on input "text" at bounding box center [228, 385] width 393 height 24
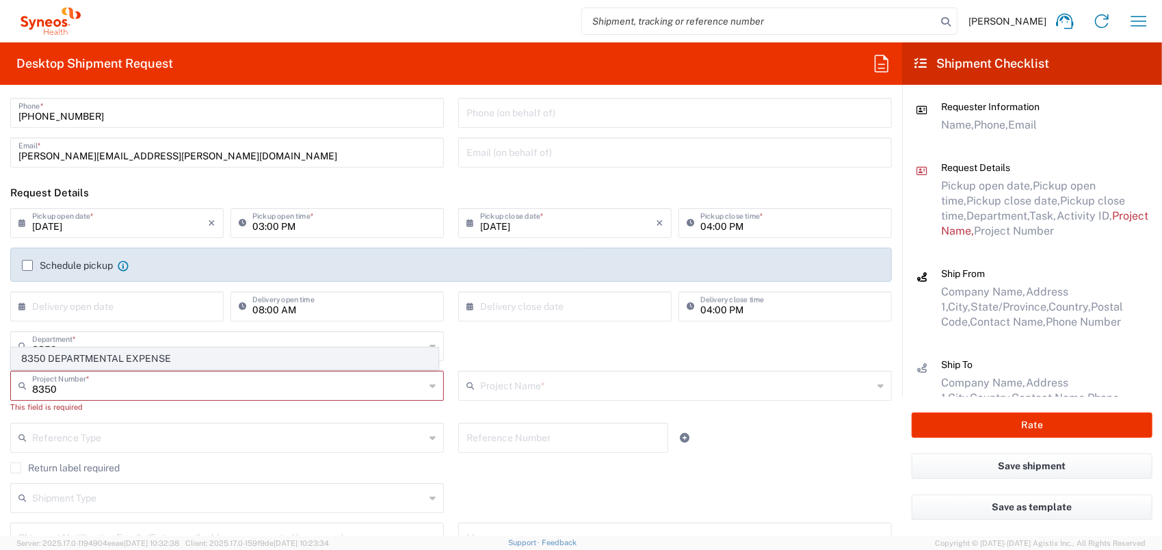
click at [82, 357] on span "8350 DEPARTMENTAL EXPENSE" at bounding box center [225, 358] width 426 height 21
type input "8350 DEPARTMENTAL EXPENSE"
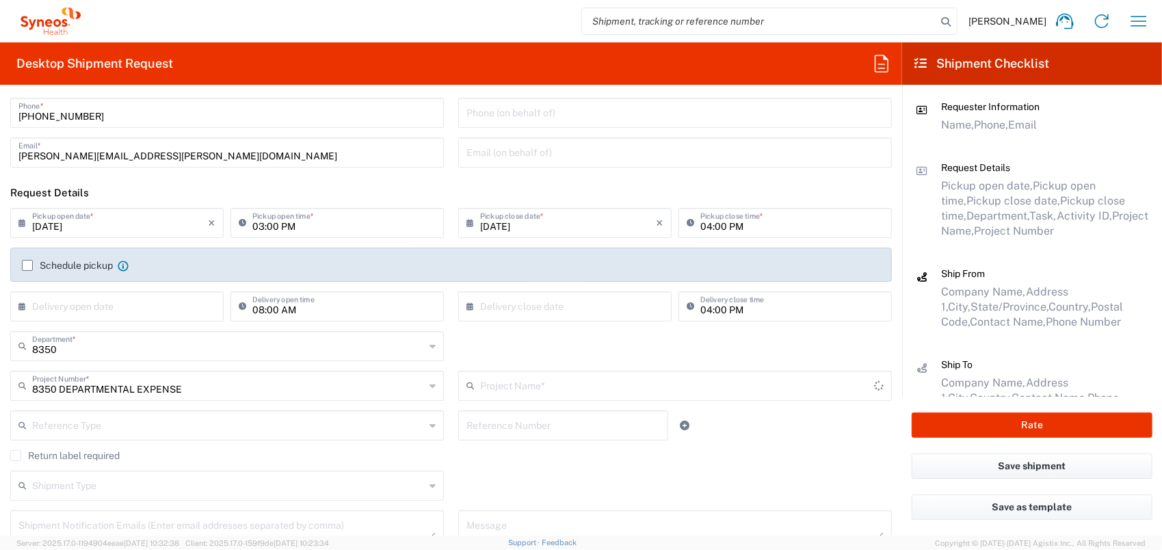
type input "8350 DEPARTMENTAL EXPENSE"
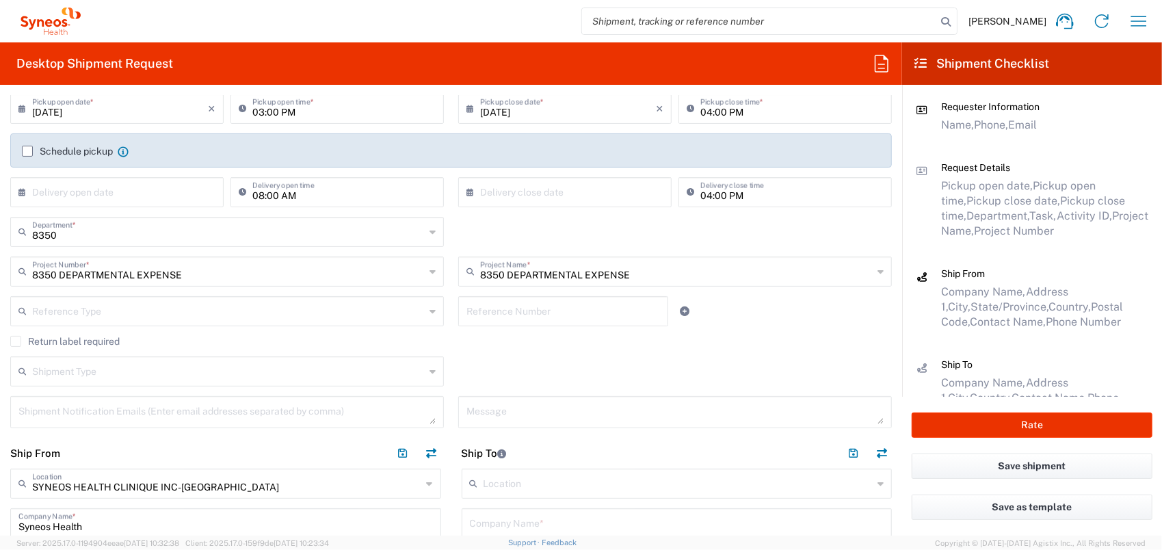
scroll to position [342, 0]
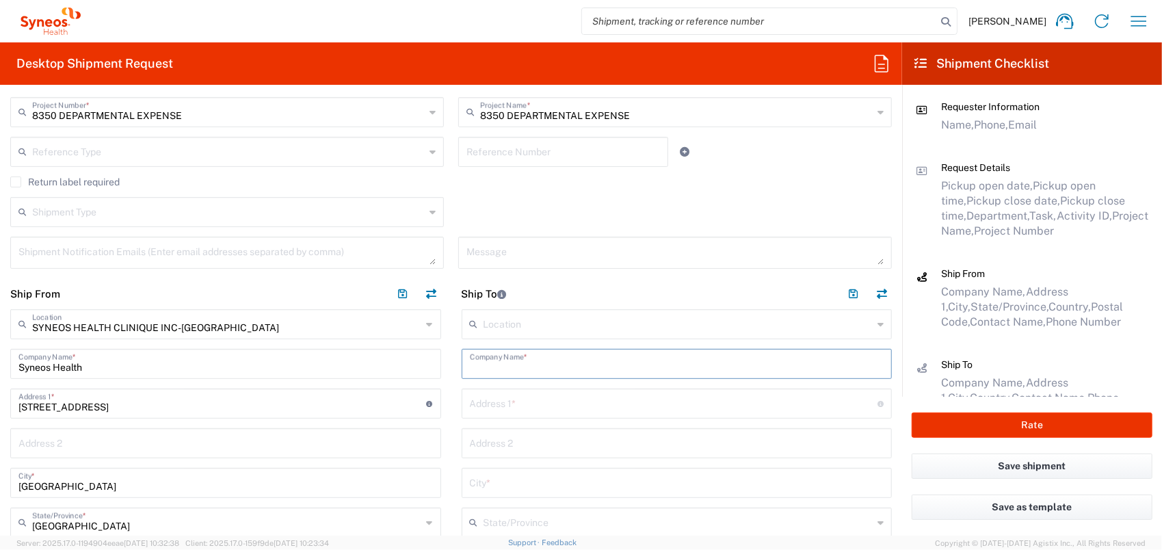
click at [508, 360] on input "text" at bounding box center [677, 363] width 414 height 24
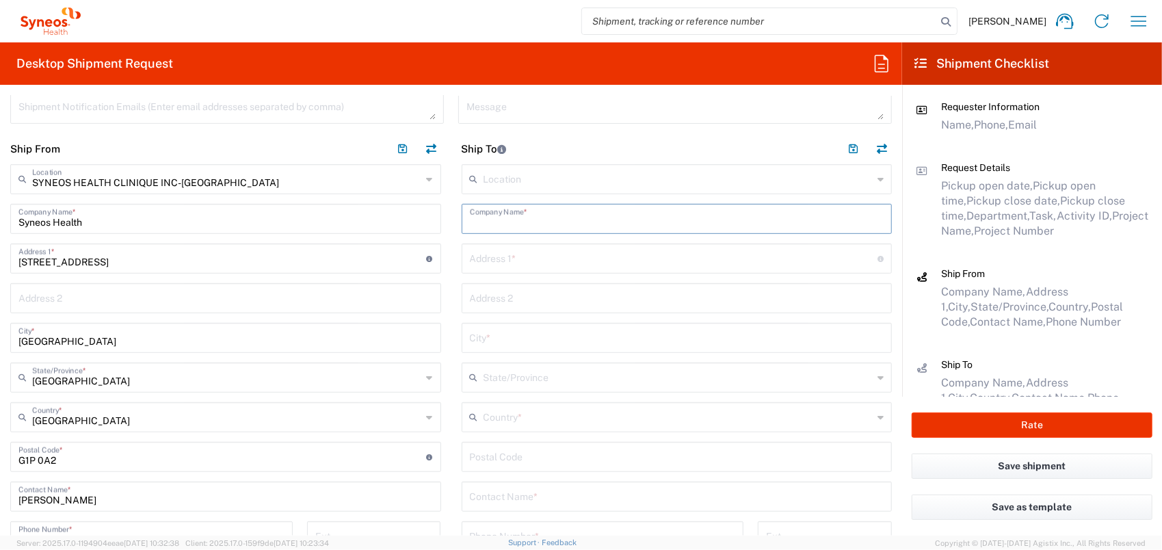
scroll to position [615, 0]
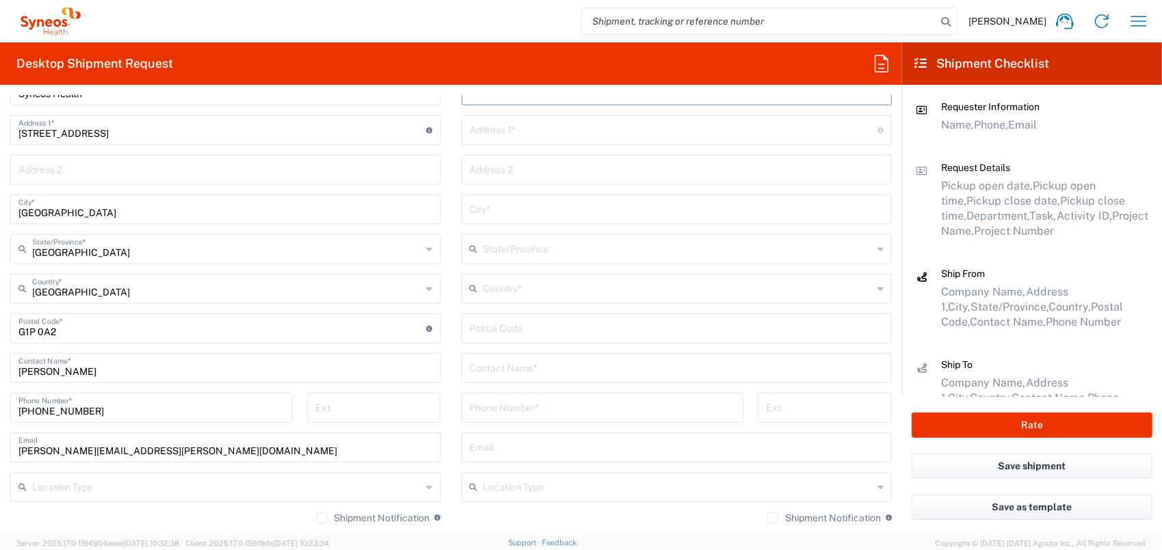
click at [512, 369] on input "text" at bounding box center [677, 367] width 414 height 24
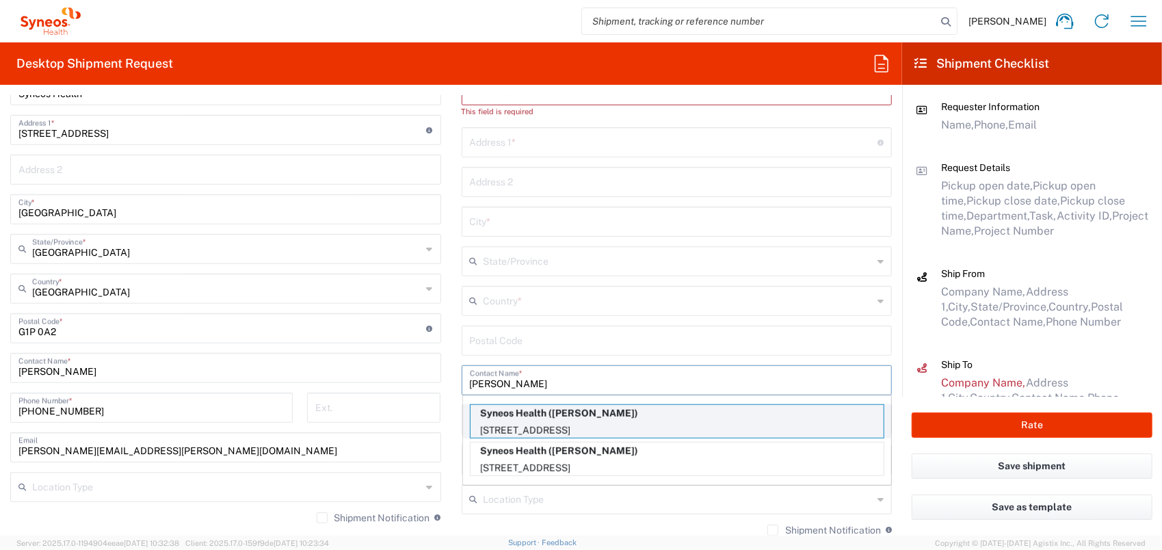
type input "Lisa"
click at [557, 419] on p "Syneos Health (Lisa Makovsky)" at bounding box center [676, 413] width 413 height 17
type input "Syneos Health"
type input "5160 Boulevard Decarie"
type input "Suite 800"
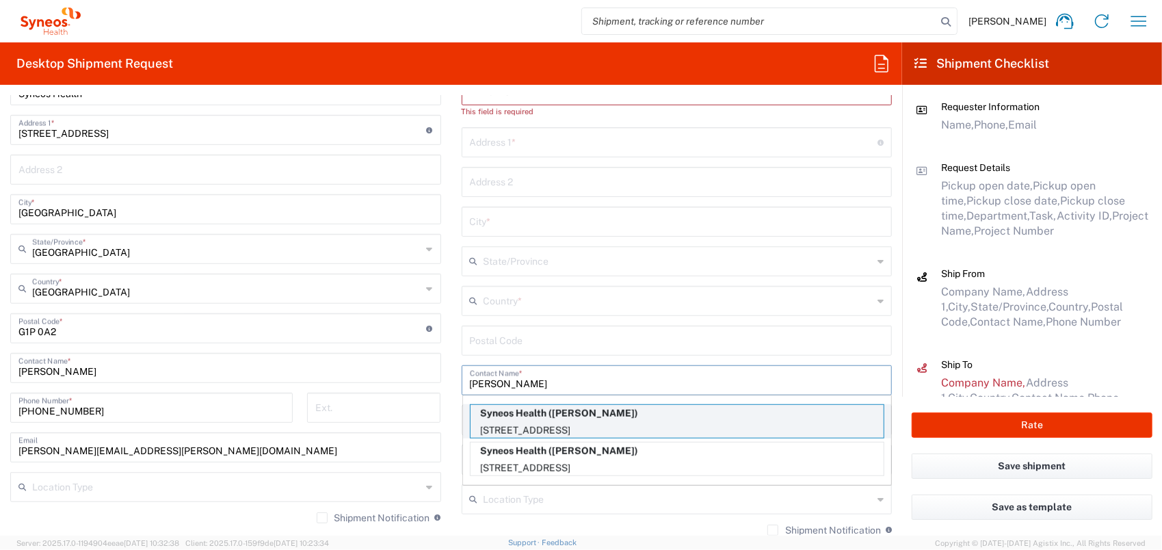
type input "Montréal"
type input "Canada"
type input "H3X 2H9"
type input "Lisa Makovsky"
type input "1 418-800-2265"
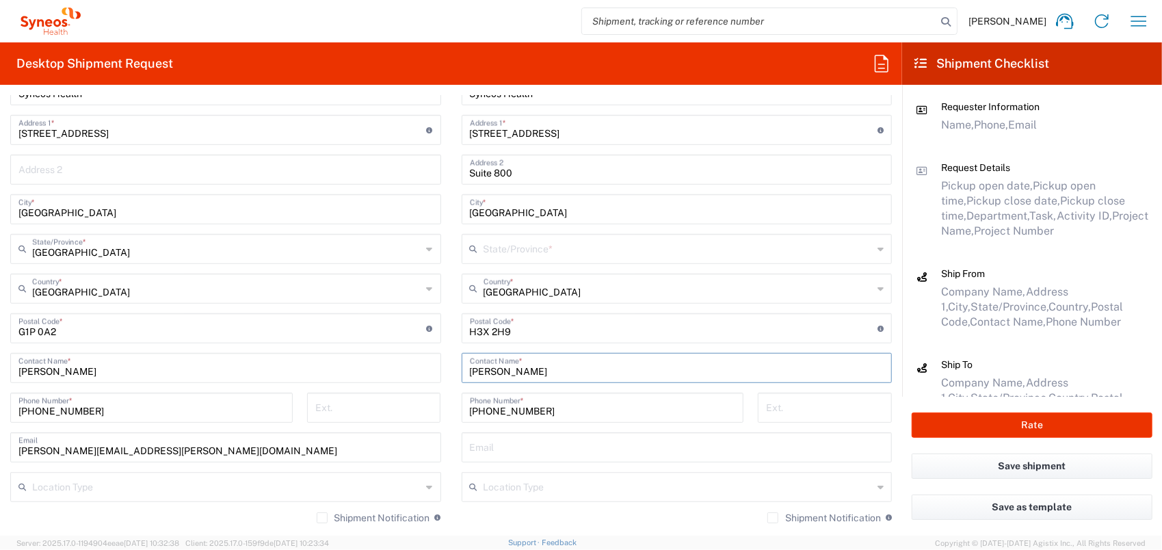
type input "Quebec"
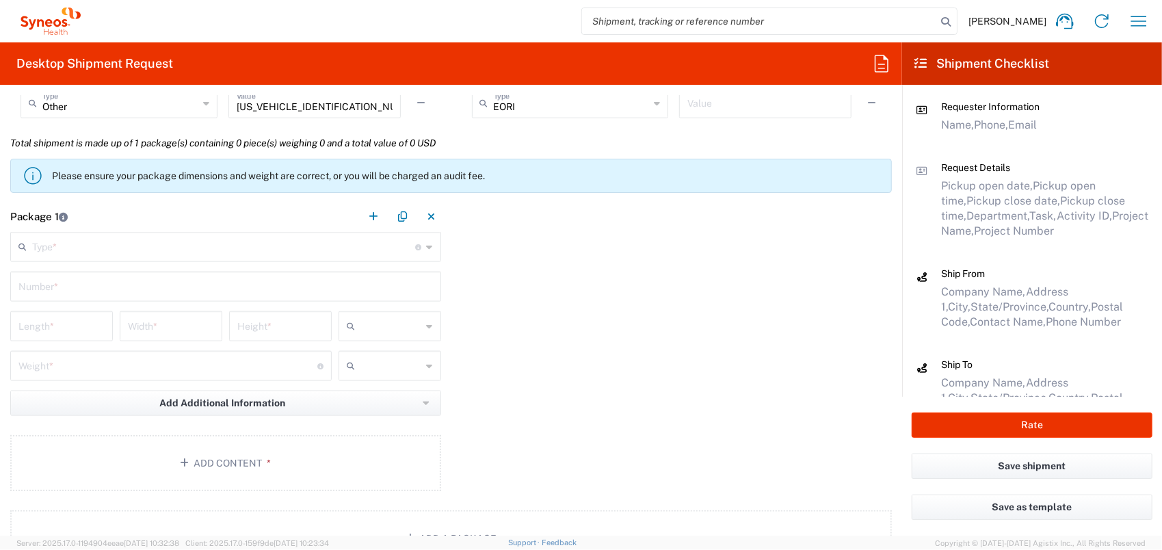
scroll to position [1094, 0]
click at [124, 237] on input "text" at bounding box center [224, 243] width 384 height 24
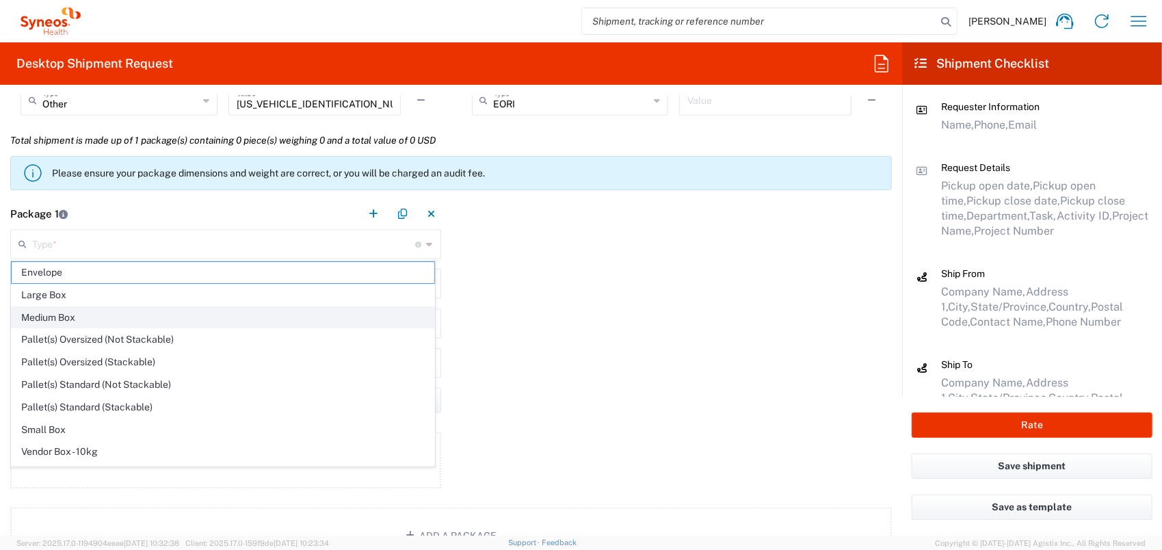
click at [114, 307] on span "Medium Box" at bounding box center [223, 317] width 423 height 21
type input "Medium Box"
type input "13"
type input "11.5"
type input "2.5"
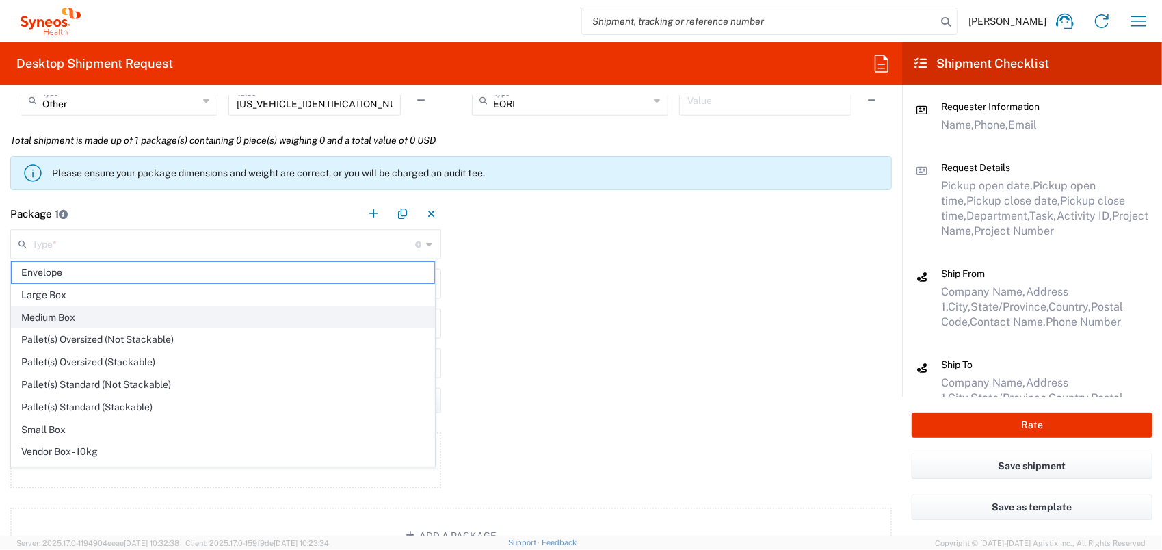
type input "in"
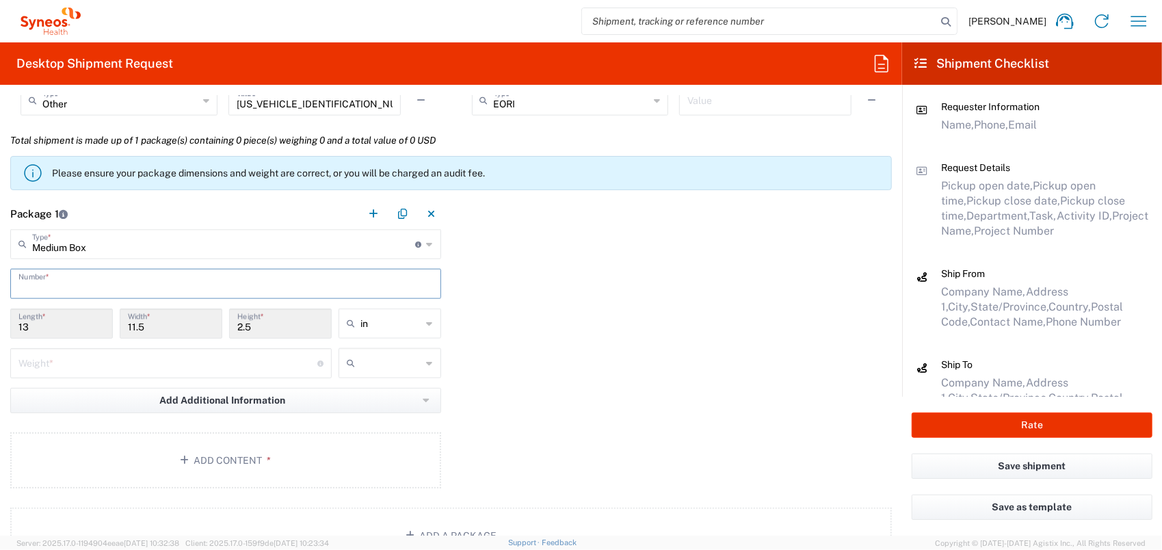
click at [82, 282] on input "text" at bounding box center [225, 283] width 414 height 24
type input "1"
click at [84, 356] on input "number" at bounding box center [167, 362] width 299 height 24
type input "0.25"
click at [235, 450] on button "Add Content *" at bounding box center [225, 460] width 431 height 56
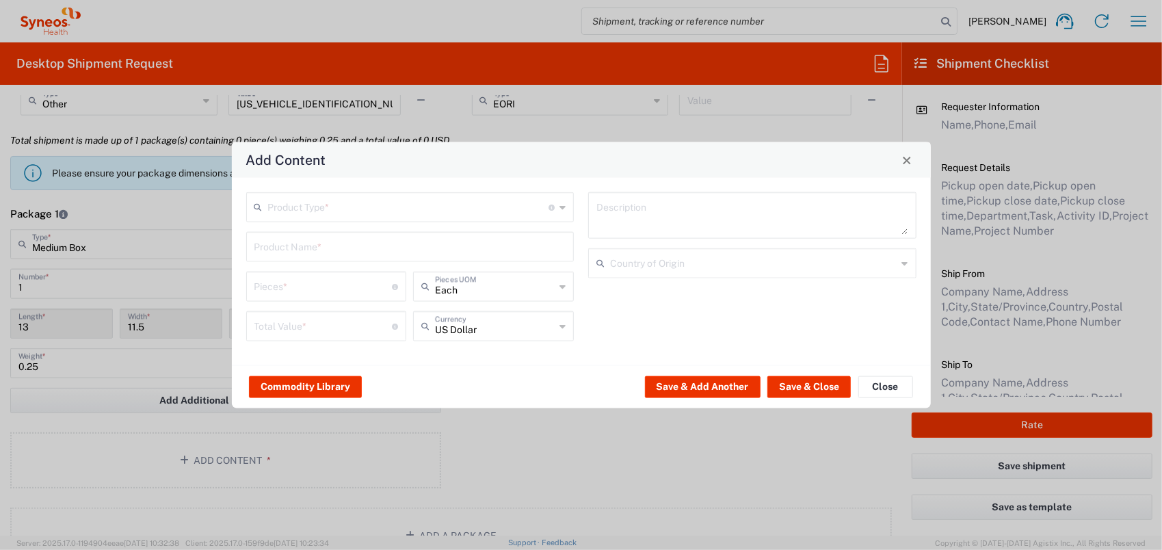
click at [327, 206] on input "text" at bounding box center [408, 206] width 281 height 24
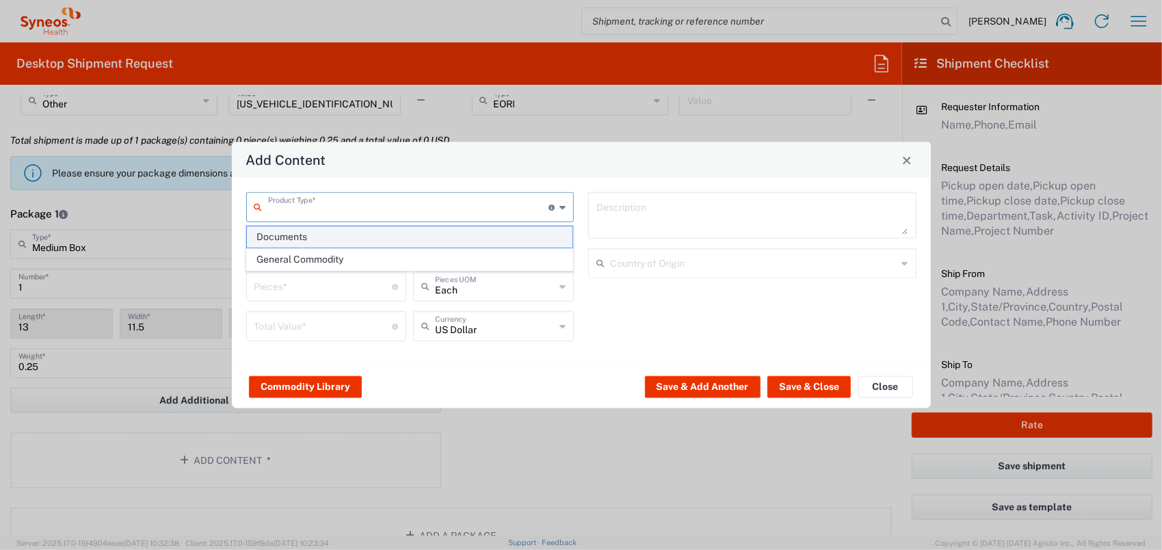
click at [334, 239] on span "Documents" at bounding box center [410, 236] width 326 height 21
type input "Documents"
type input "1"
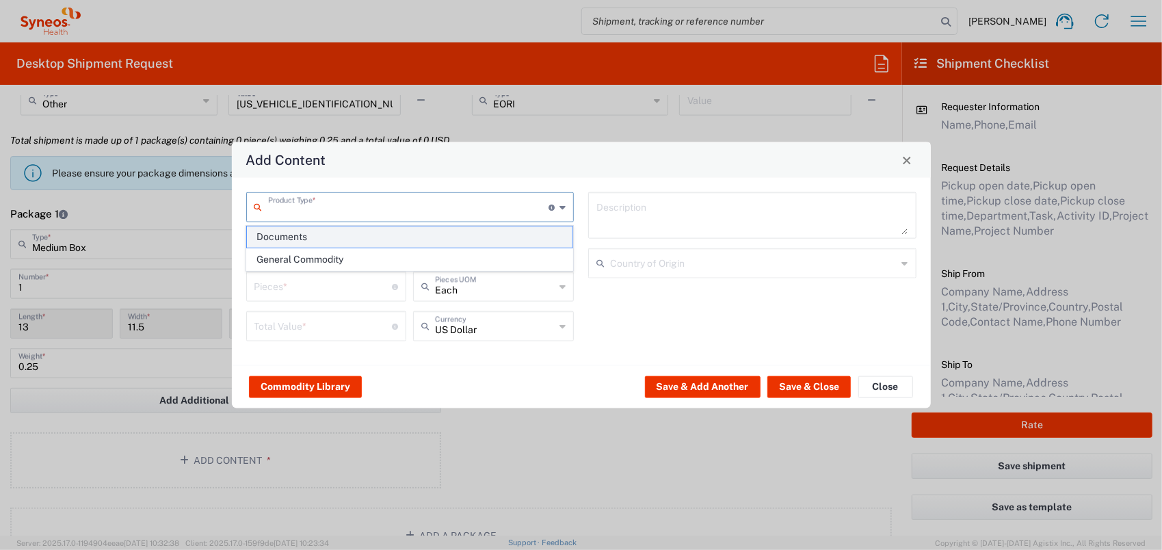
type textarea "Documents"
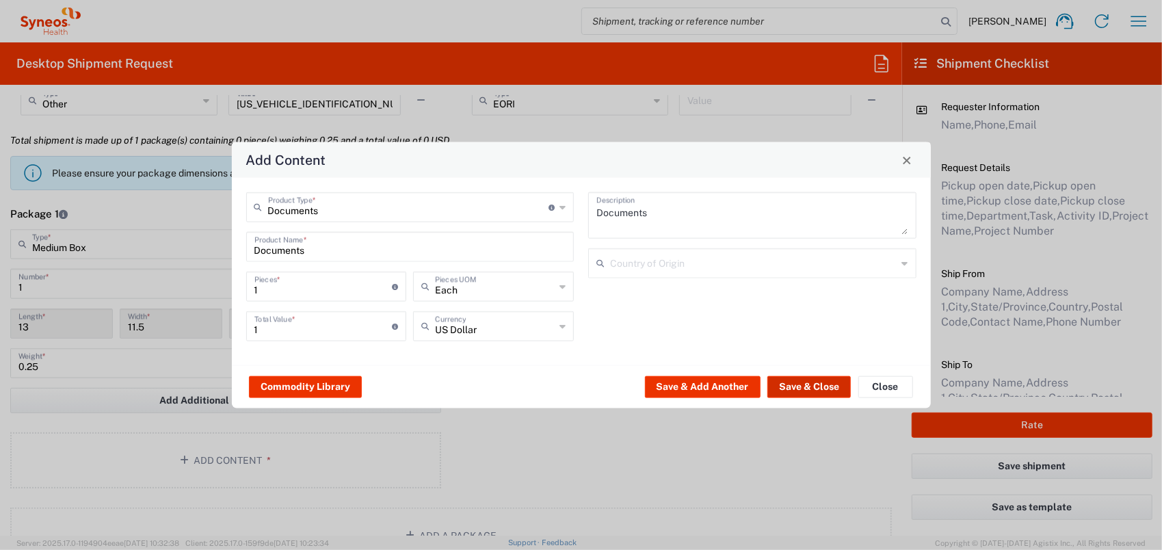
click at [817, 383] on button "Save & Close" at bounding box center [808, 386] width 83 height 22
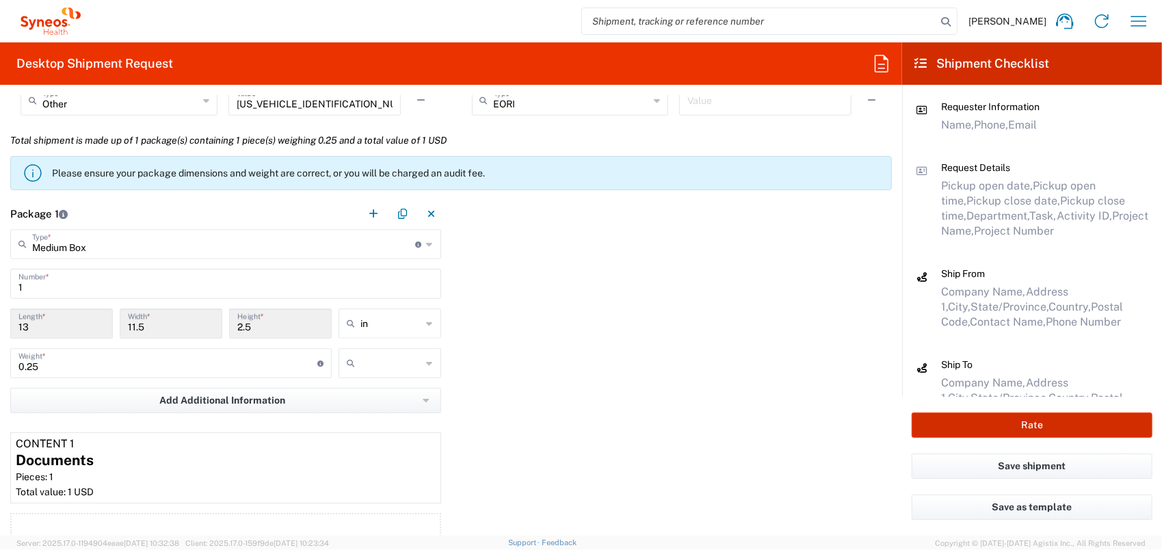
click at [983, 427] on button "Rate" at bounding box center [1032, 424] width 241 height 25
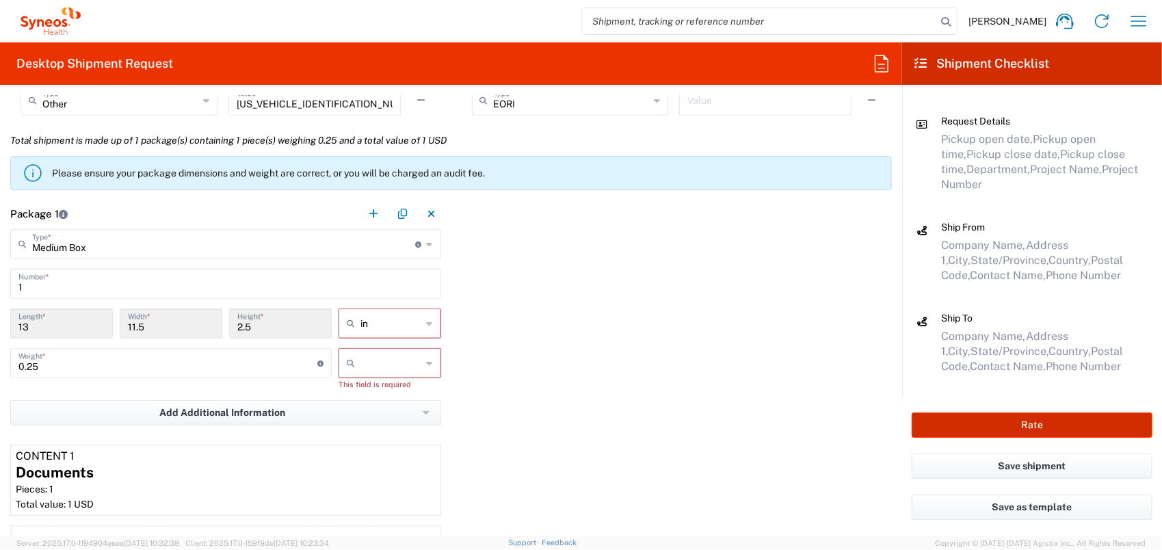
scroll to position [157, 0]
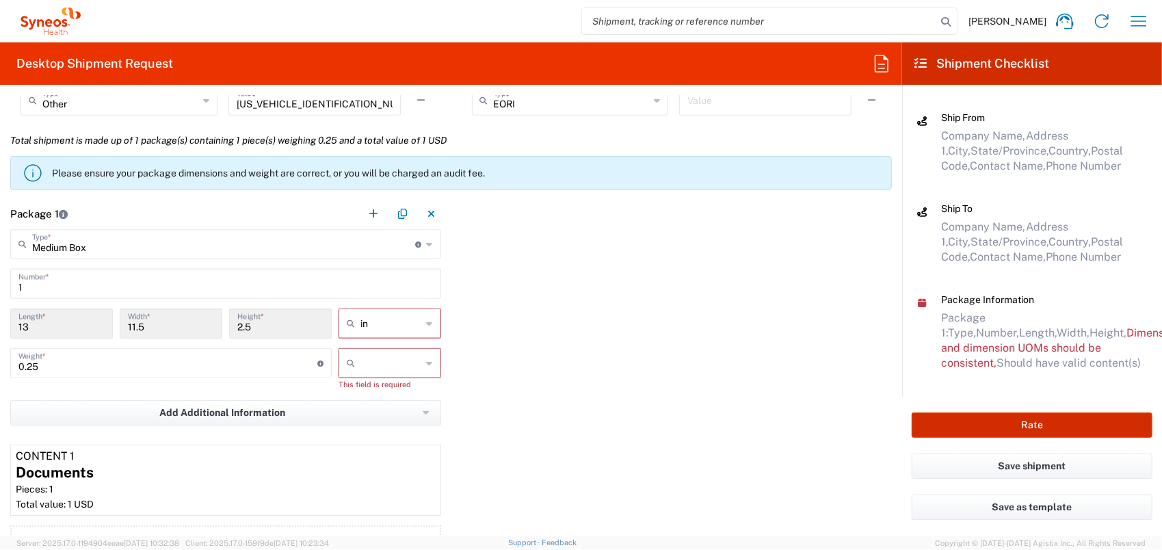
type input "8350 DEPARTMENTAL EXPENSE"
click at [412, 365] on input "text" at bounding box center [391, 363] width 62 height 22
click at [391, 388] on span "kgs" at bounding box center [385, 391] width 98 height 21
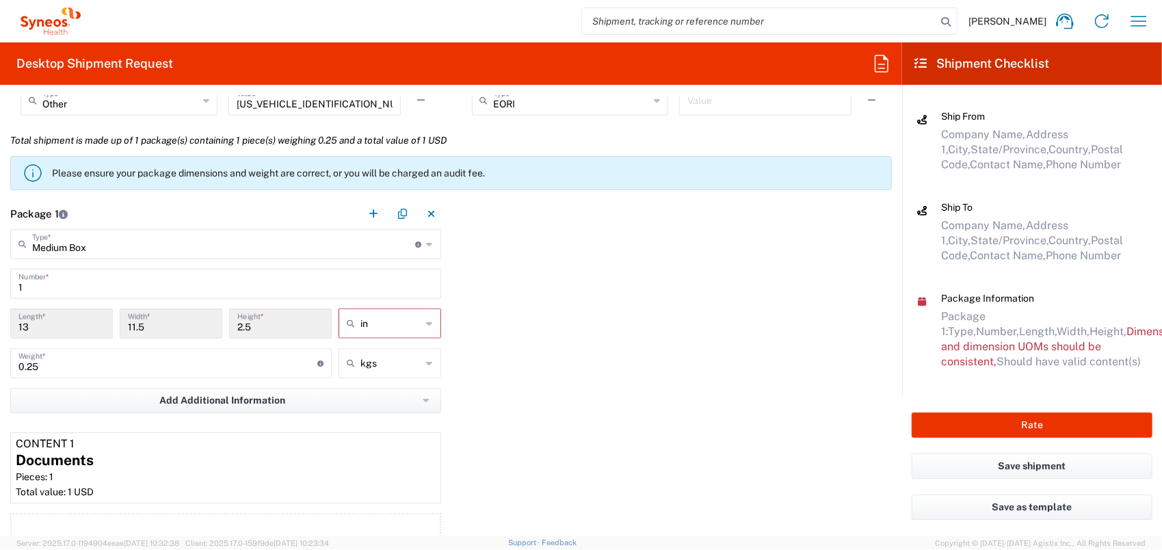
type input "kgs"
click at [407, 354] on input "kgs" at bounding box center [391, 363] width 62 height 22
click at [389, 412] on span "lbs" at bounding box center [385, 413] width 98 height 21
type input "0.55"
type input "lbs"
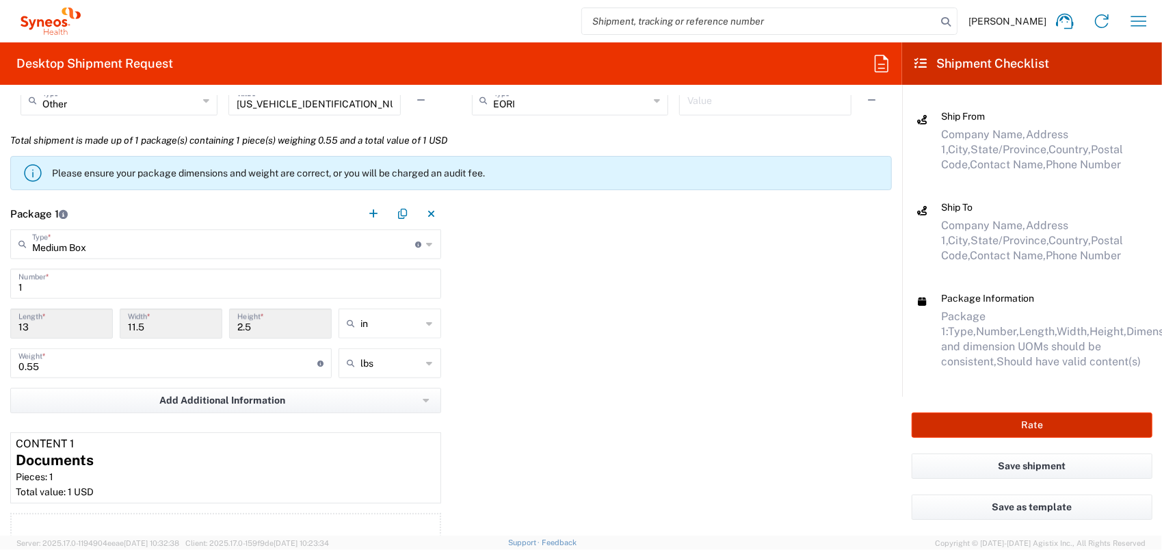
click at [1020, 416] on button "Rate" at bounding box center [1032, 424] width 241 height 25
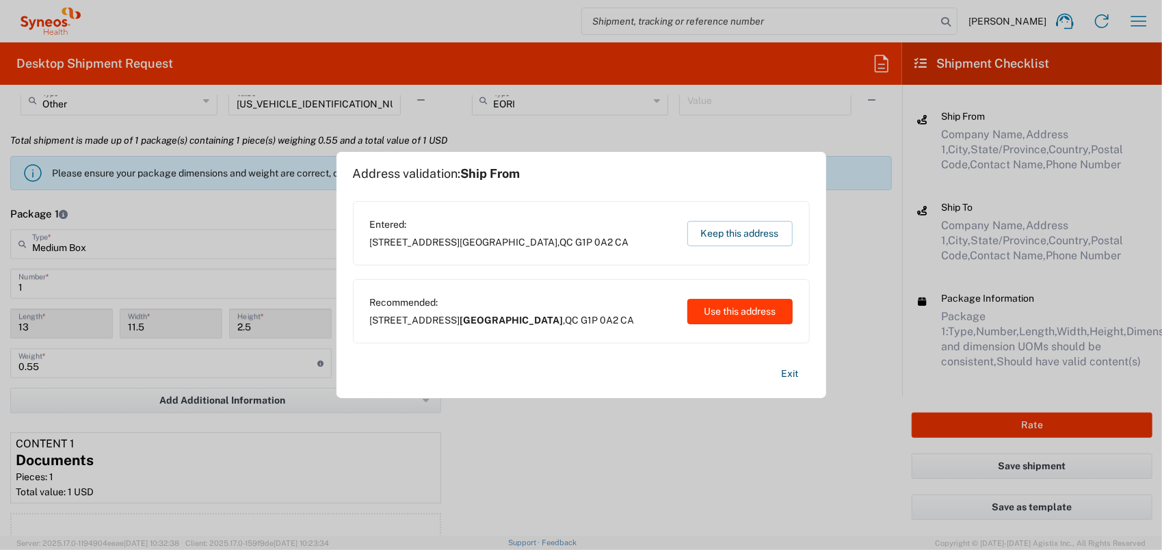
click at [758, 306] on button "Use this address" at bounding box center [739, 311] width 105 height 25
type input "Québec"
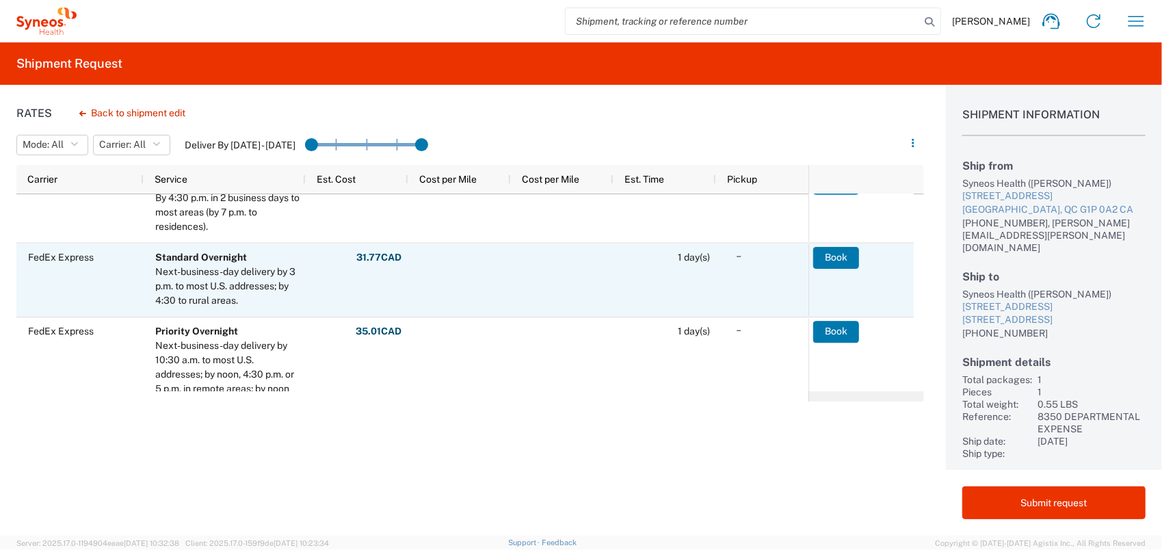
scroll to position [205, 0]
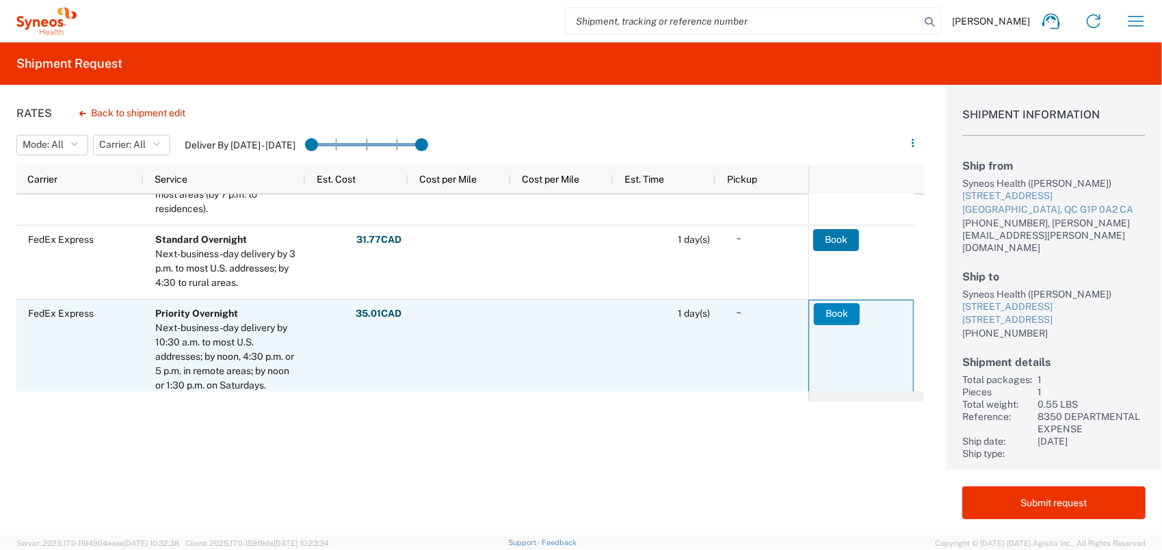
click at [823, 312] on button "Book" at bounding box center [837, 314] width 46 height 22
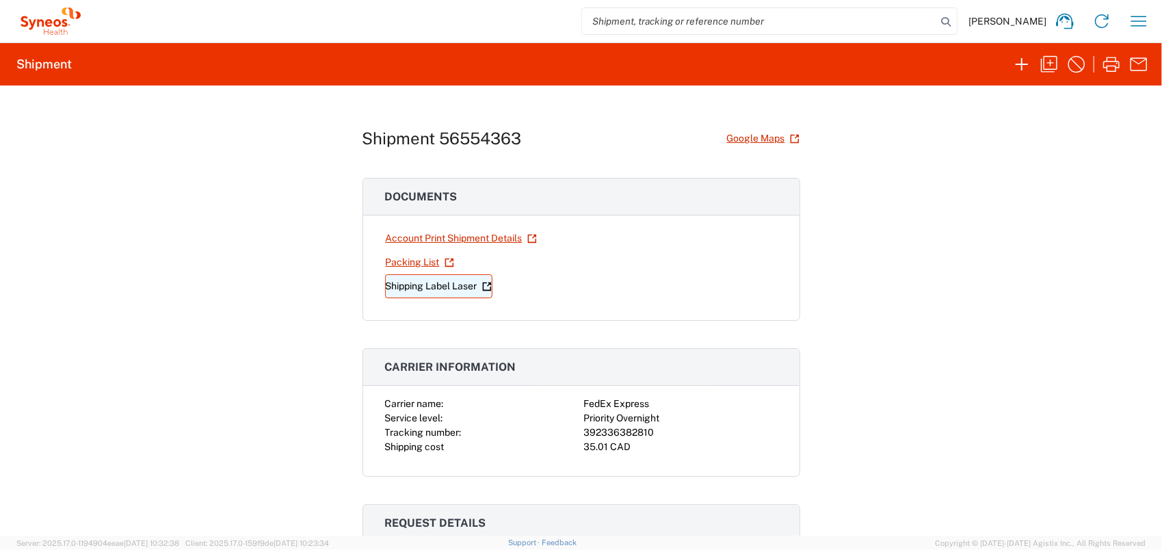
click at [419, 285] on link "Shipping Label Laser" at bounding box center [438, 286] width 107 height 24
